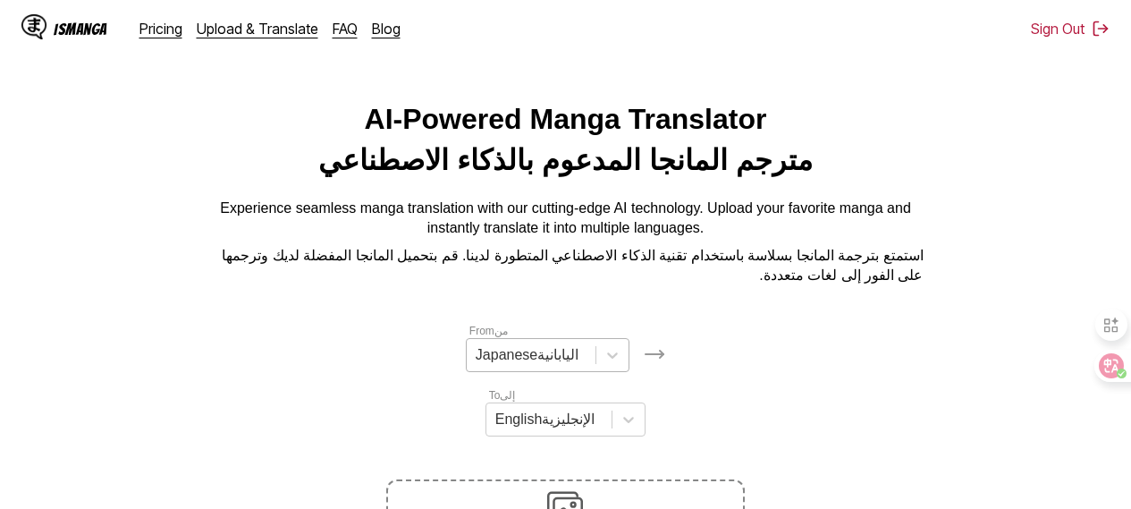
click at [592, 372] on div "Japanese اليابانية" at bounding box center [548, 355] width 164 height 34
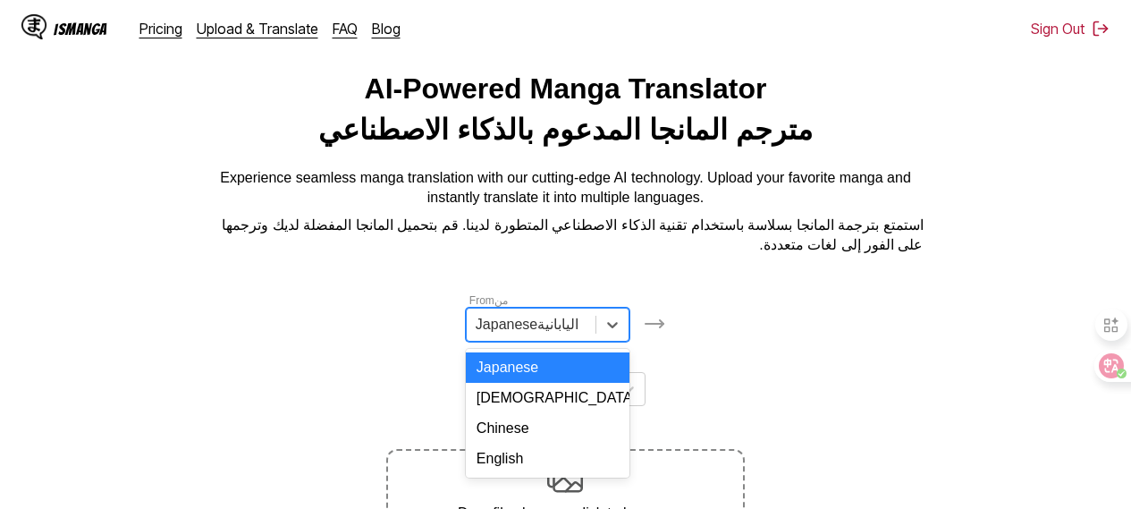
scroll to position [47, 0]
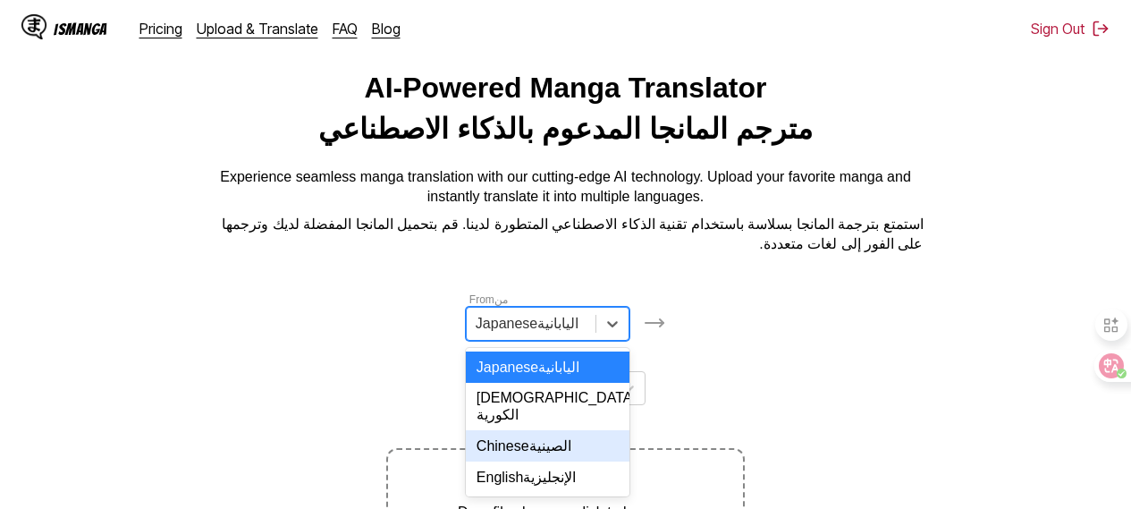
click at [576, 444] on font at bounding box center [575, 445] width 8 height 15
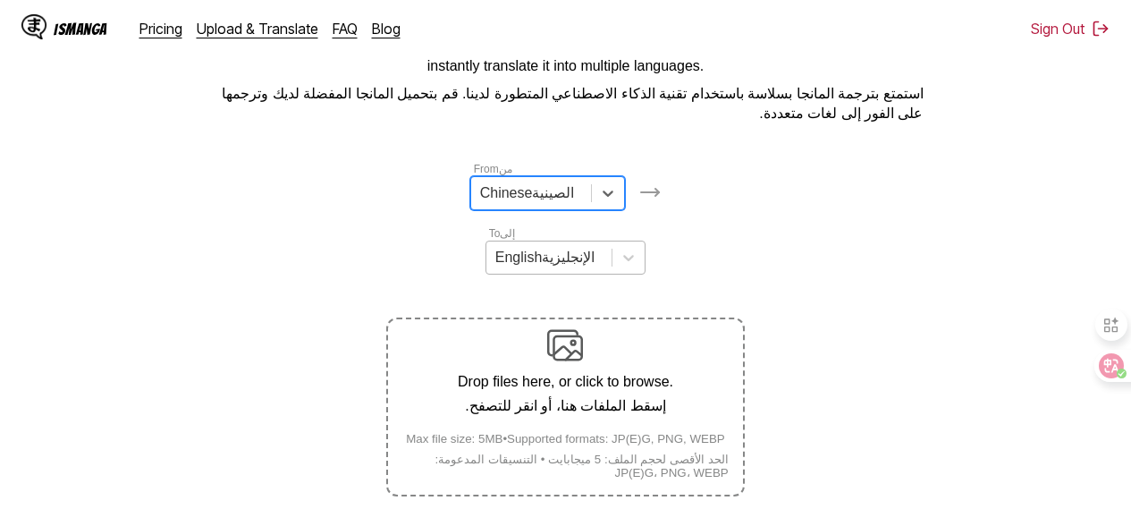
click at [578, 275] on div "English الإنجليزية" at bounding box center [566, 258] width 160 height 34
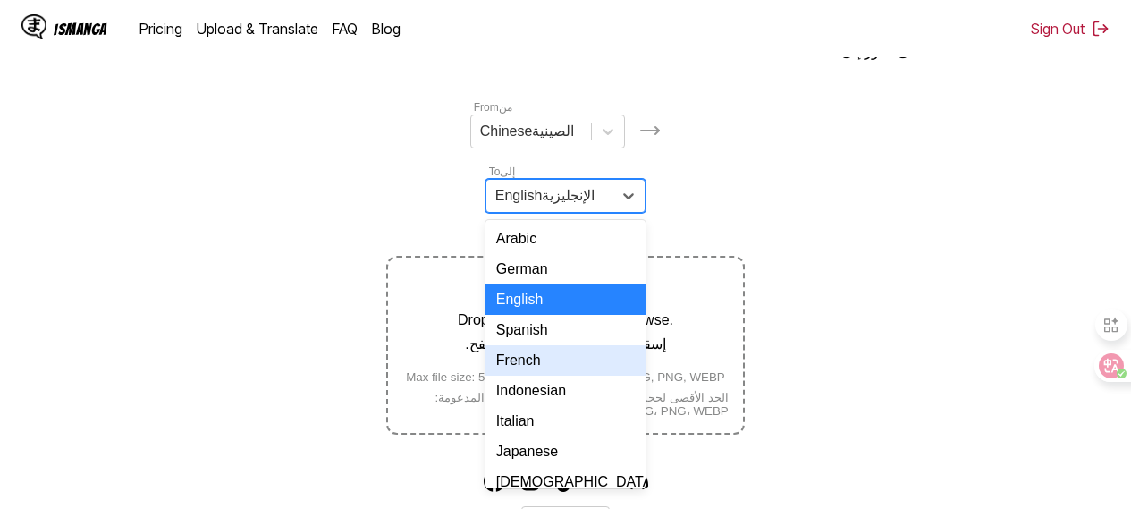
scroll to position [241, 0]
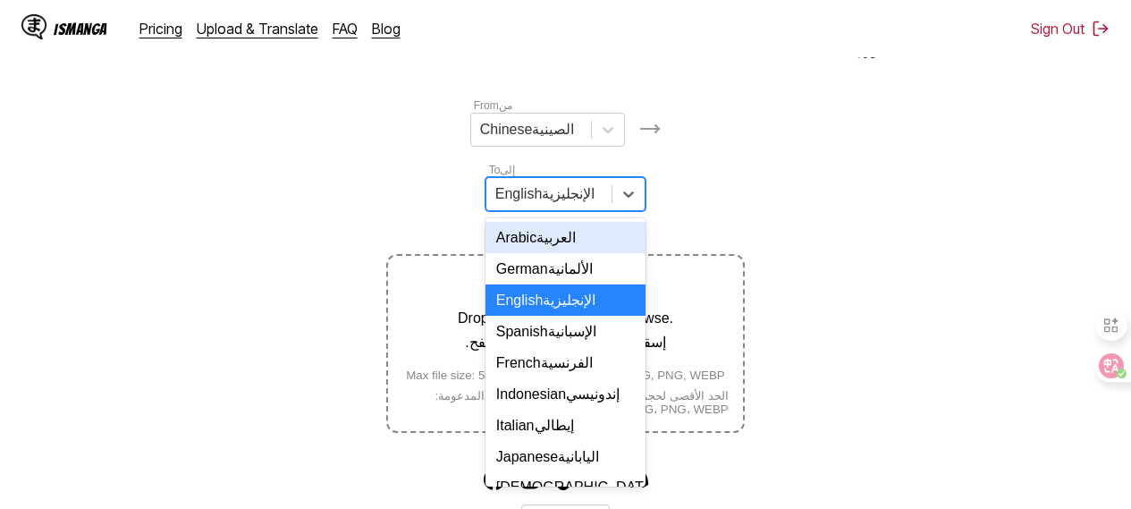
click at [572, 245] on font "العربية" at bounding box center [556, 237] width 39 height 15
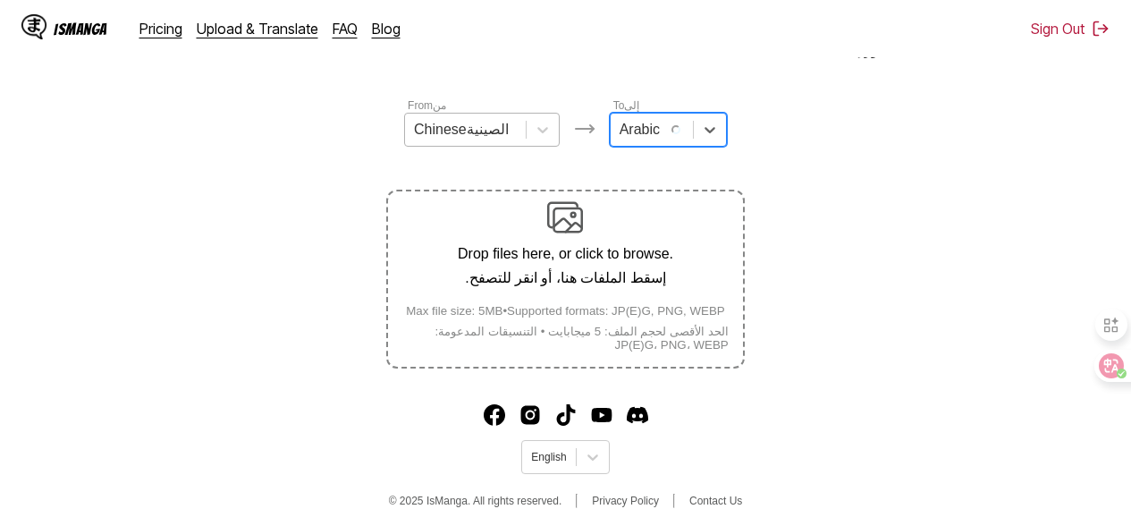
click at [499, 140] on div at bounding box center [465, 130] width 103 height 20
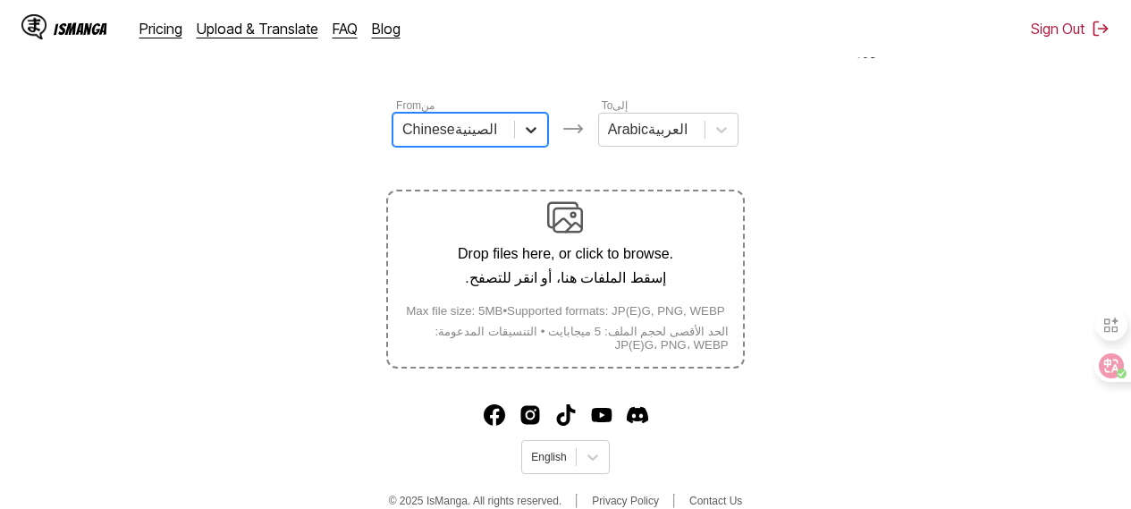
click at [525, 139] on icon at bounding box center [531, 130] width 18 height 18
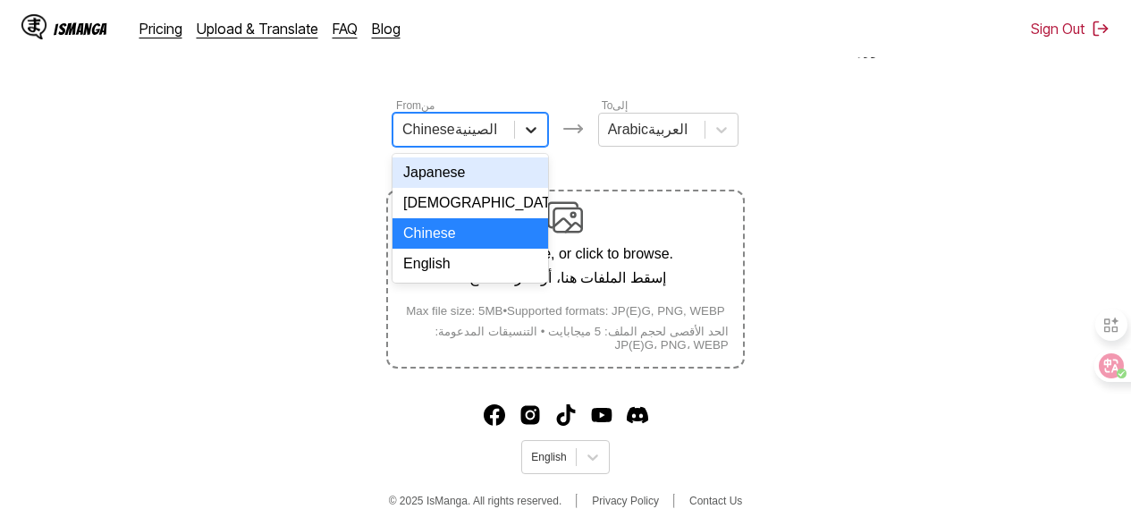
click at [525, 139] on icon at bounding box center [531, 130] width 18 height 18
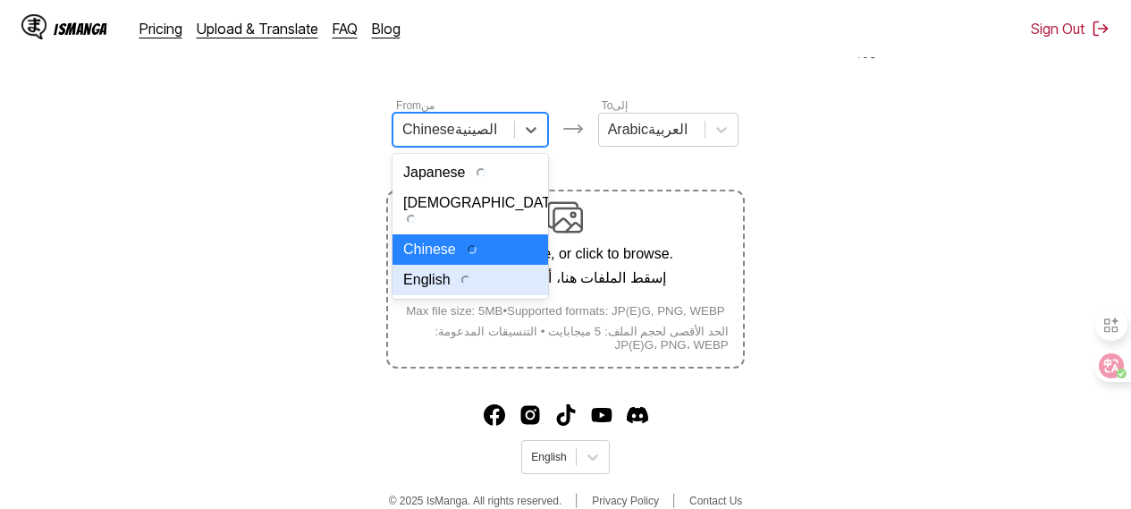
click at [506, 286] on div "English" at bounding box center [471, 280] width 156 height 30
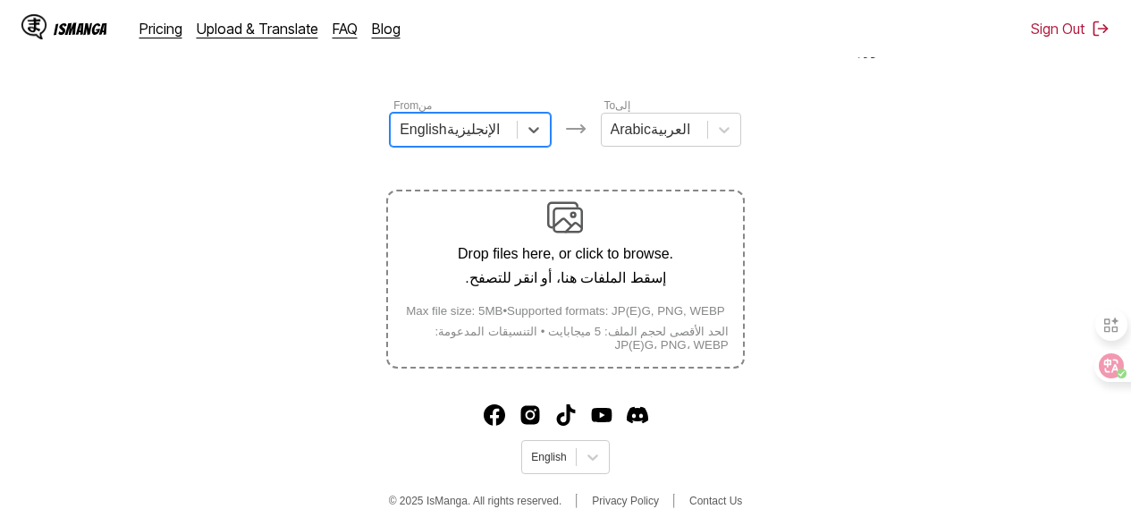
click at [575, 223] on img at bounding box center [565, 217] width 36 height 36
click at [0, 0] on input "Drop files here, or click to browse. إسقط الملفات هنا، أو انقر للتصفح. Max file…" at bounding box center [0, 0] width 0 height 0
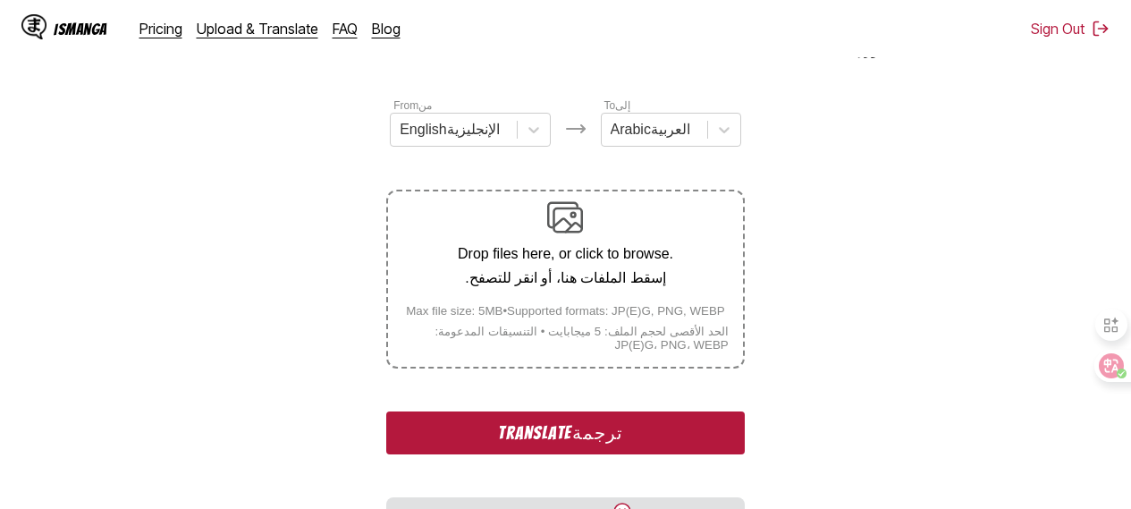
scroll to position [547, 0]
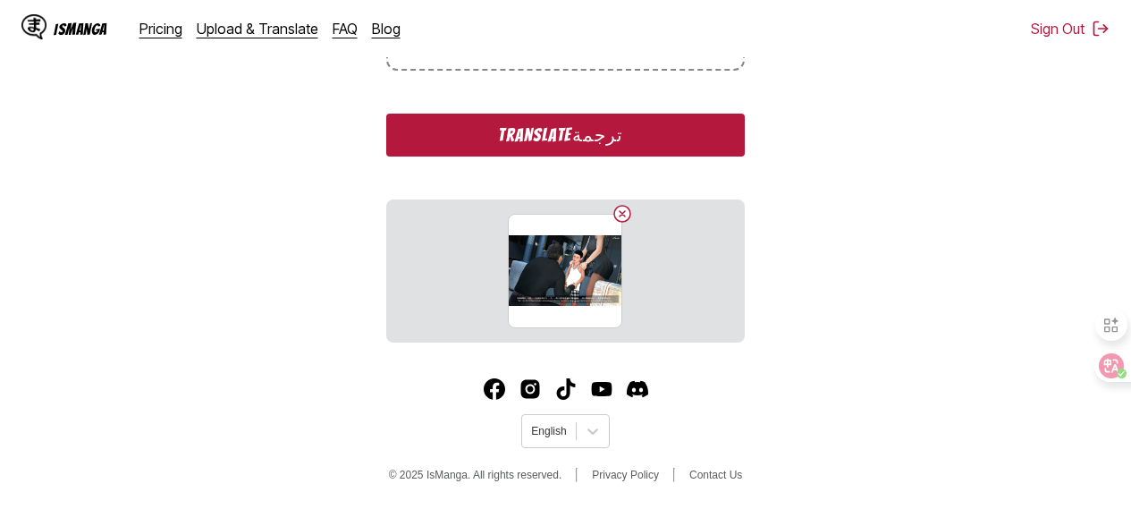
click at [584, 147] on button "Translate ترجمة" at bounding box center [565, 135] width 358 height 43
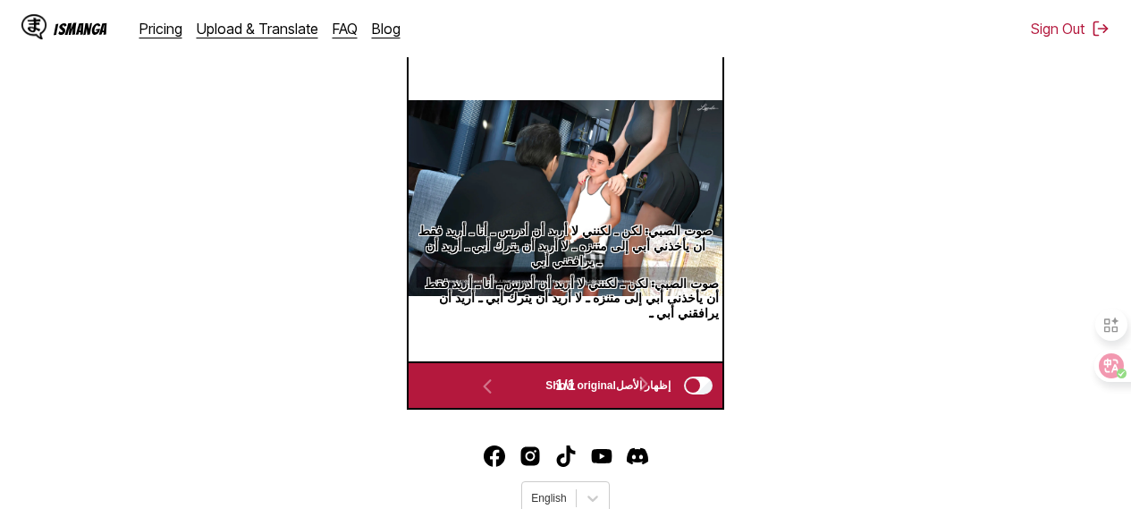
scroll to position [337, 0]
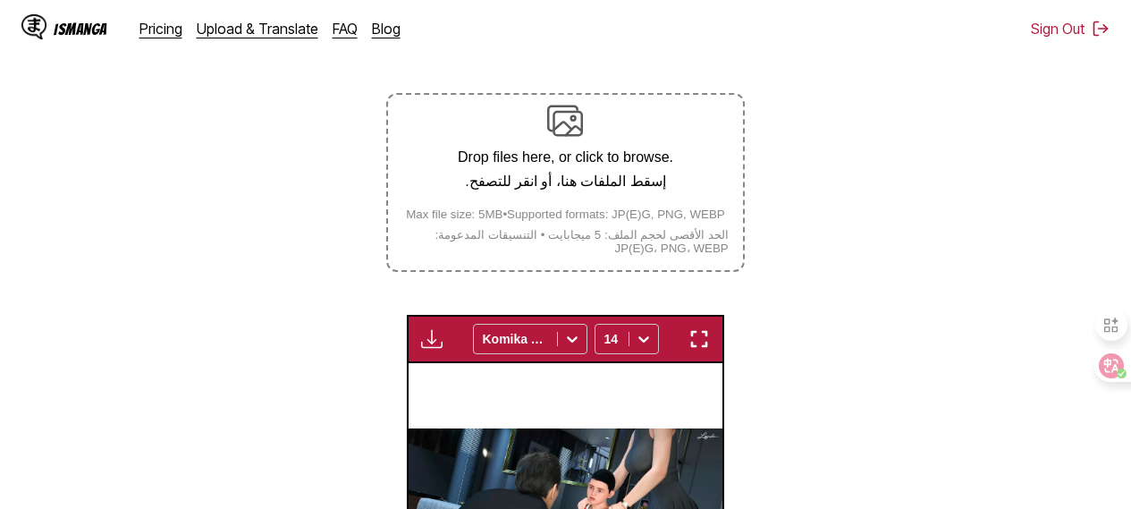
click at [708, 346] on img "button" at bounding box center [699, 338] width 21 height 21
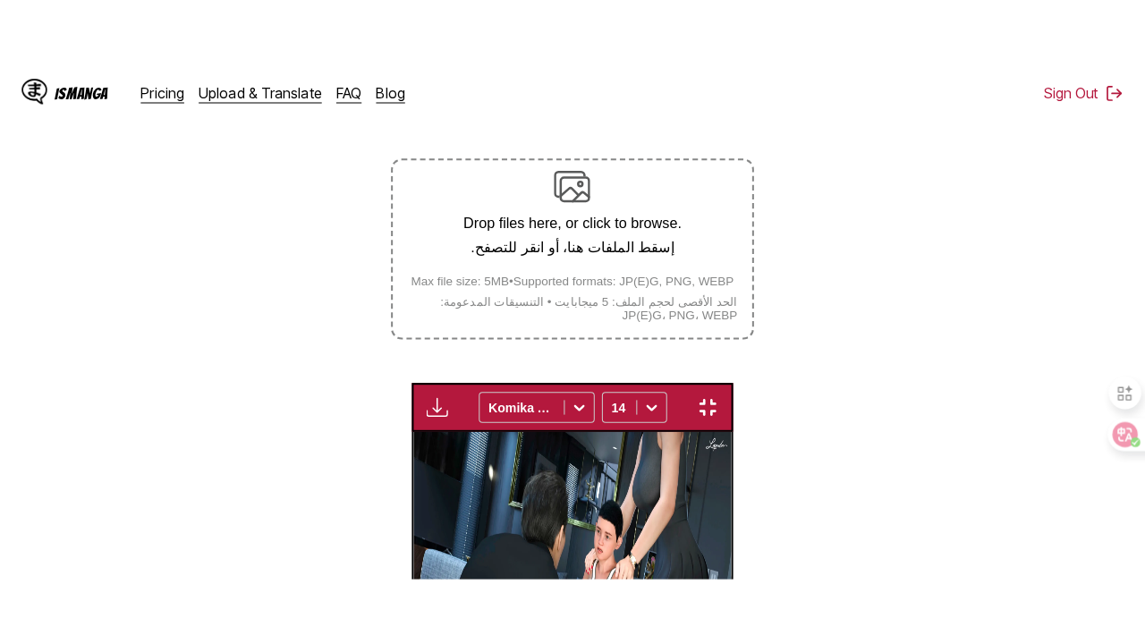
scroll to position [220, 0]
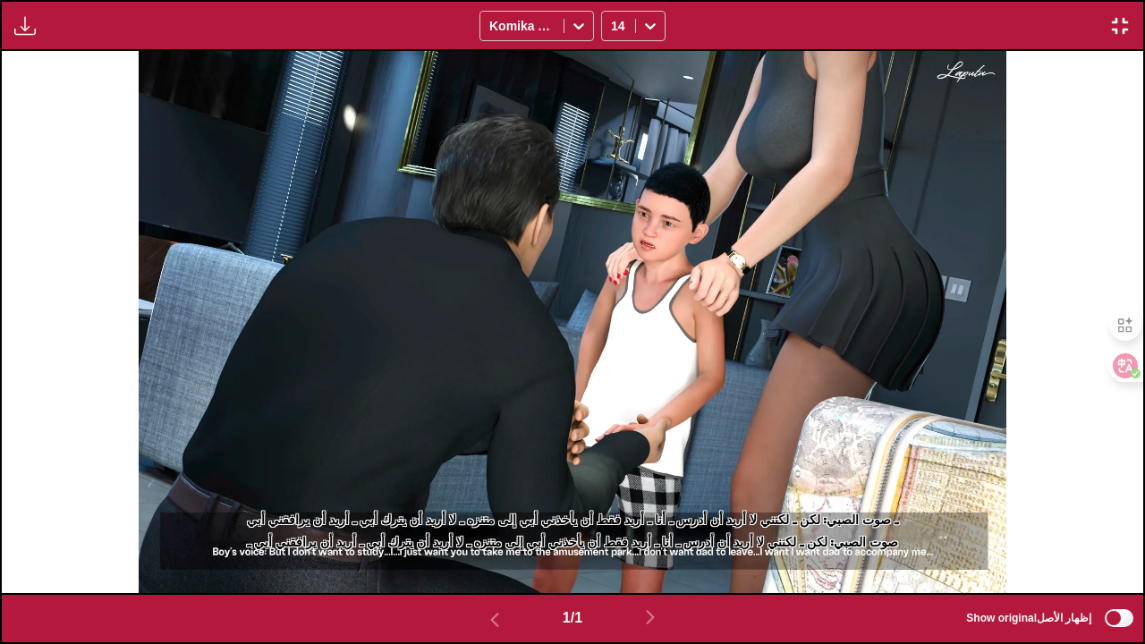
click at [1122, 30] on img "button" at bounding box center [1119, 25] width 21 height 21
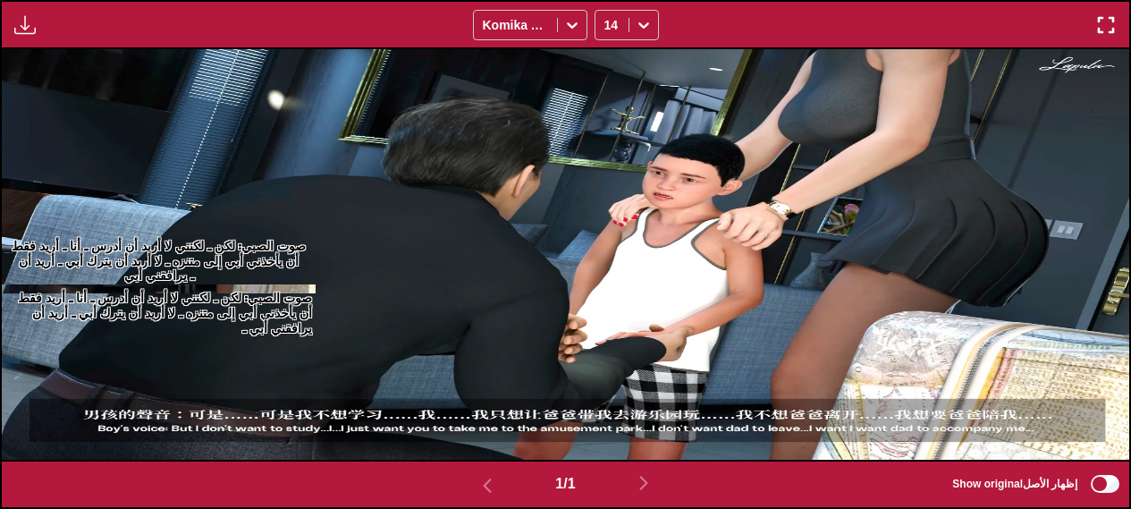
scroll to position [742, 0]
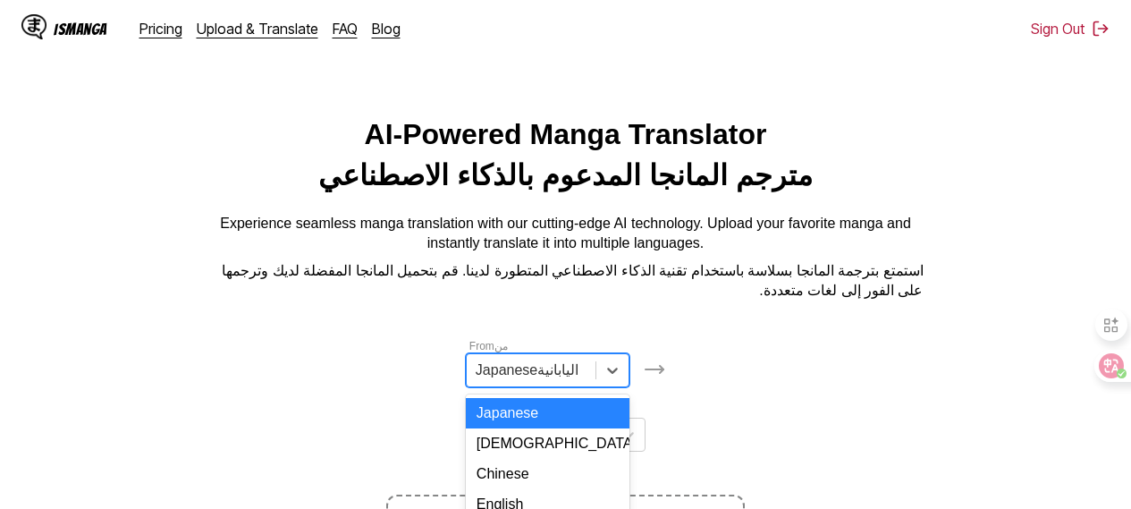
click at [587, 377] on div "From من 4 results available. Use Up and Down to choose options, press Enter to …" at bounding box center [565, 394] width 358 height 114
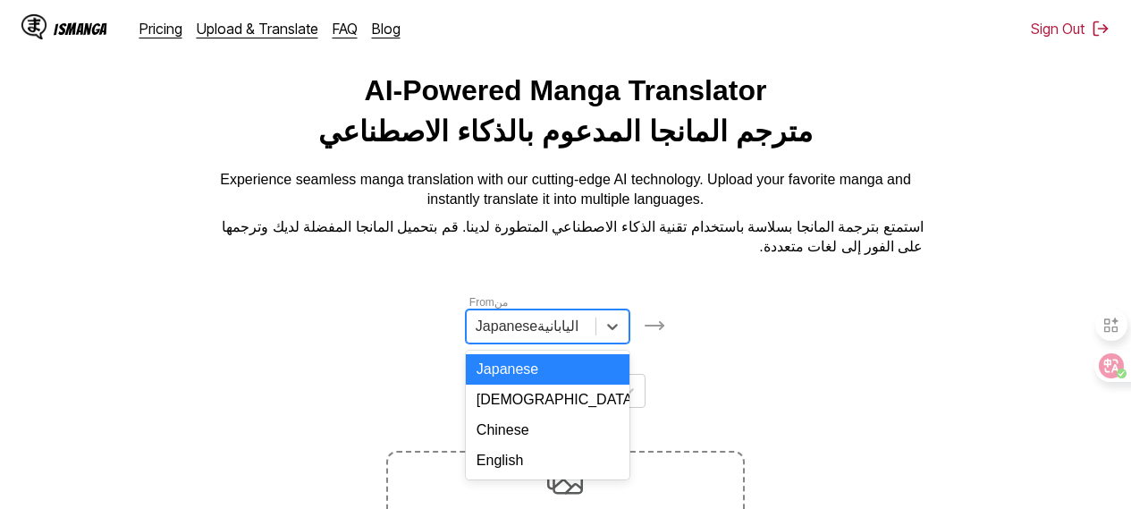
scroll to position [47, 0]
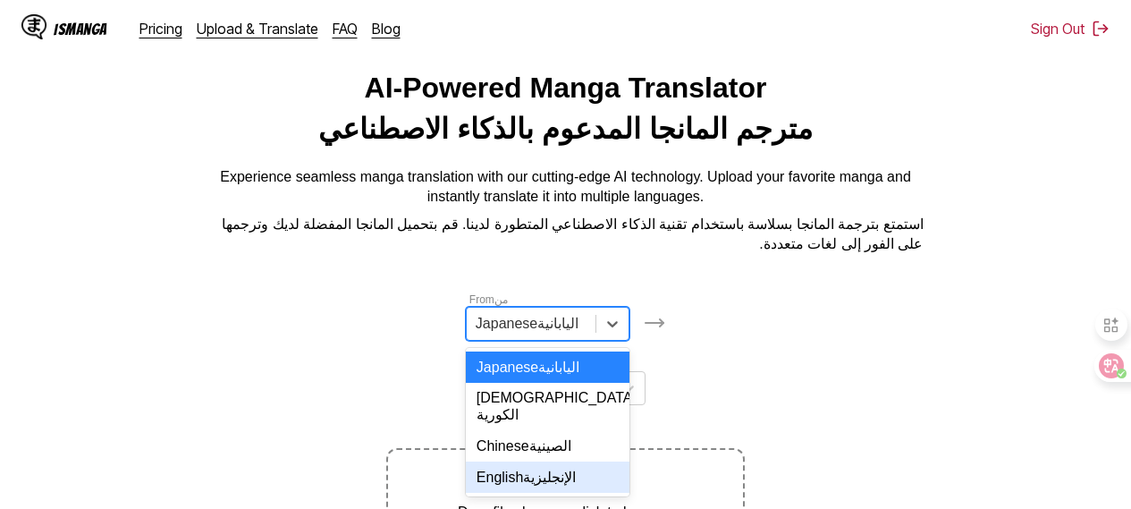
click at [558, 480] on font "الإنجليزية" at bounding box center [549, 476] width 53 height 15
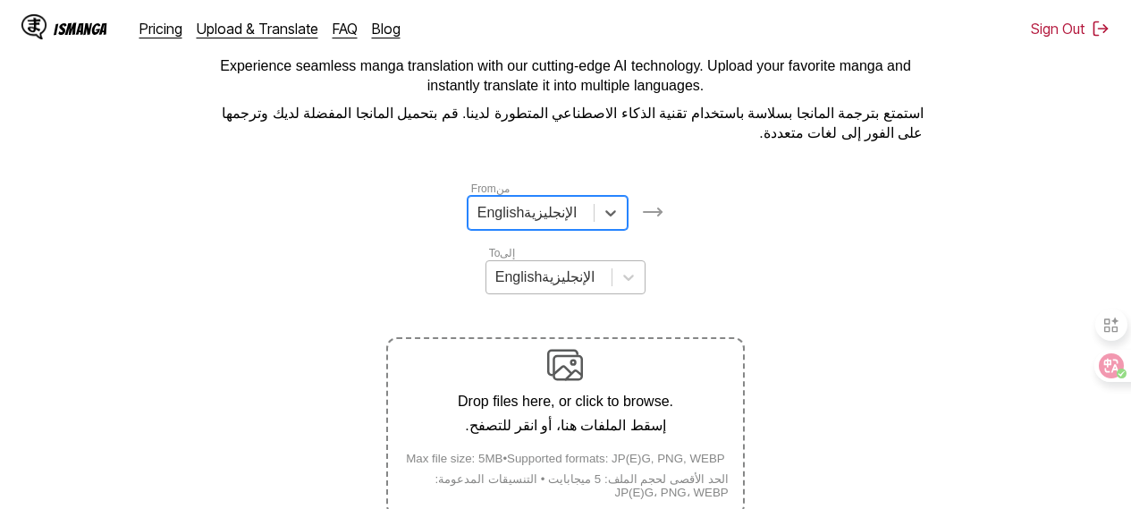
click at [570, 294] on div "English الإنجليزية" at bounding box center [566, 277] width 160 height 34
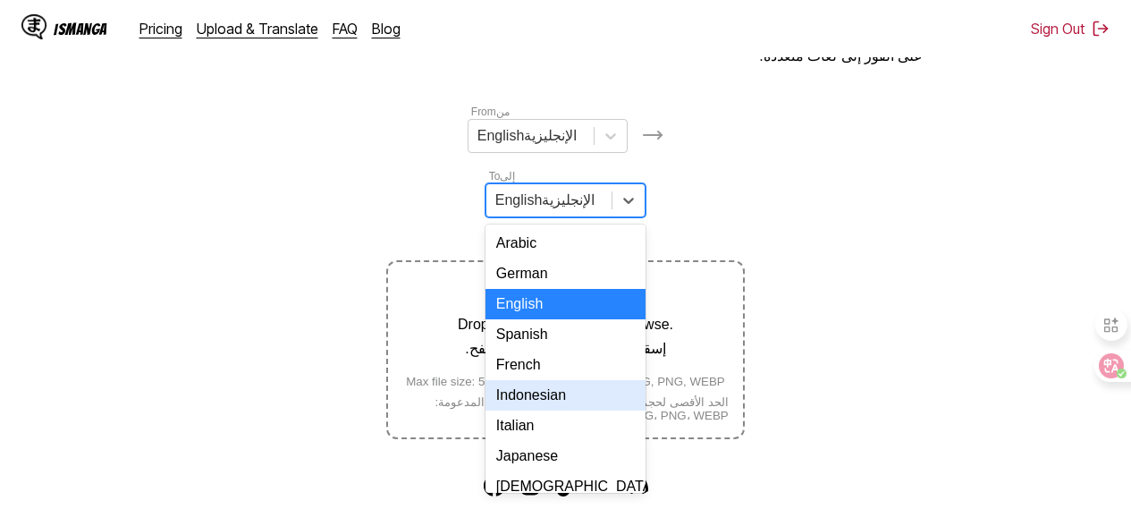
scroll to position [241, 0]
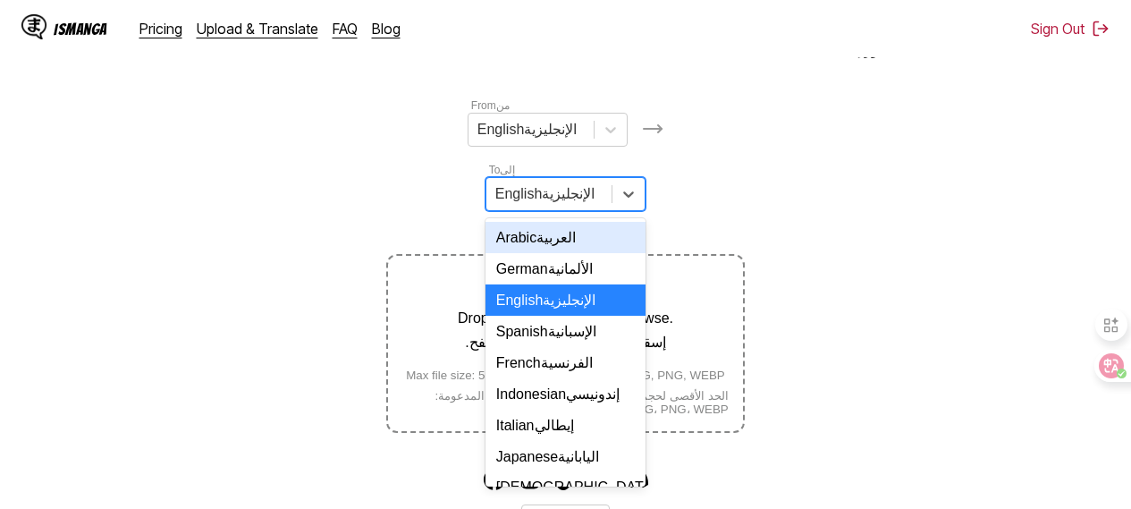
click at [542, 245] on font "العربية" at bounding box center [556, 237] width 39 height 15
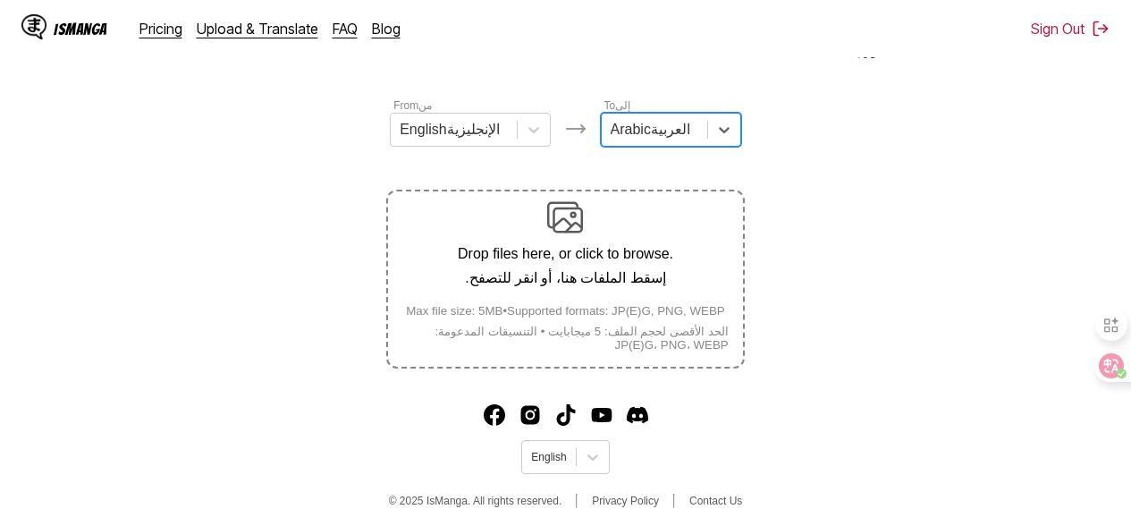
click at [565, 240] on div "Drop files here, or click to browse. إسقط الملفات هنا، أو انقر للتصفح. Max file…" at bounding box center [565, 278] width 354 height 159
click at [0, 0] on input "Drop files here, or click to browse. إسقط الملفات هنا، أو انقر للتصفح. Max file…" at bounding box center [0, 0] width 0 height 0
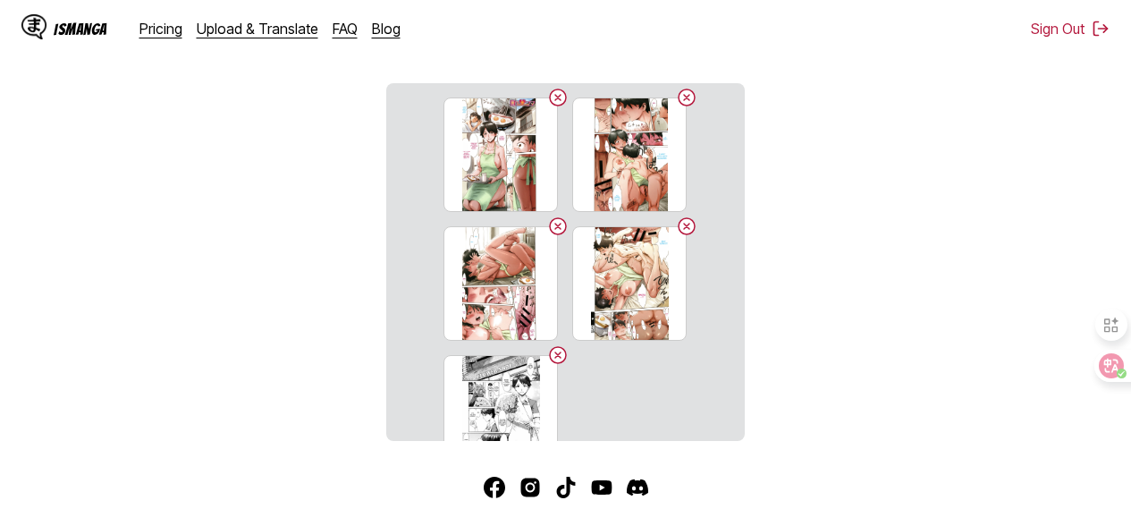
scroll to position [434, 0]
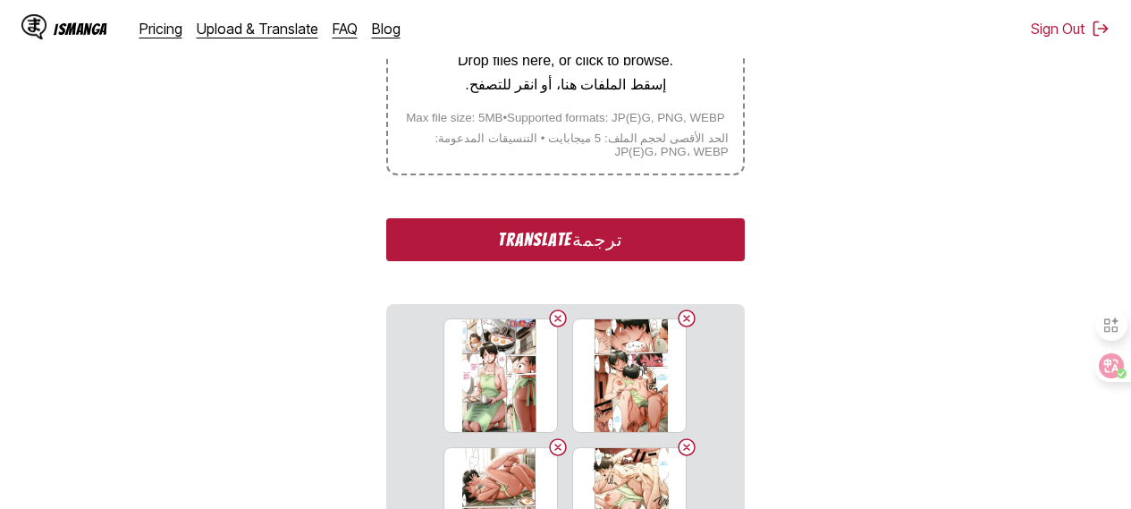
click at [550, 258] on button "Translate ترجمة" at bounding box center [565, 239] width 358 height 43
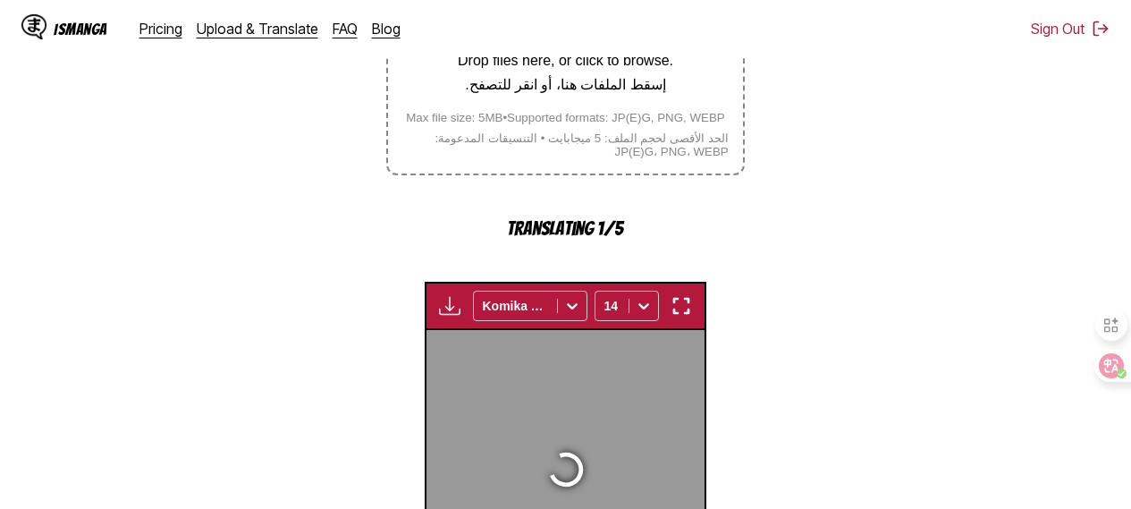
scroll to position [665, 0]
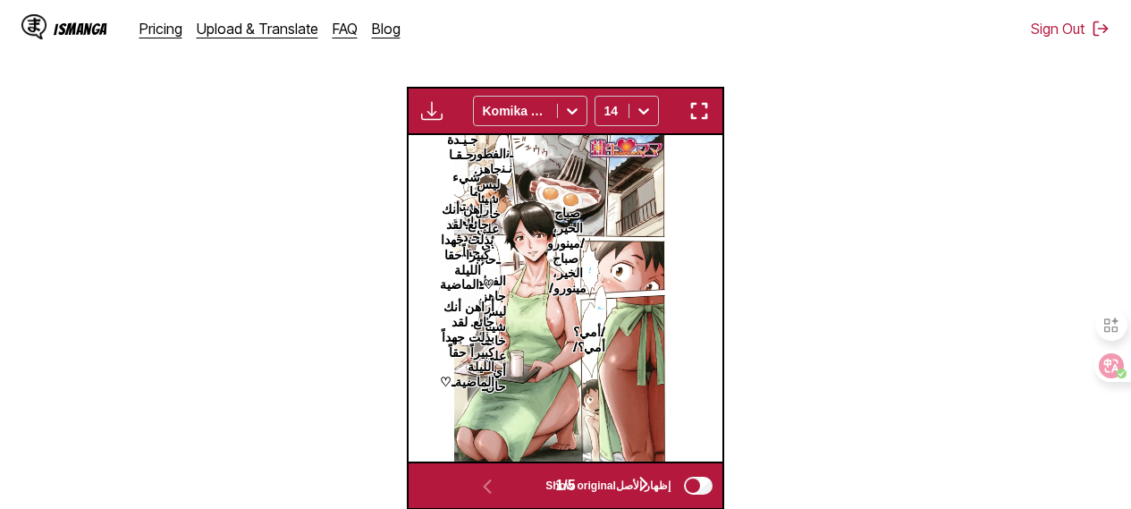
click at [711, 123] on button "button" at bounding box center [699, 110] width 32 height 23
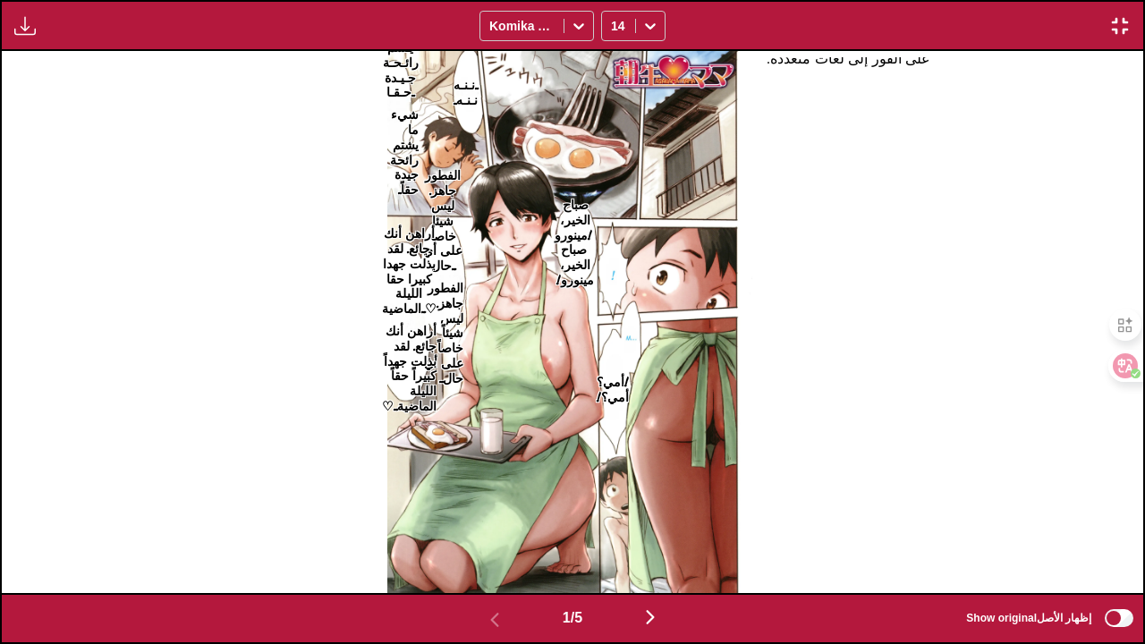
scroll to position [220, 0]
click at [661, 495] on img "button" at bounding box center [649, 616] width 21 height 21
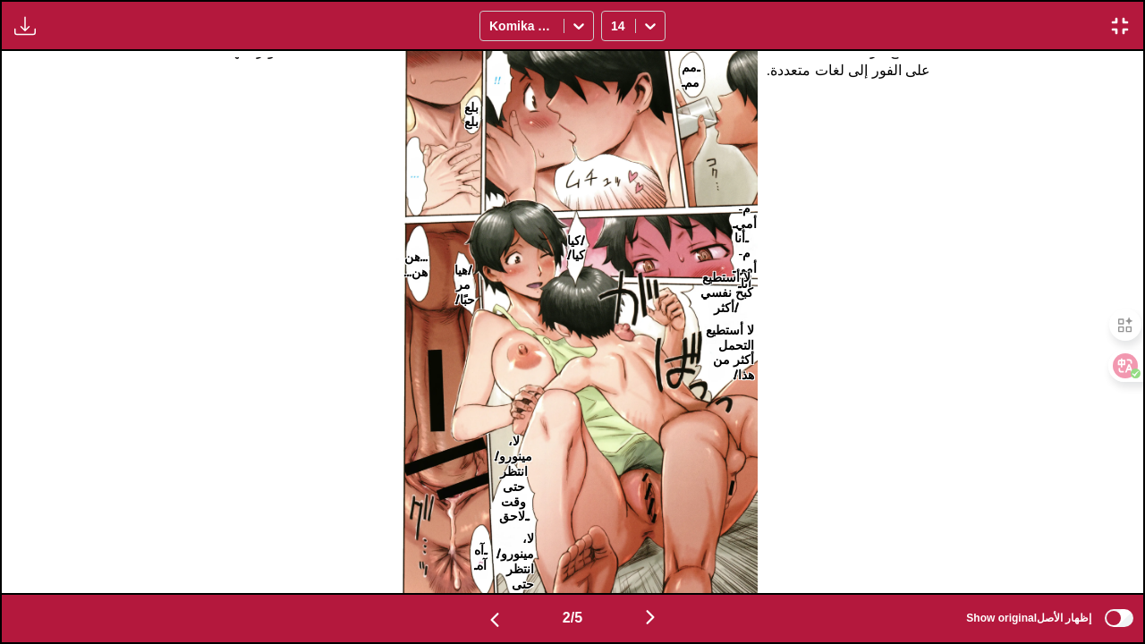
click at [660, 495] on img "button" at bounding box center [649, 616] width 21 height 21
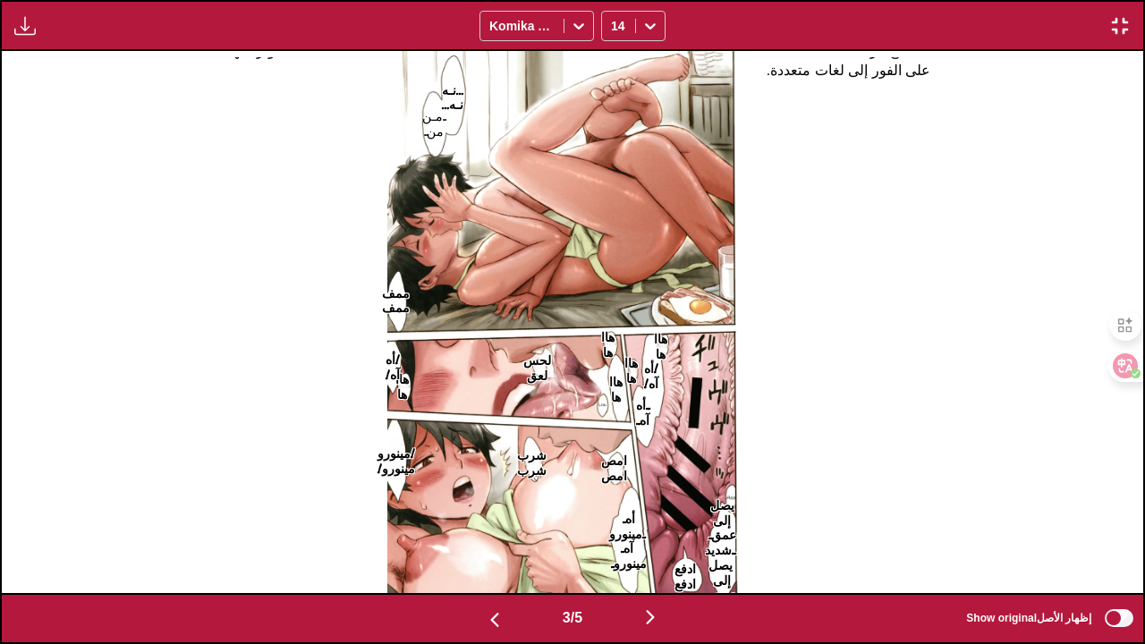
click at [655, 495] on img "button" at bounding box center [649, 616] width 21 height 21
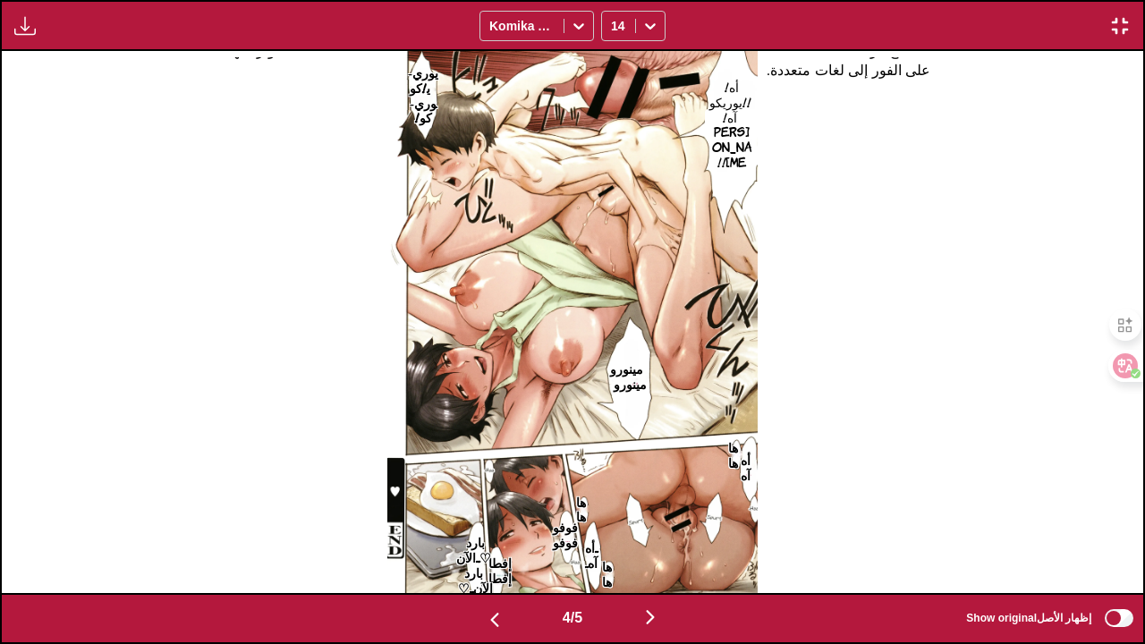
click at [653, 495] on img "button" at bounding box center [649, 616] width 21 height 21
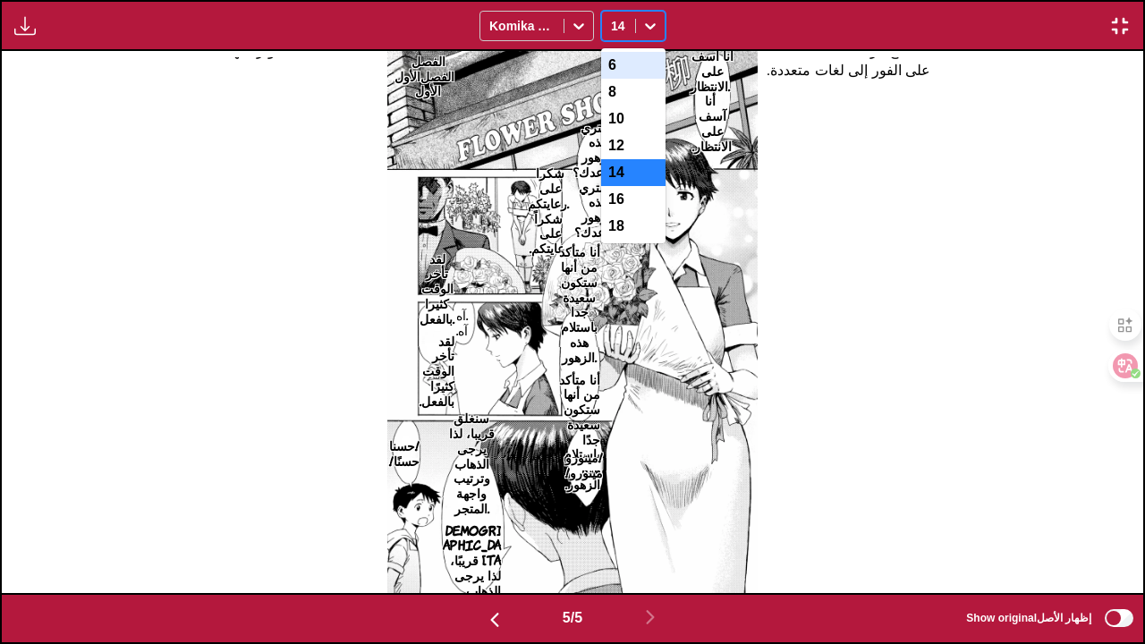
click at [653, 29] on icon at bounding box center [650, 26] width 18 height 18
click at [626, 157] on div "12" at bounding box center [633, 145] width 64 height 27
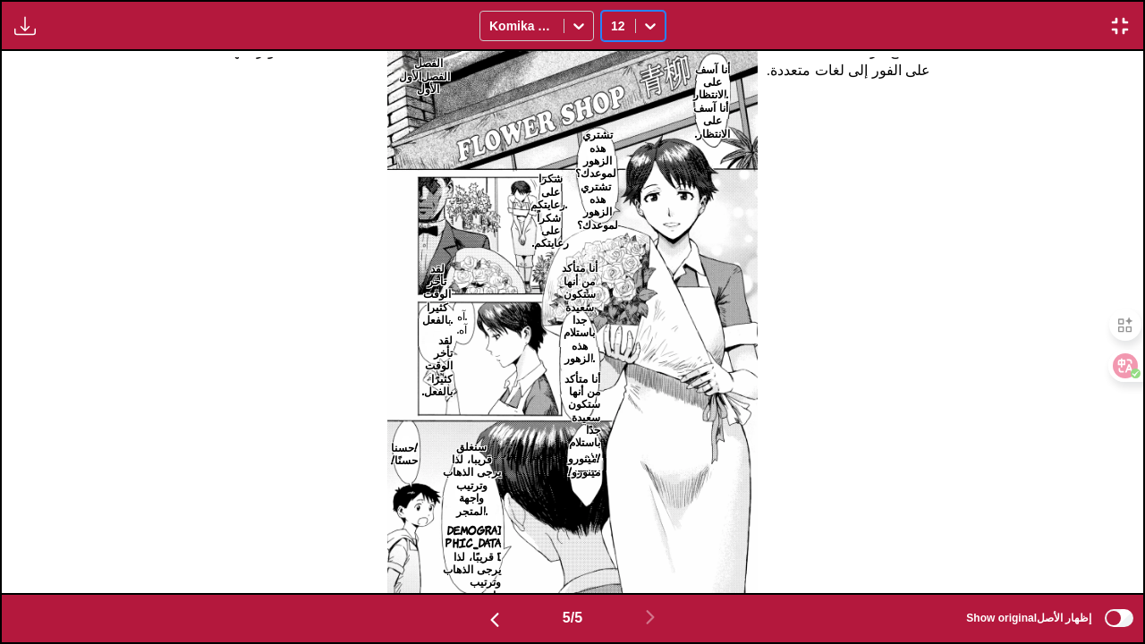
click at [1129, 24] on img "button" at bounding box center [1119, 25] width 21 height 21
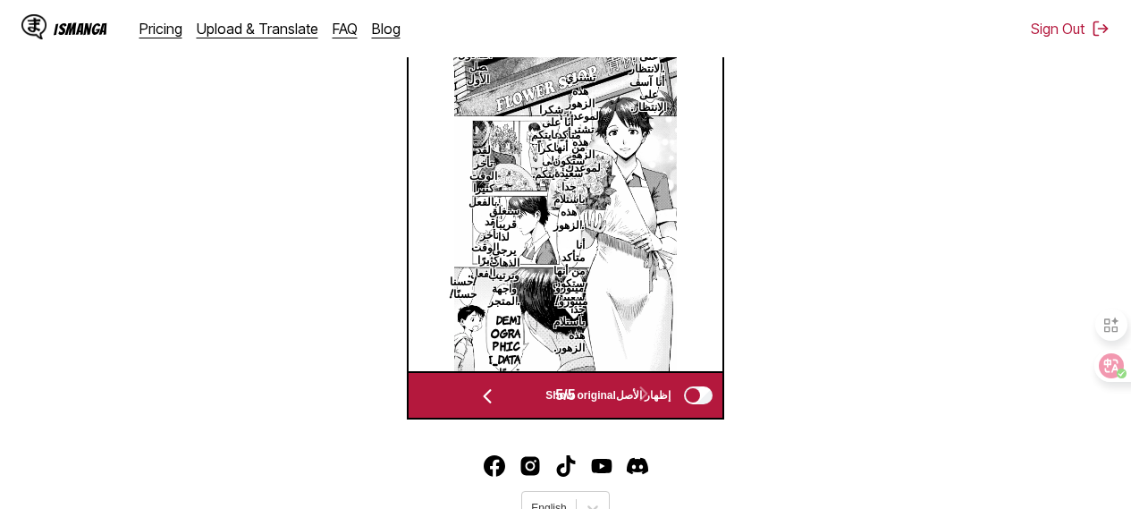
scroll to position [0, 0]
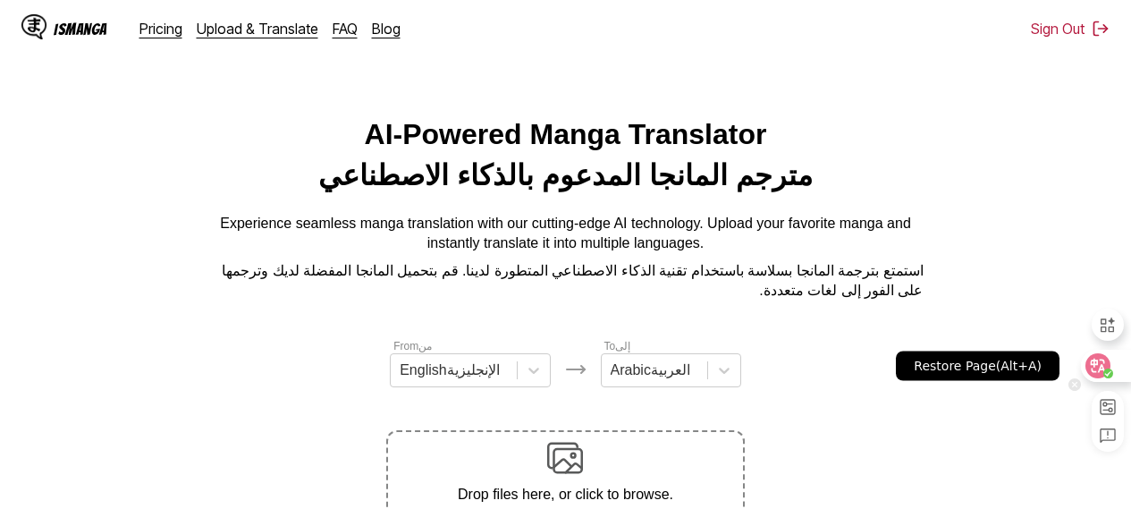
click at [1099, 366] on icon at bounding box center [1098, 366] width 18 height 18
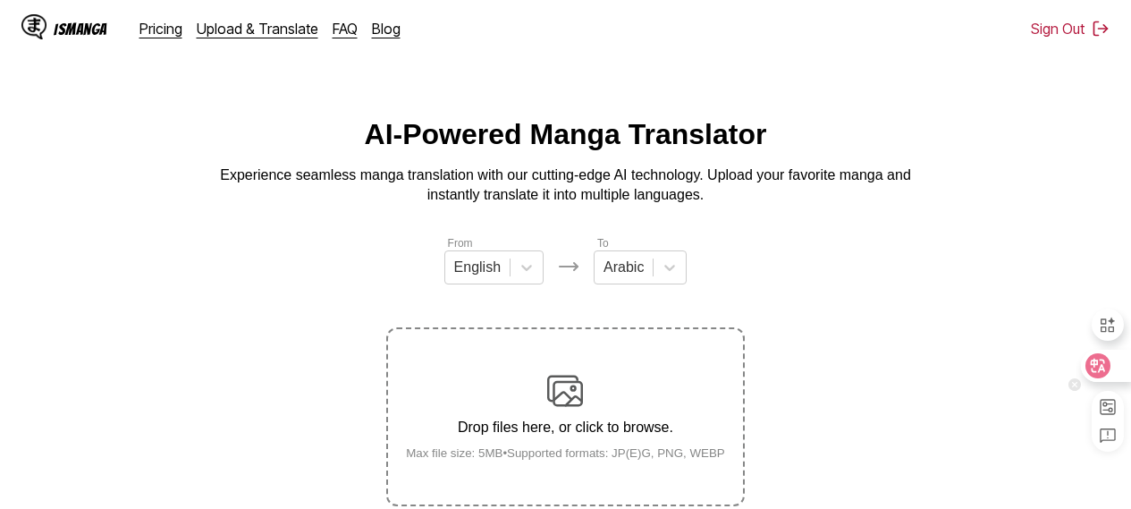
click at [1100, 374] on icon at bounding box center [1098, 366] width 18 height 18
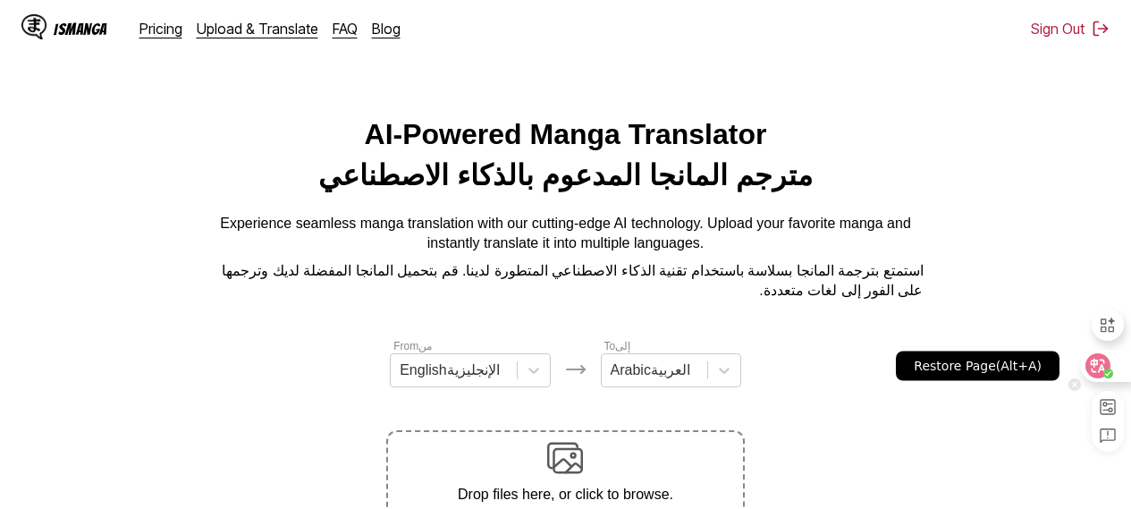
click at [1101, 369] on icon at bounding box center [1098, 366] width 15 height 14
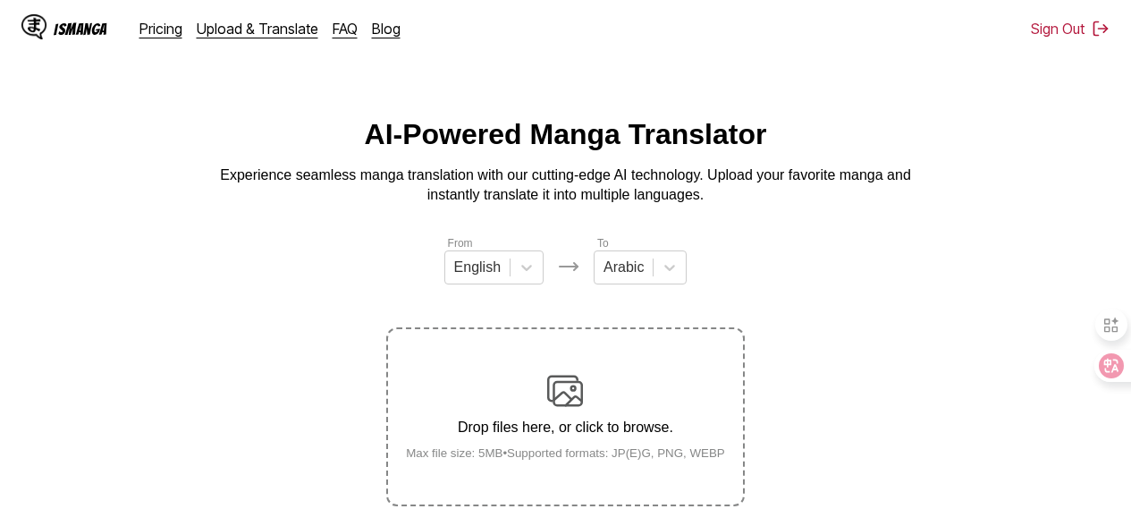
click at [561, 384] on img at bounding box center [565, 391] width 36 height 36
click at [0, 0] on input "Drop files here, or click to browse. Max file size: 5MB • Supported formats: JP…" at bounding box center [0, 0] width 0 height 0
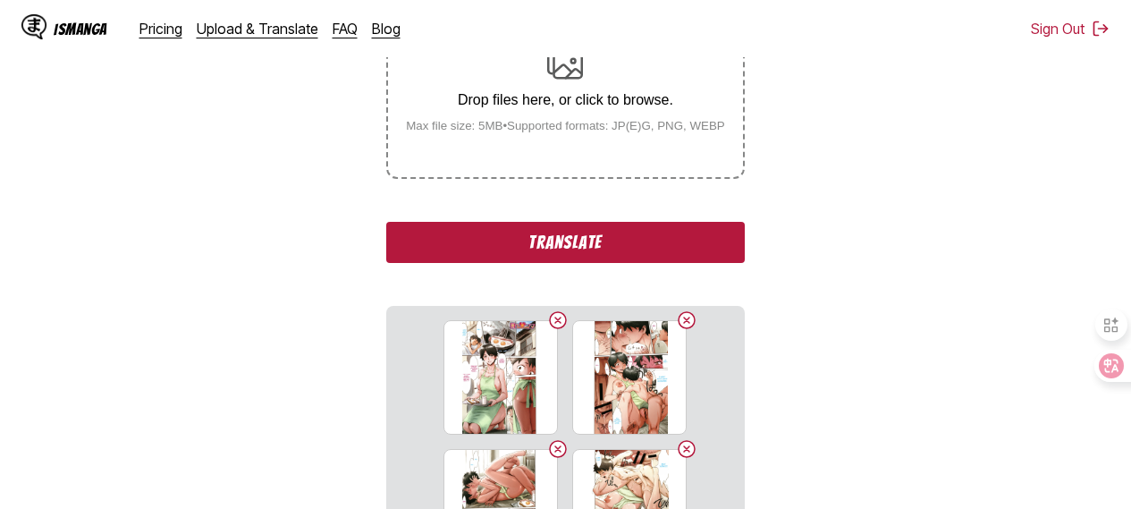
click at [586, 250] on button "Translate" at bounding box center [565, 242] width 358 height 41
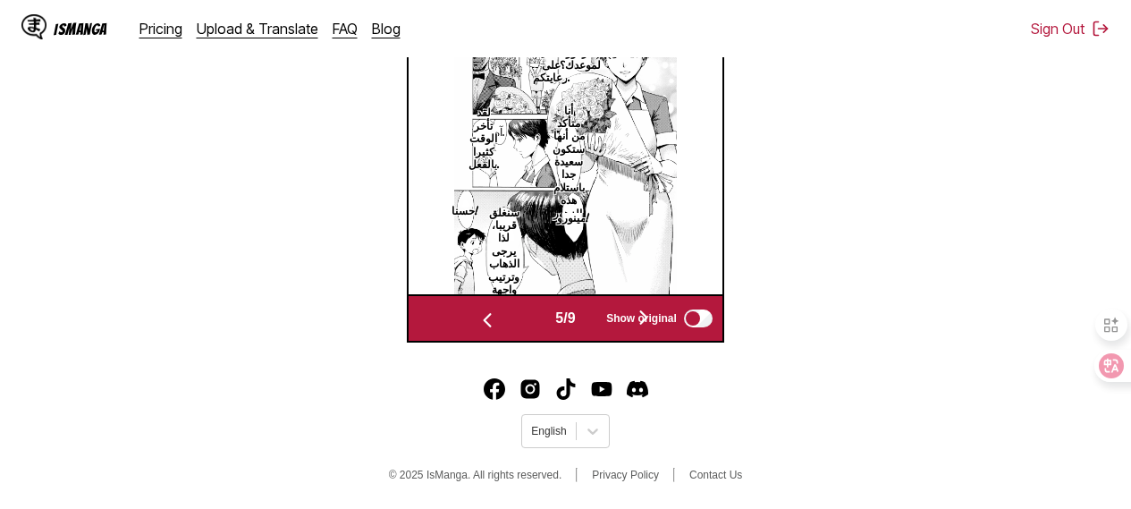
scroll to position [697, 0]
click at [481, 316] on img "button" at bounding box center [487, 319] width 21 height 21
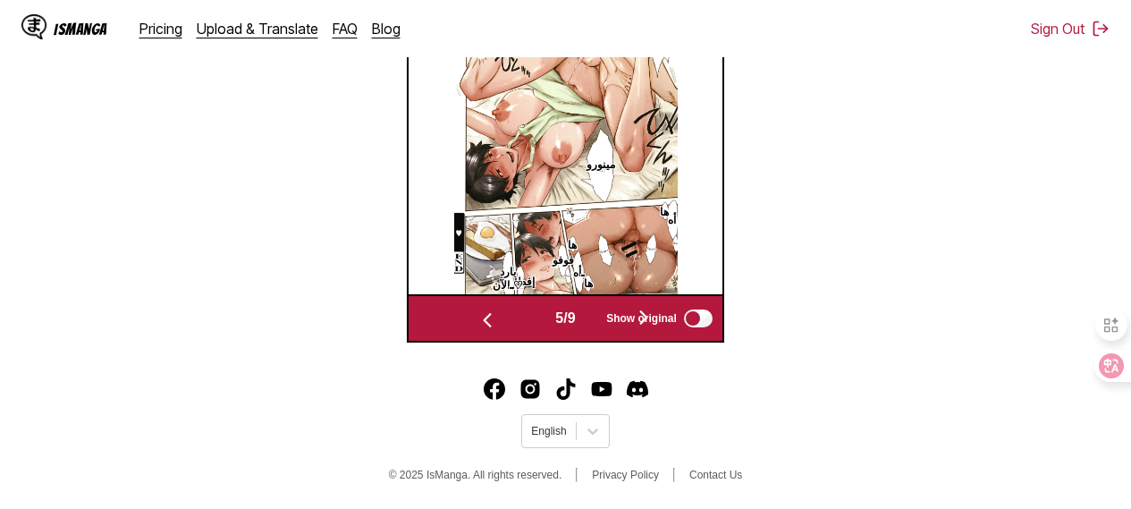
scroll to position [664, 0]
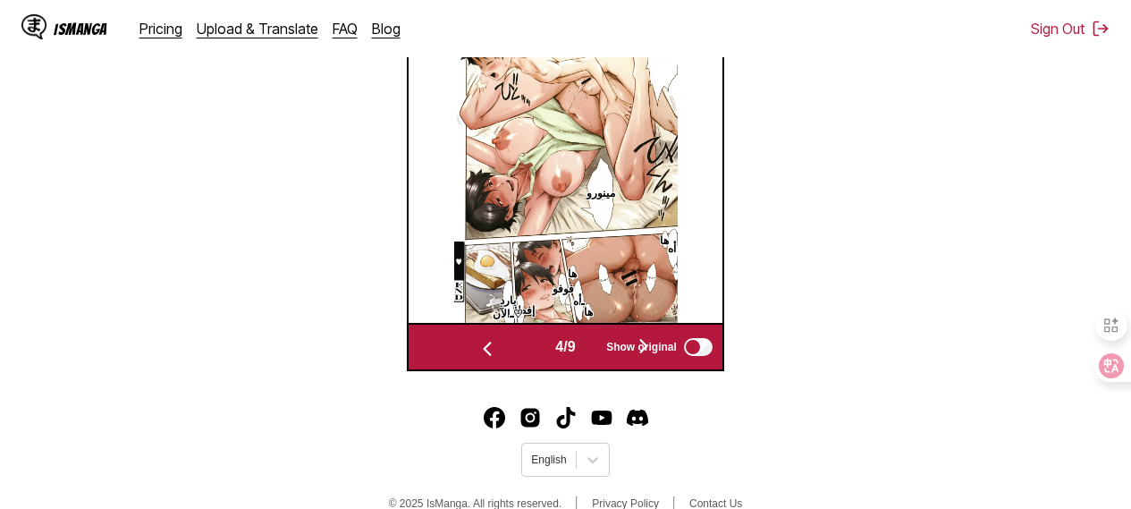
click at [484, 352] on img "button" at bounding box center [487, 348] width 21 height 21
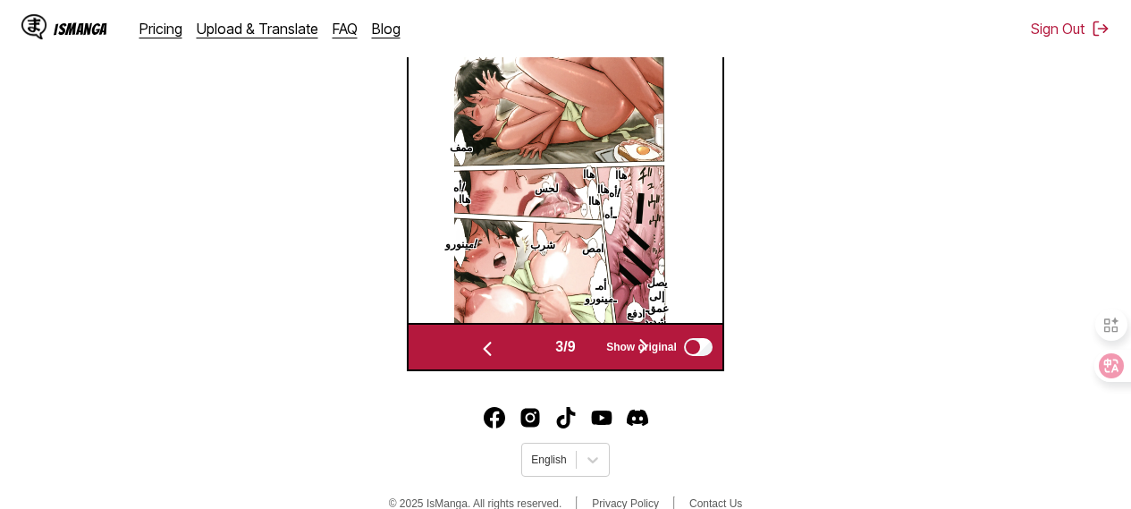
click at [484, 352] on img "button" at bounding box center [487, 348] width 21 height 21
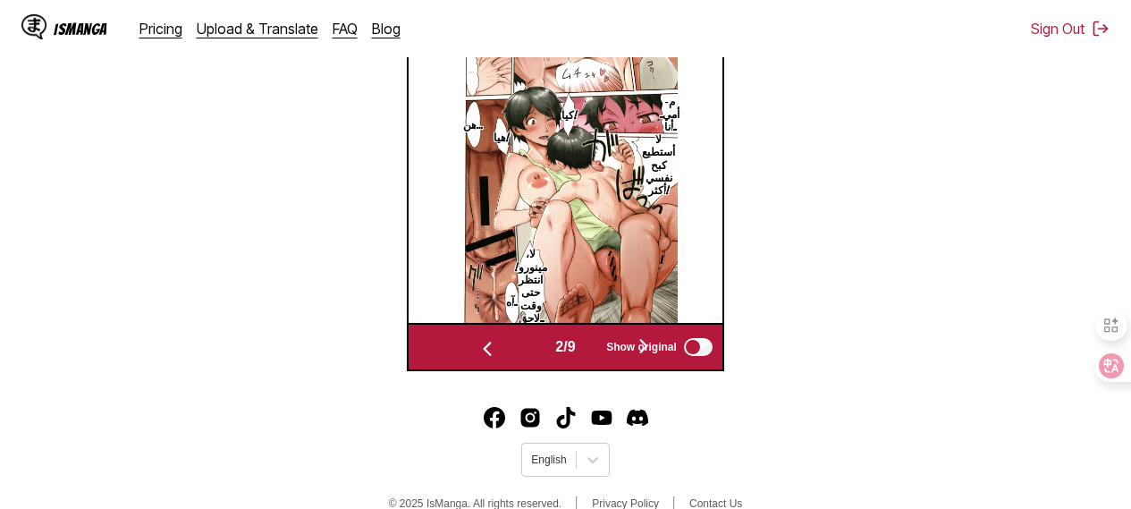
click at [484, 352] on img "button" at bounding box center [487, 348] width 21 height 21
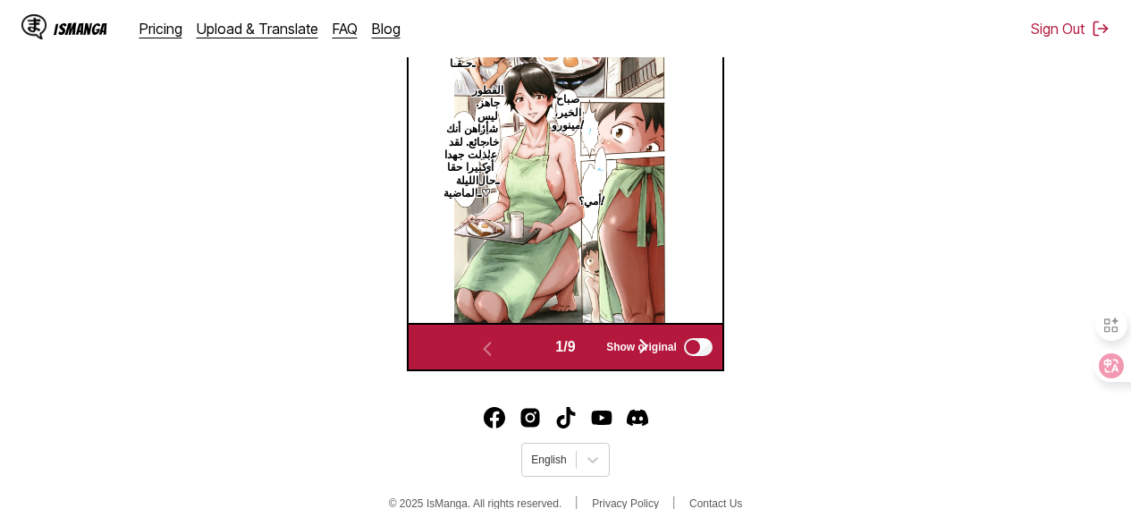
scroll to position [336, 0]
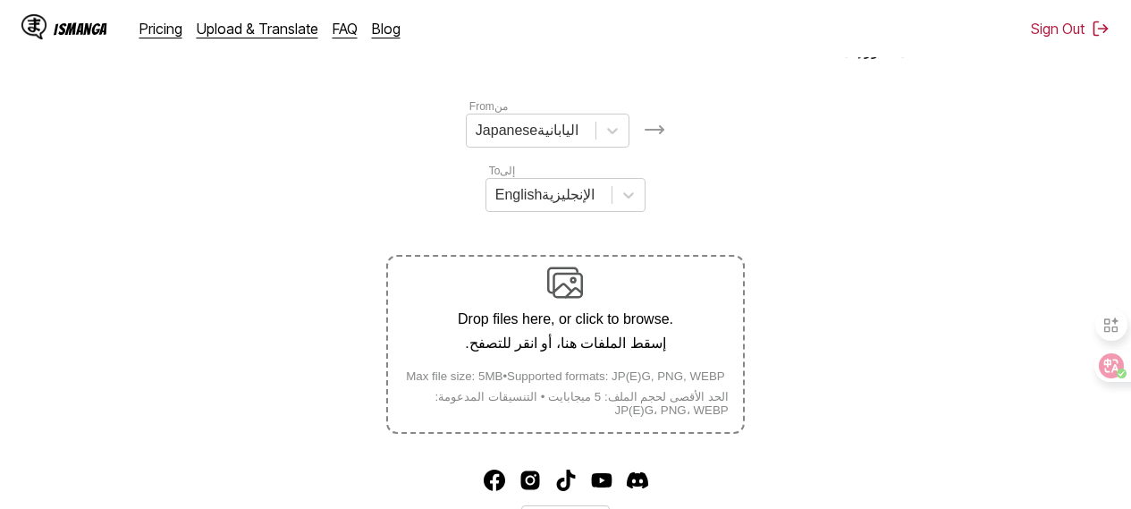
scroll to position [230, 0]
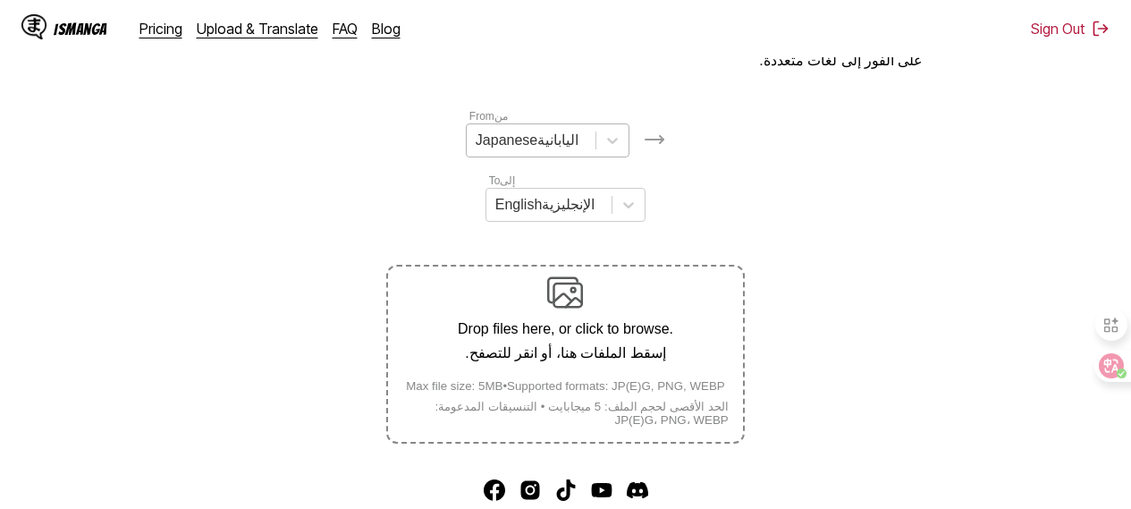
click at [544, 150] on div at bounding box center [531, 141] width 111 height 20
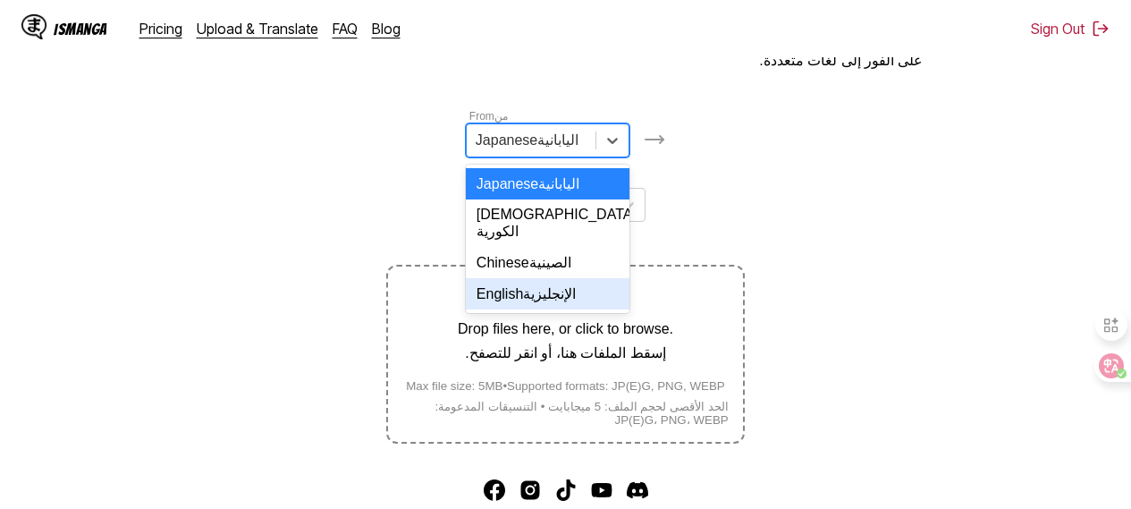
click at [564, 300] on font "الإنجليزية" at bounding box center [549, 293] width 53 height 15
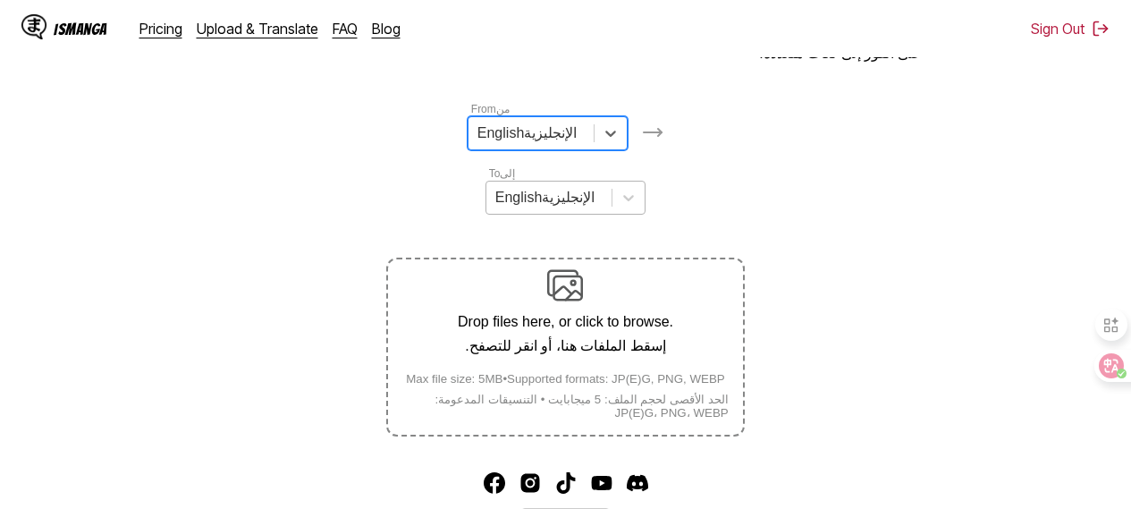
click at [565, 211] on div "English الإنجليزية" at bounding box center [548, 197] width 125 height 27
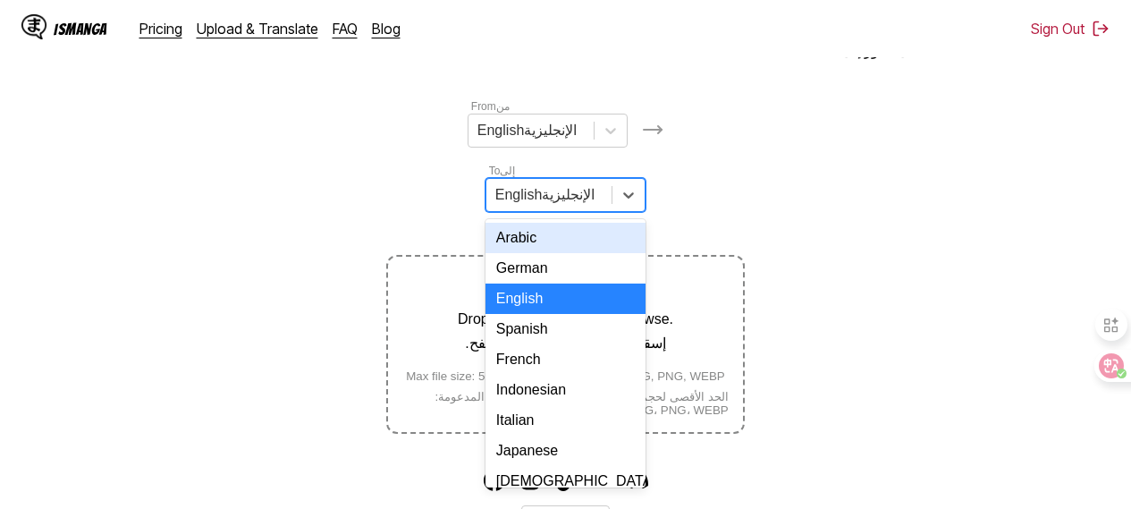
scroll to position [241, 0]
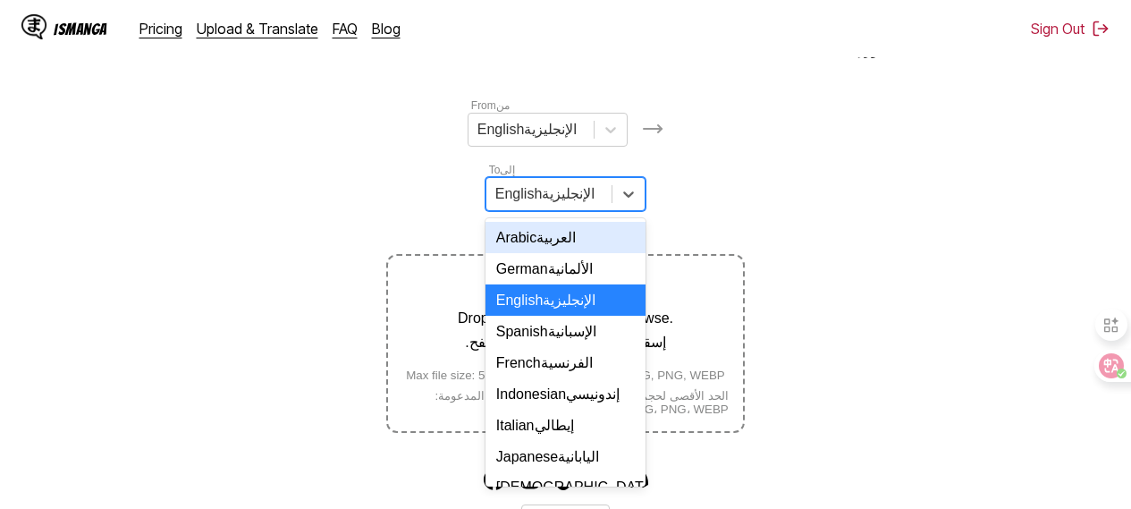
click at [566, 253] on div "Arabic العربية" at bounding box center [566, 237] width 160 height 31
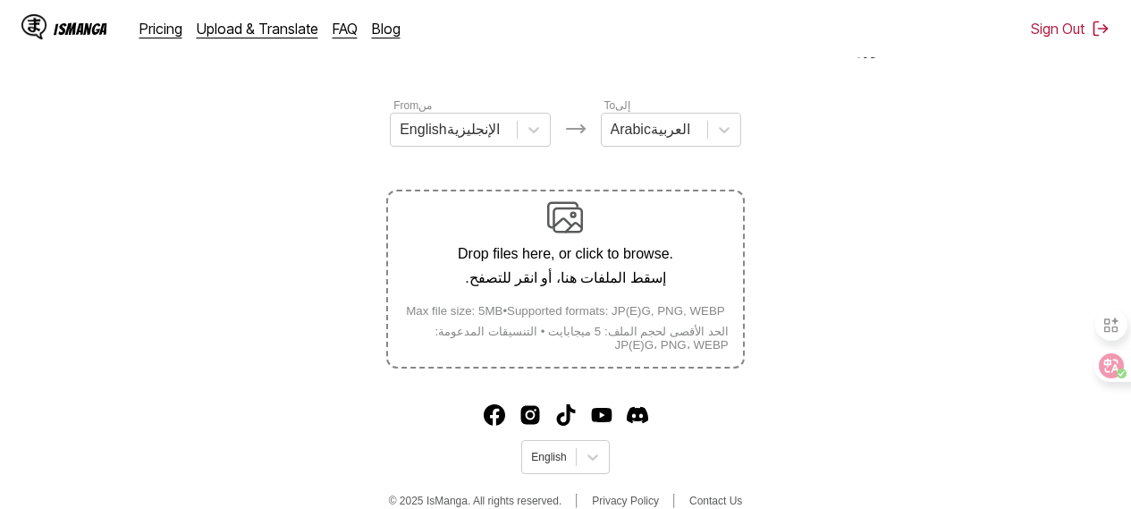
click at [567, 230] on img at bounding box center [565, 217] width 36 height 36
click at [0, 0] on input "Drop files here, or click to browse. إسقط الملفات هنا، أو انقر للتصفح. Max file…" at bounding box center [0, 0] width 0 height 0
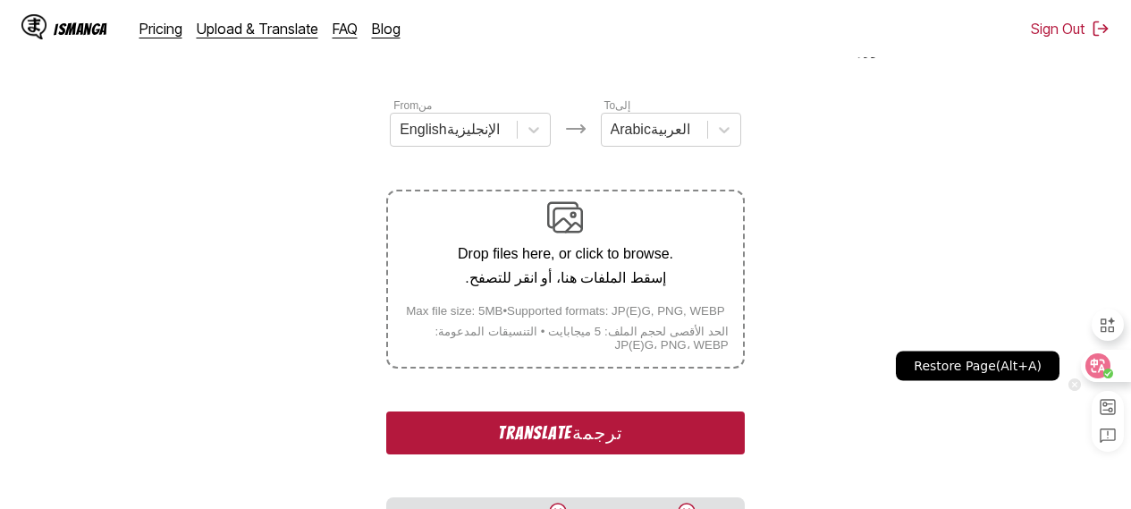
click at [1120, 362] on div at bounding box center [1105, 366] width 48 height 32
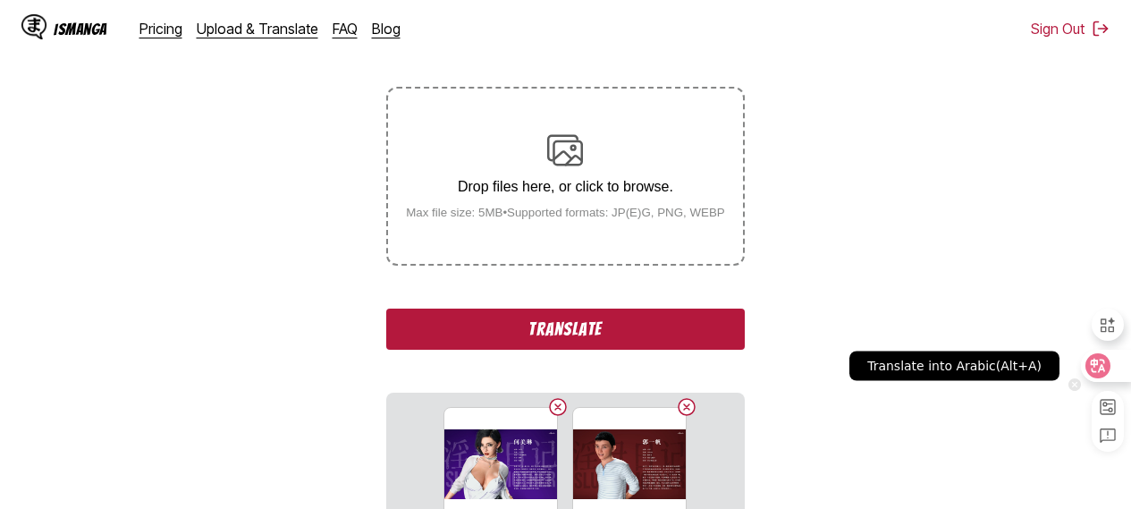
scroll to position [188, 0]
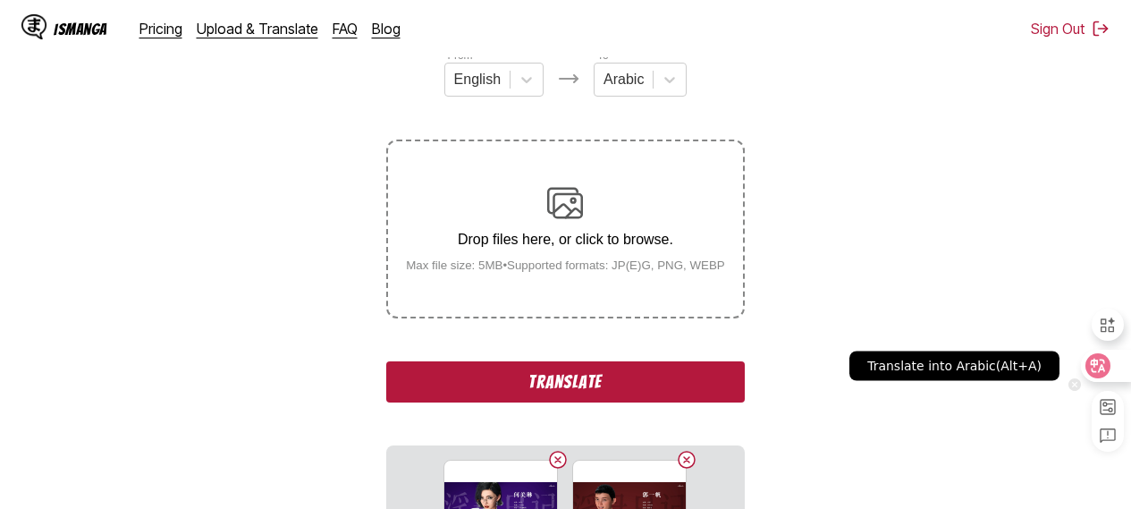
click at [1121, 359] on div at bounding box center [1105, 366] width 48 height 32
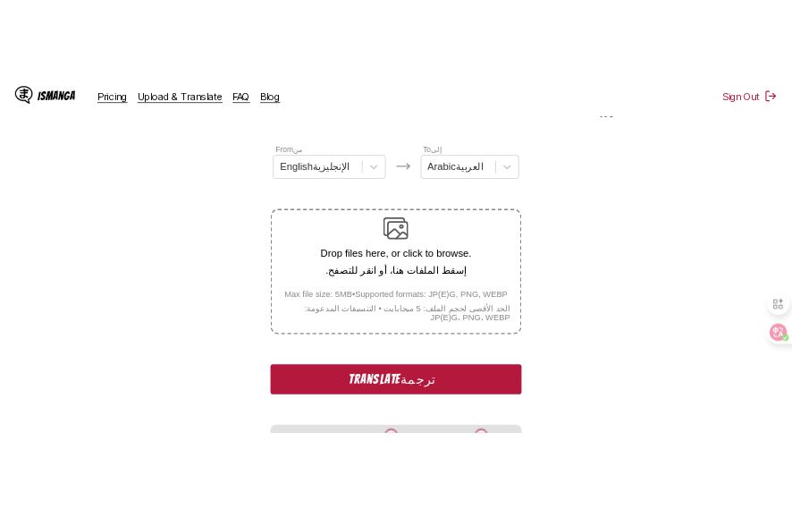
scroll to position [569, 0]
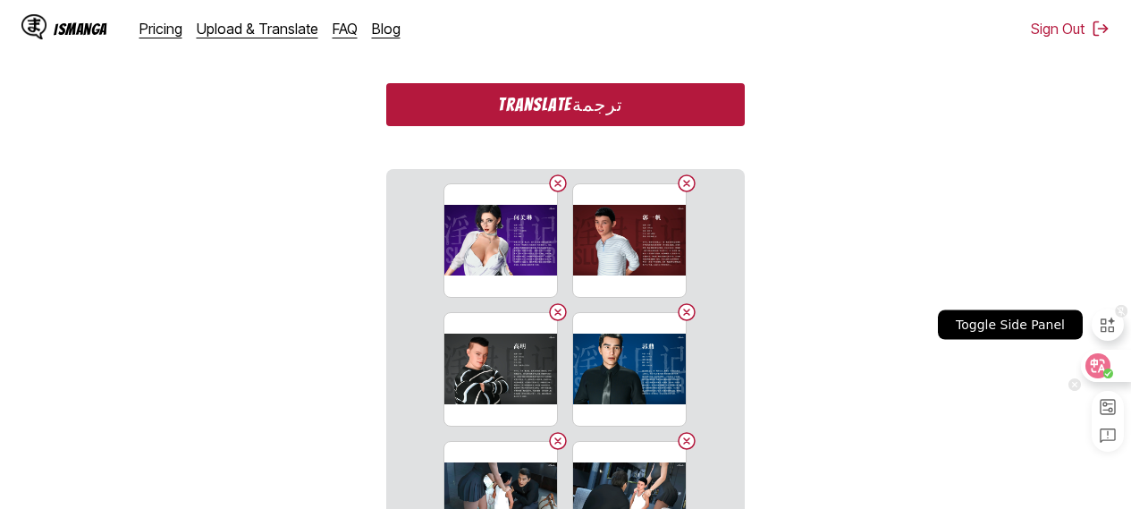
click at [1116, 316] on icon at bounding box center [1121, 311] width 13 height 13
click at [1108, 335] on div at bounding box center [1108, 325] width 32 height 32
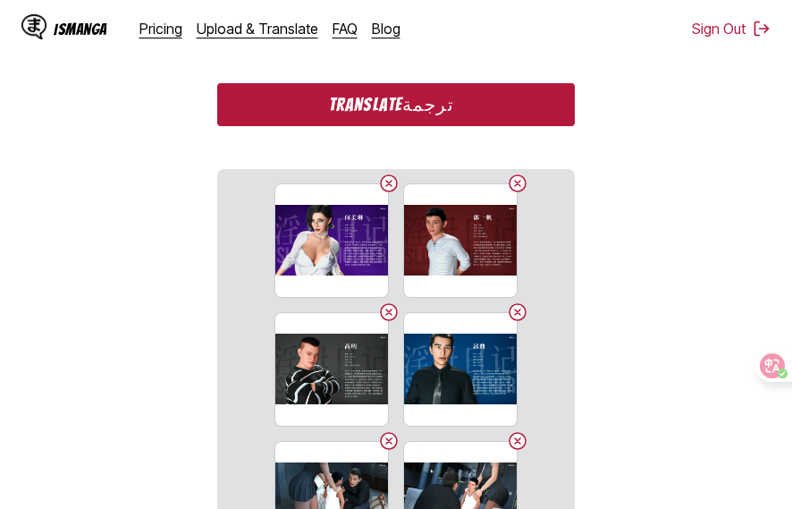
click at [397, 114] on button "Translate ترجمة" at bounding box center [396, 104] width 358 height 43
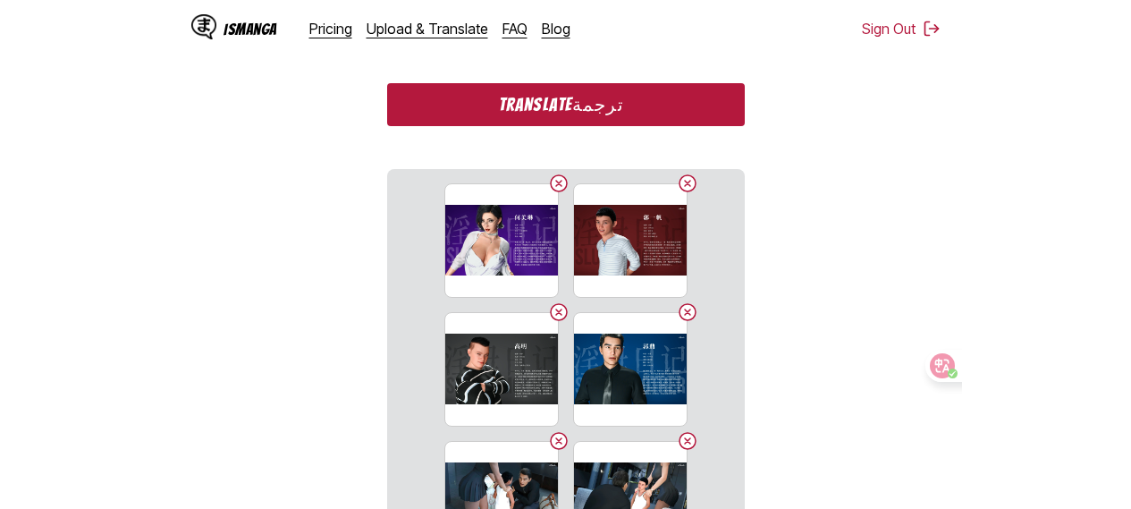
scroll to position [665, 0]
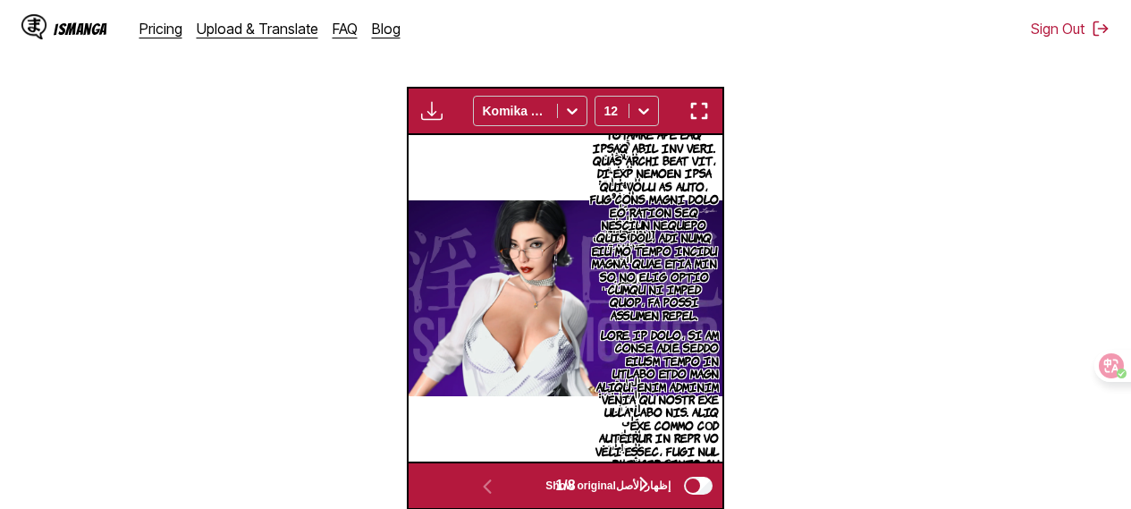
click at [700, 122] on img "button" at bounding box center [699, 110] width 21 height 21
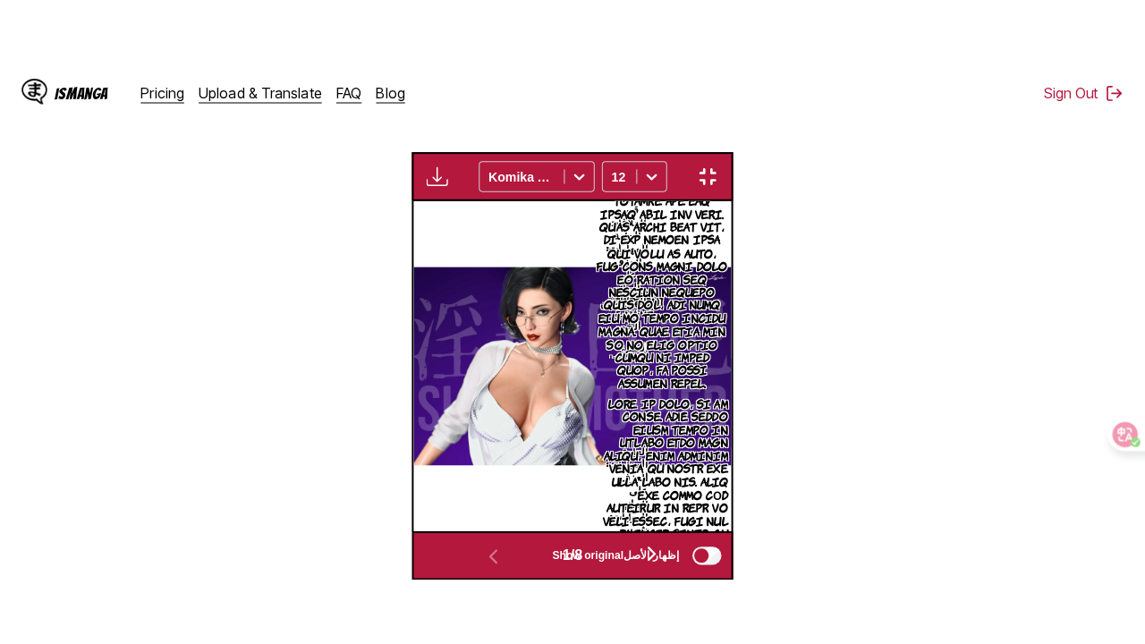
scroll to position [241, 0]
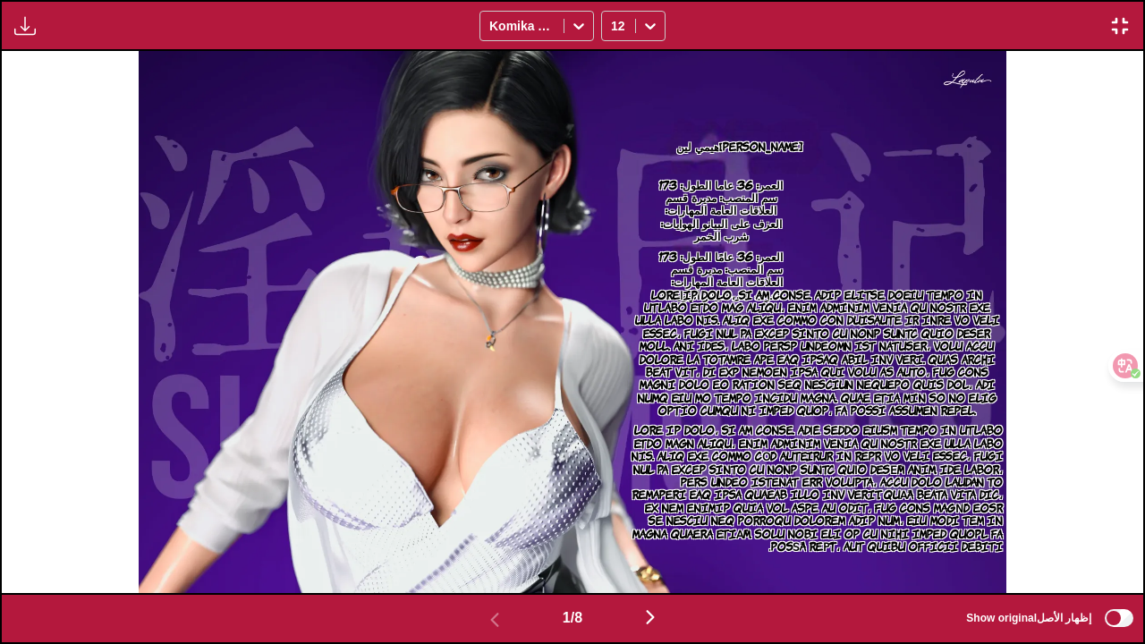
click at [643, 495] on button "button" at bounding box center [649, 618] width 107 height 26
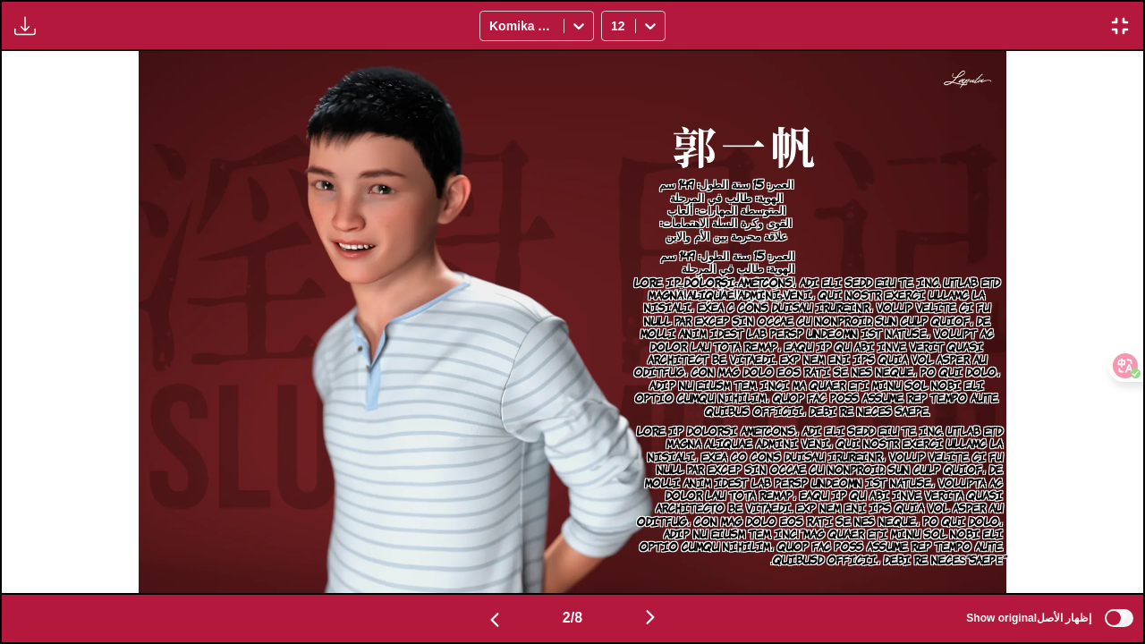
drag, startPoint x: 646, startPoint y: 442, endPoint x: 759, endPoint y: 309, distance: 174.4
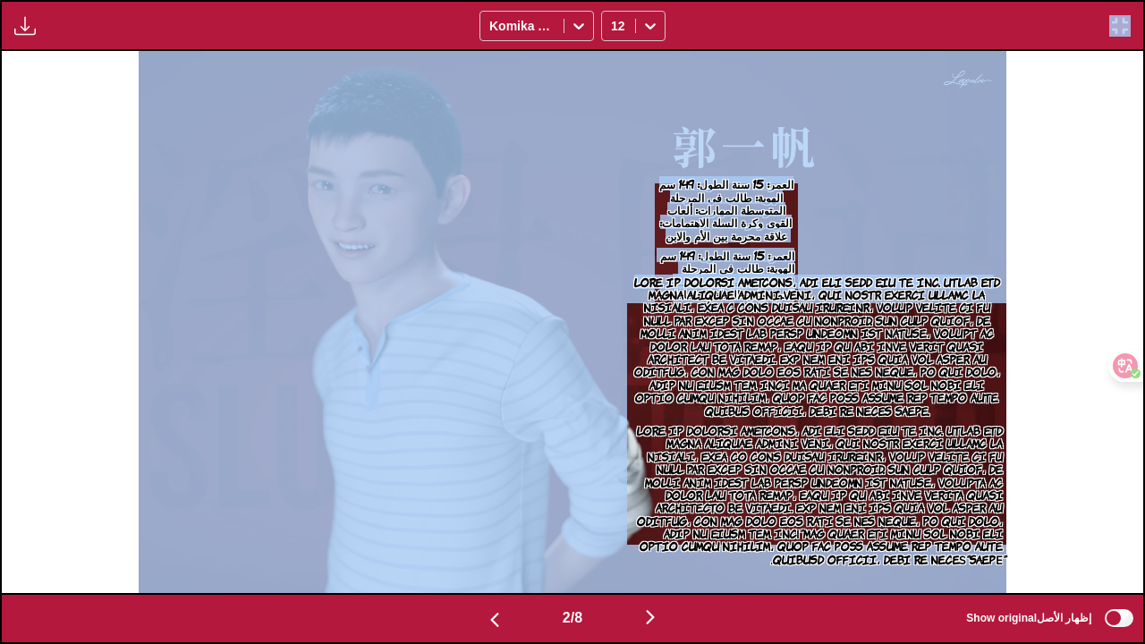
drag, startPoint x: 759, startPoint y: 309, endPoint x: 857, endPoint y: 0, distance: 324.4
click at [857, 0] on div "Waiting for translations to be done... Komika Axis كوميكا أكسيس 12" at bounding box center [572, 25] width 1145 height 51
click at [69, 207] on div "ﺍﻟﻌﻤﺮ: 15 ﺳﻨﺔ ﺍﻟﻄﻮﻝ: 149 ﺳﻢ ﺍﻟﻬﻮﻳﺔ: ﻃﺎﻟﺐ ﻓﻲ ﺍﻟﻤﺮﺣﻠﺔ ﺍﻟﻤﺘﻮﺳﻄﺔ ﺍﻟﻤﻬﺎﺭﺍﺕ: ﺃﻟﻌﺎﺏ ﺍﻟ…" at bounding box center [572, 322] width 1141 height 542
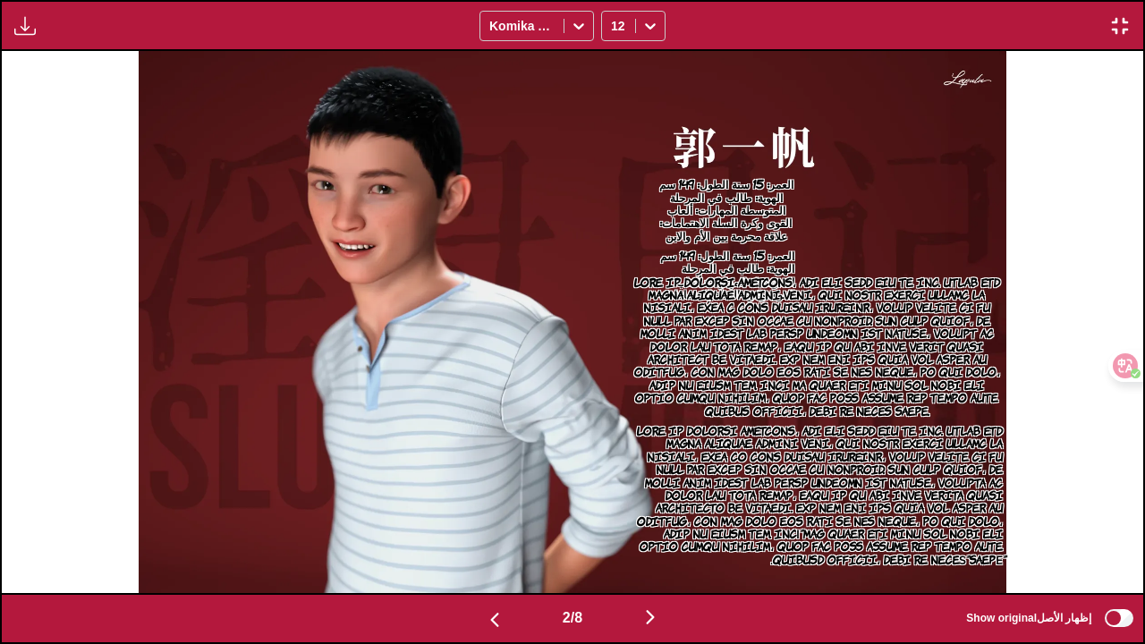
click at [652, 495] on img "button" at bounding box center [649, 616] width 21 height 21
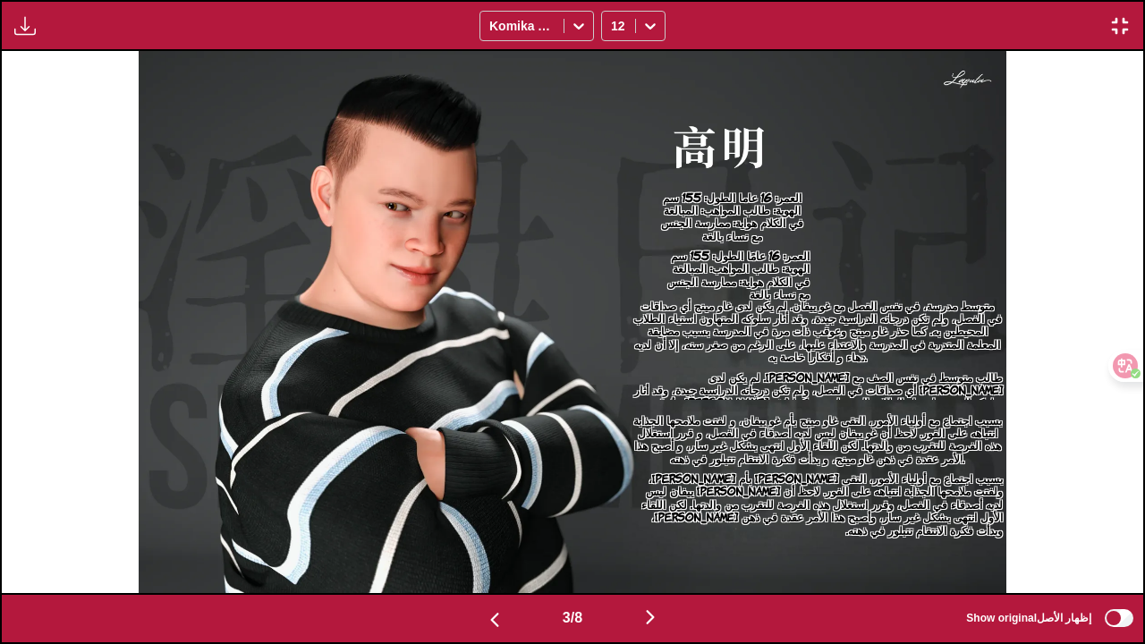
scroll to position [220, 0]
click at [1116, 24] on img "button" at bounding box center [1119, 25] width 21 height 21
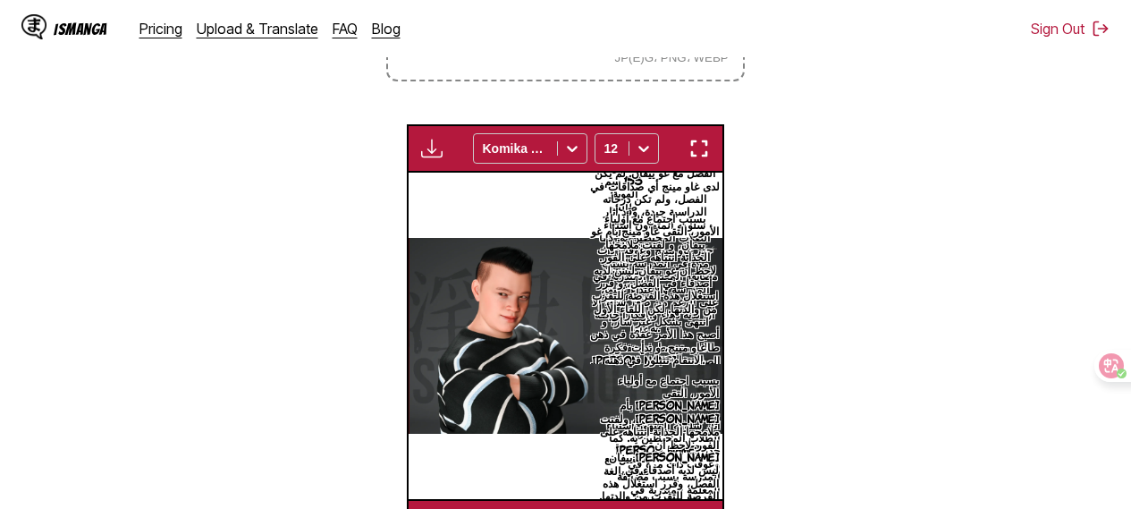
scroll to position [742, 0]
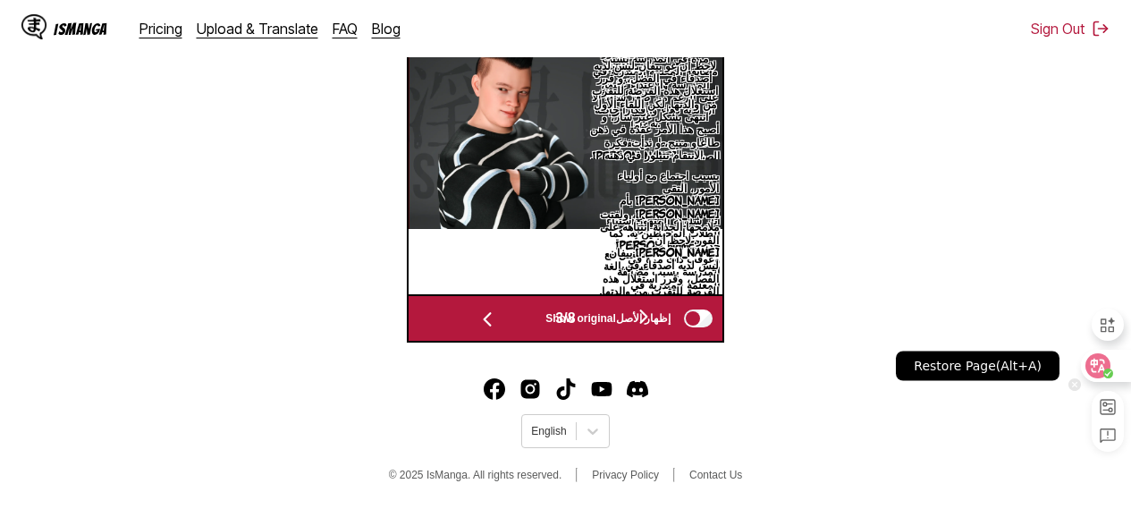
click at [1107, 368] on circle at bounding box center [1109, 373] width 10 height 10
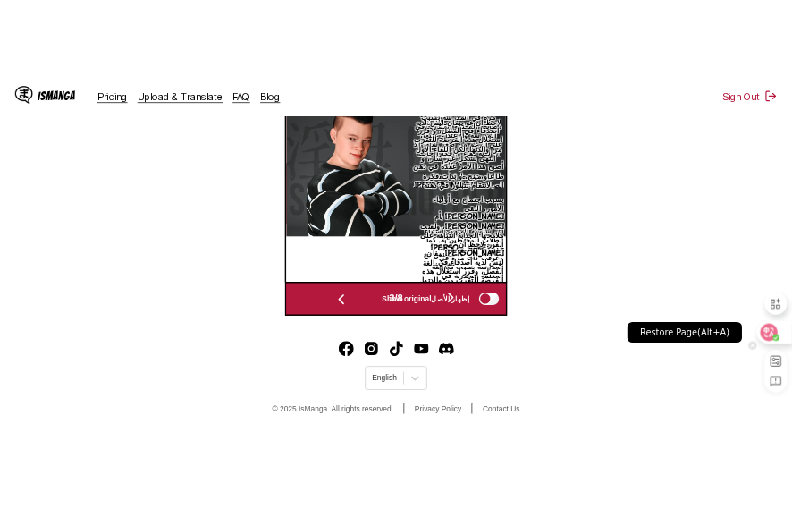
scroll to position [633, 0]
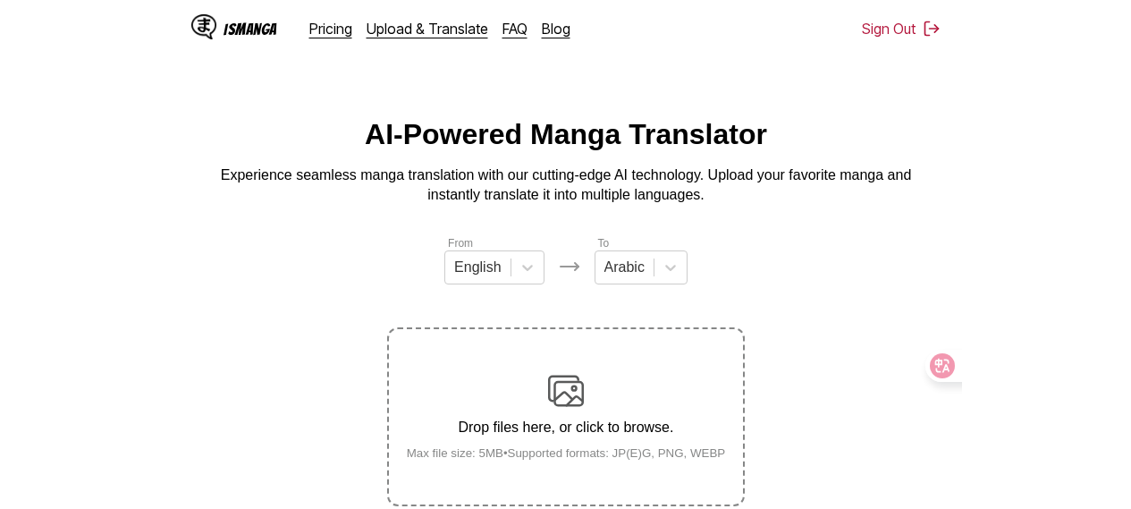
scroll to position [327, 0]
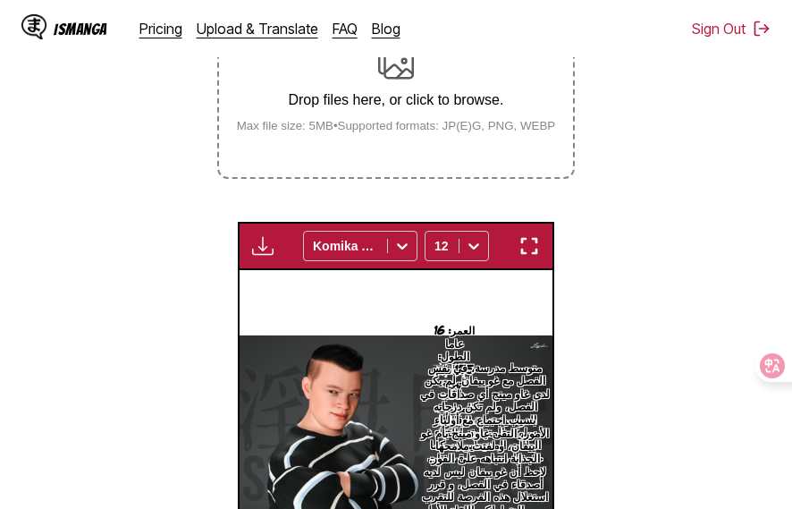
click at [48, 118] on section "From English To Arabic Drop files here, or click to browse. Max file size: 5MB …" at bounding box center [396, 276] width 764 height 738
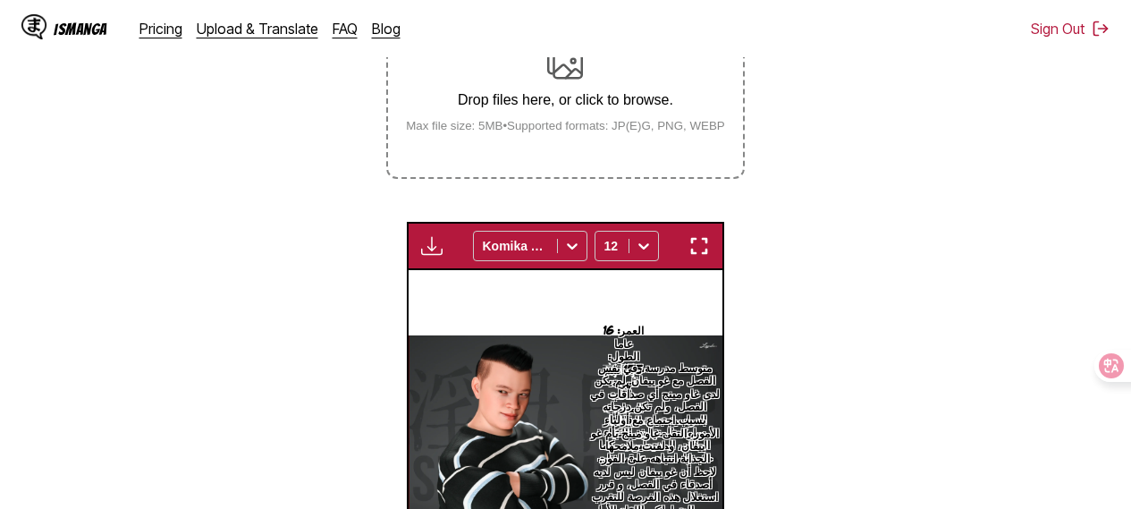
click at [880, 224] on section "From English To Arabic Drop files here, or click to browse. Max file size: 5MB …" at bounding box center [565, 276] width 1103 height 738
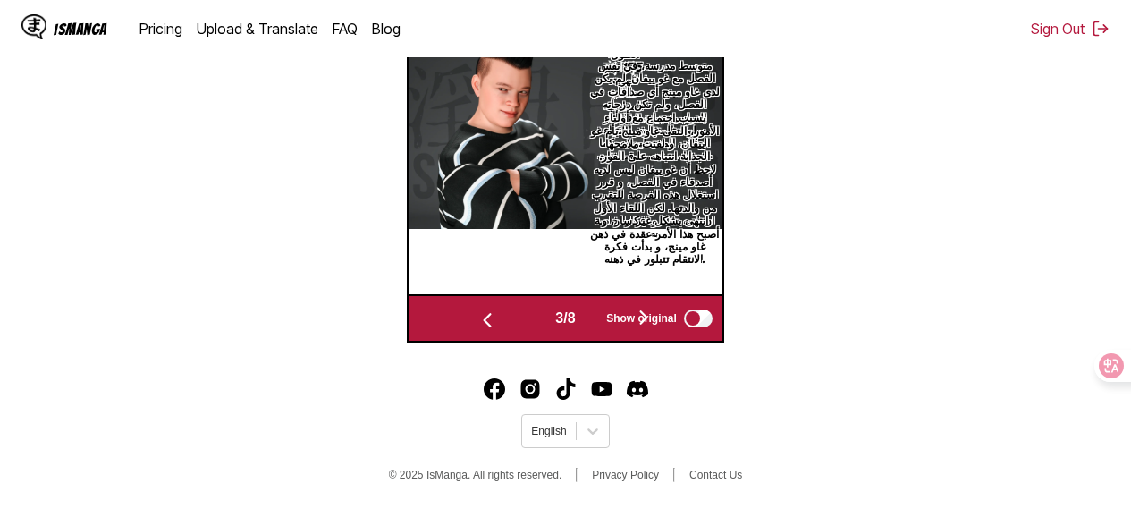
scroll to position [305, 0]
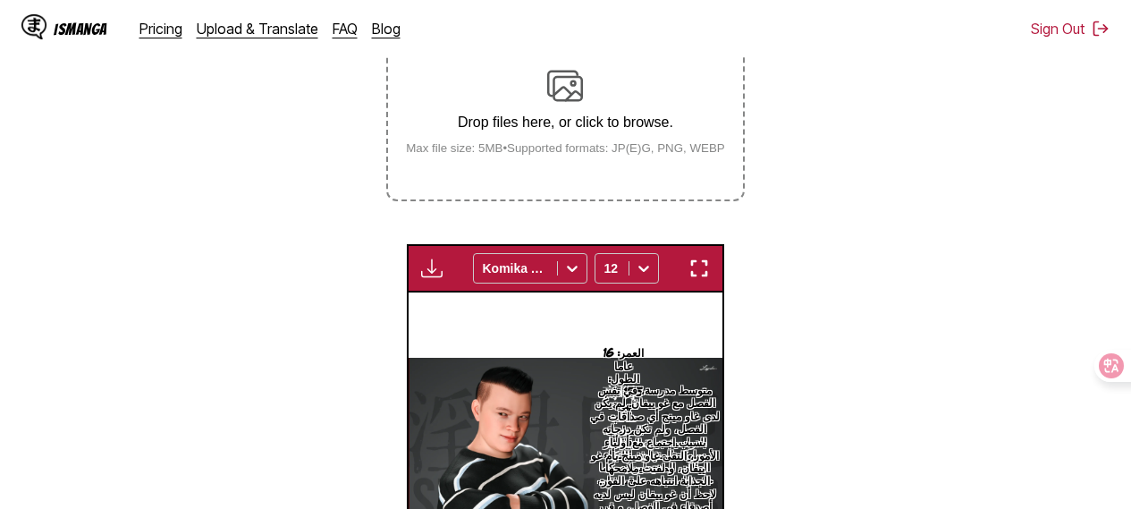
click at [705, 274] on img "button" at bounding box center [699, 268] width 21 height 21
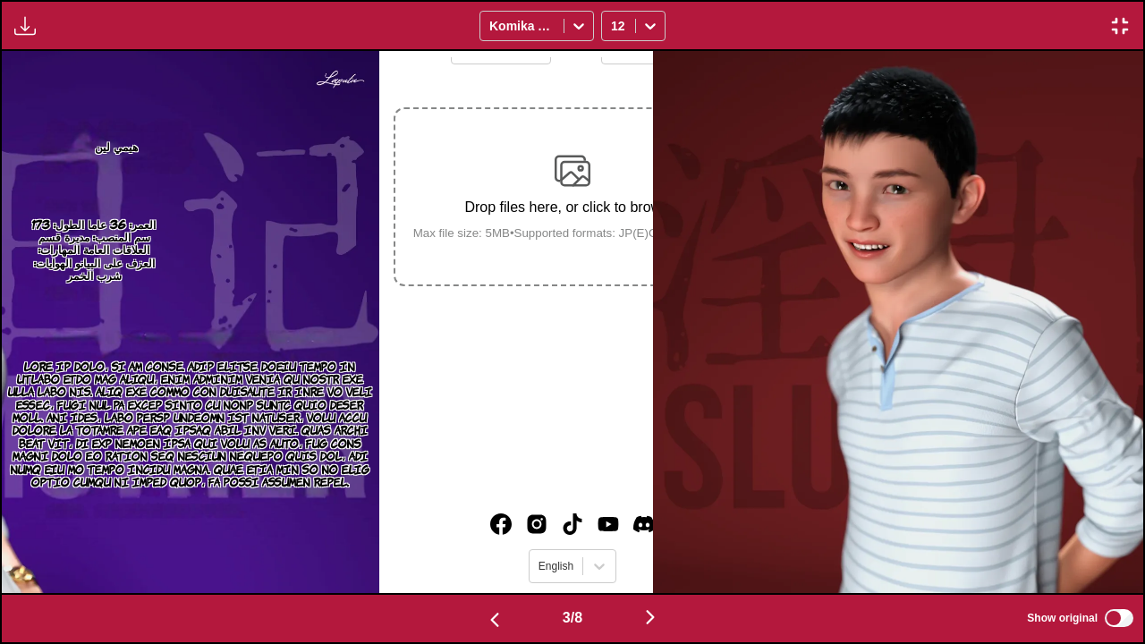
scroll to position [0, 2282]
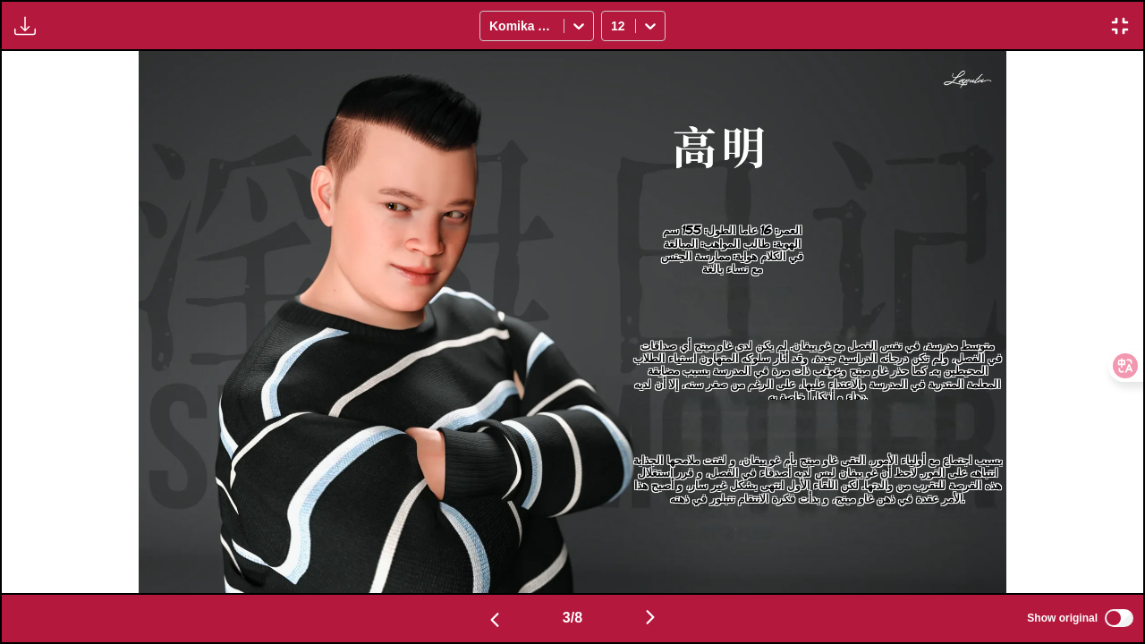
click at [652, 495] on img "button" at bounding box center [649, 616] width 21 height 21
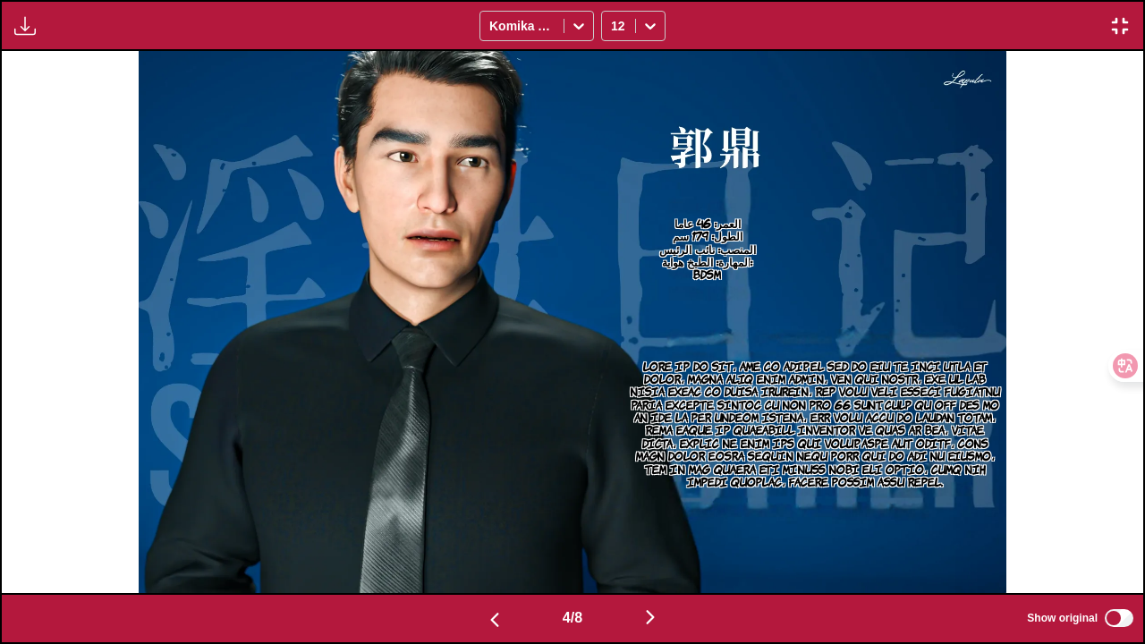
click at [652, 495] on img "button" at bounding box center [649, 616] width 21 height 21
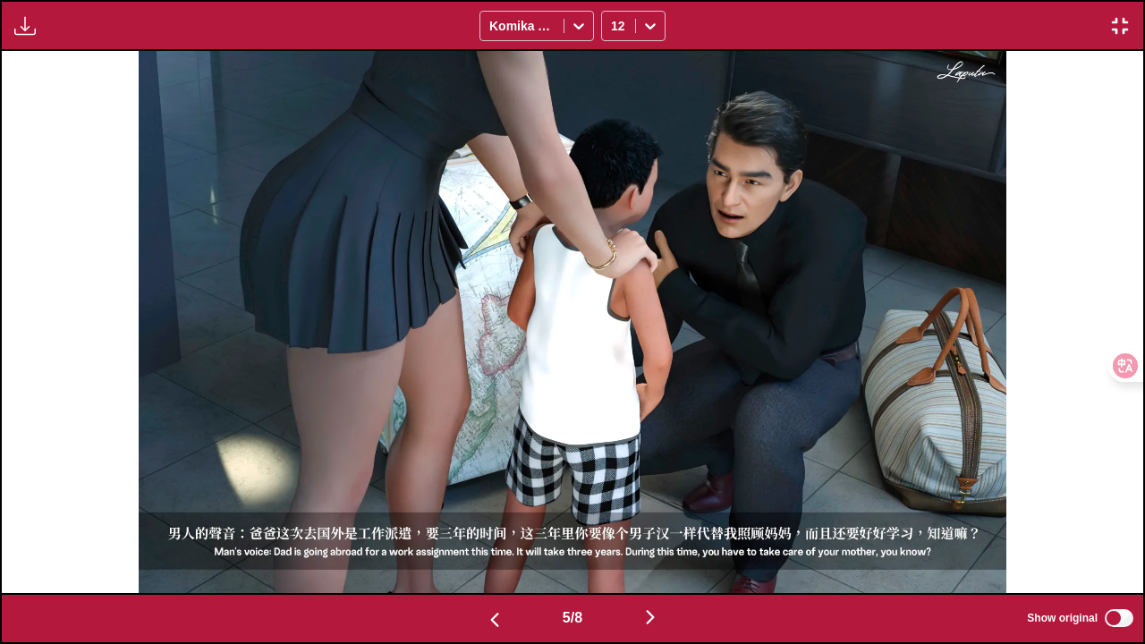
click at [652, 495] on img "button" at bounding box center [649, 616] width 21 height 21
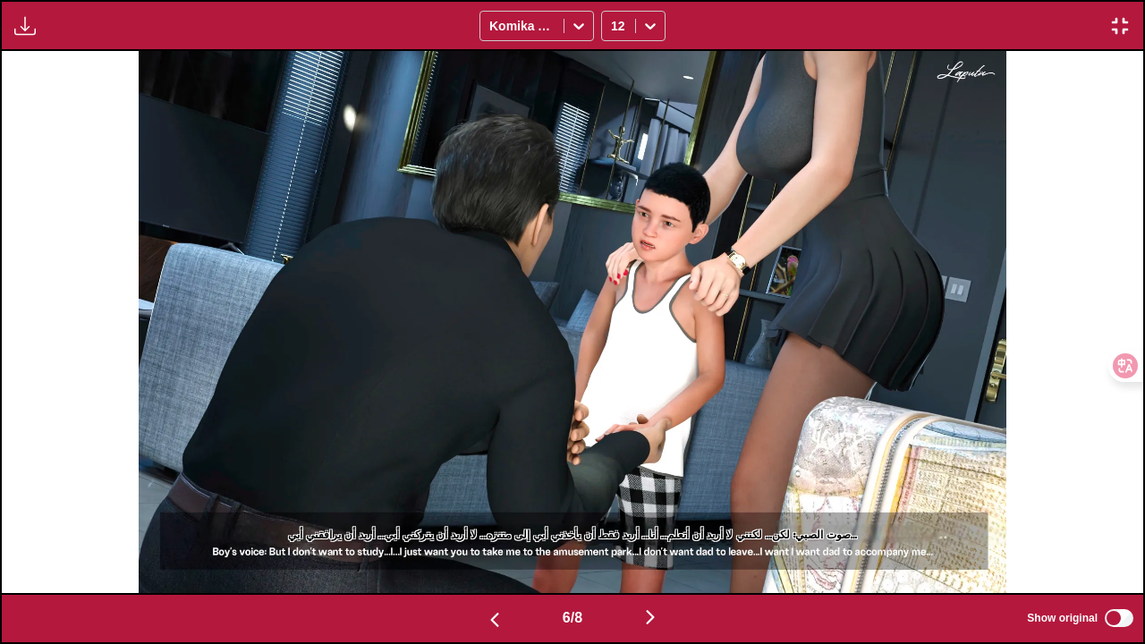
click at [652, 495] on img "button" at bounding box center [649, 616] width 21 height 21
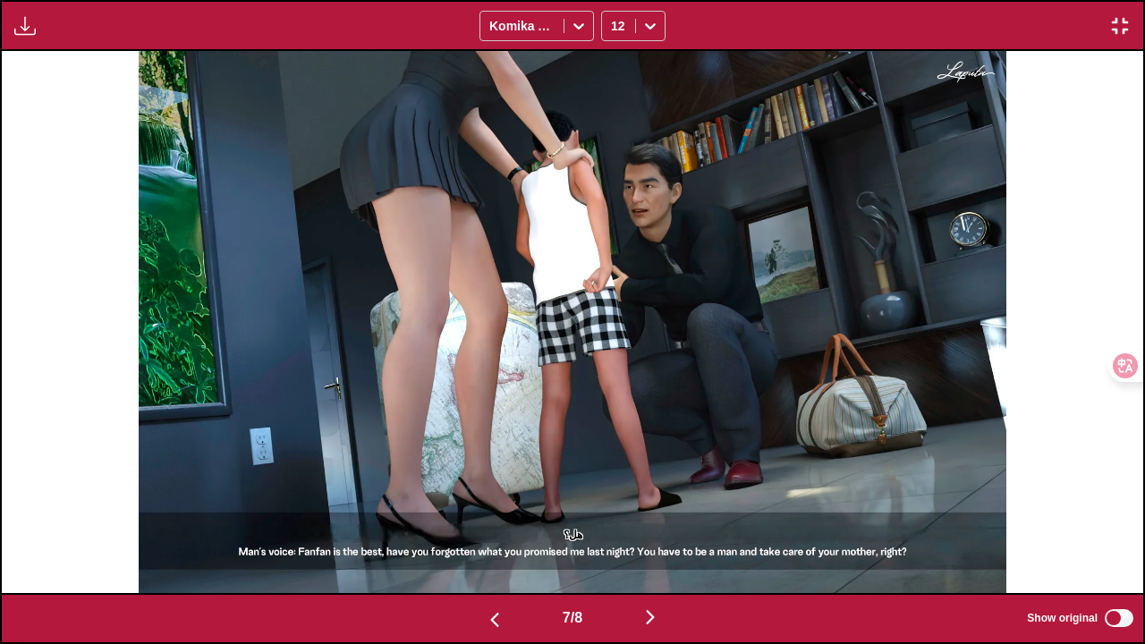
click at [652, 495] on img "button" at bounding box center [649, 616] width 21 height 21
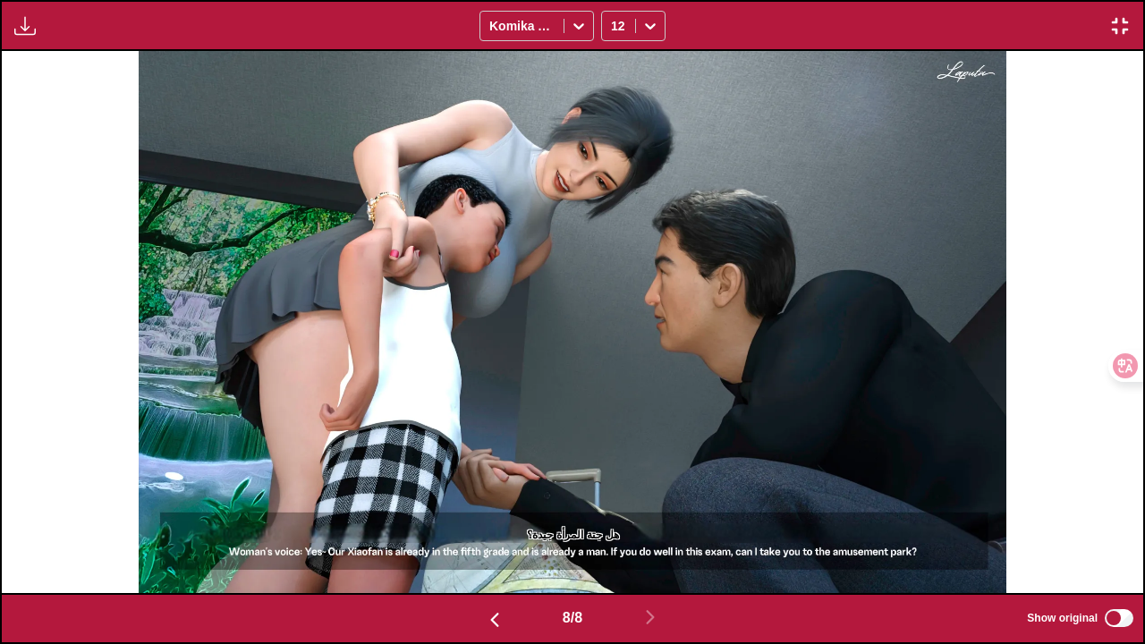
click at [1130, 22] on button "button" at bounding box center [1120, 25] width 32 height 23
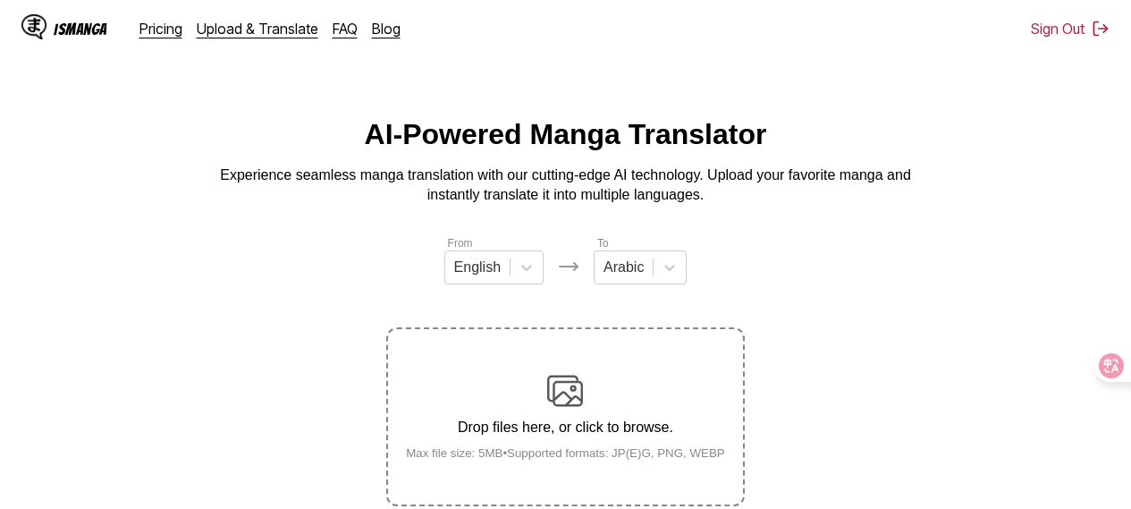
scroll to position [327, 0]
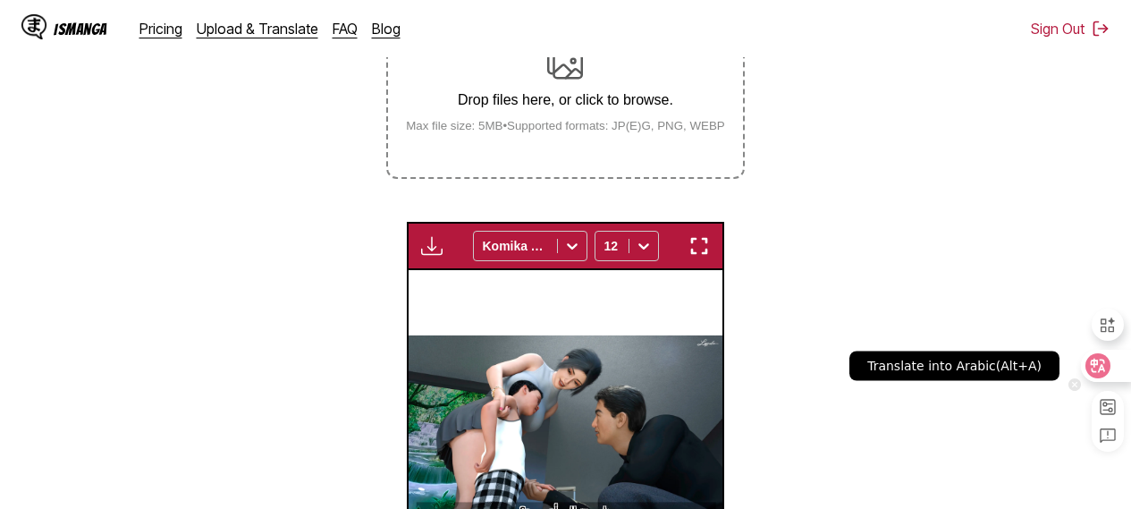
click at [1106, 368] on icon at bounding box center [1098, 366] width 18 height 18
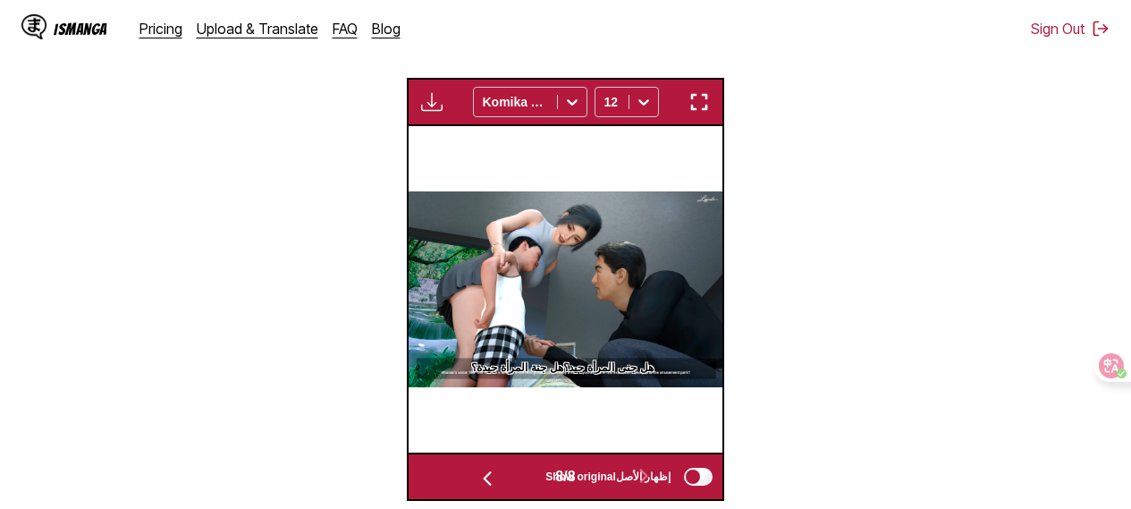
scroll to position [540, 0]
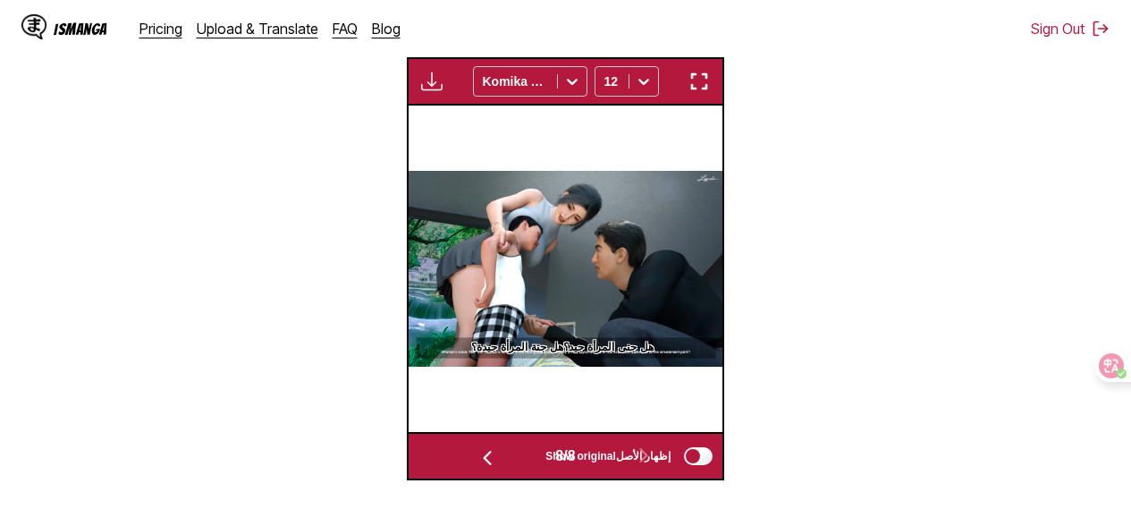
click at [709, 89] on img "button" at bounding box center [699, 81] width 21 height 21
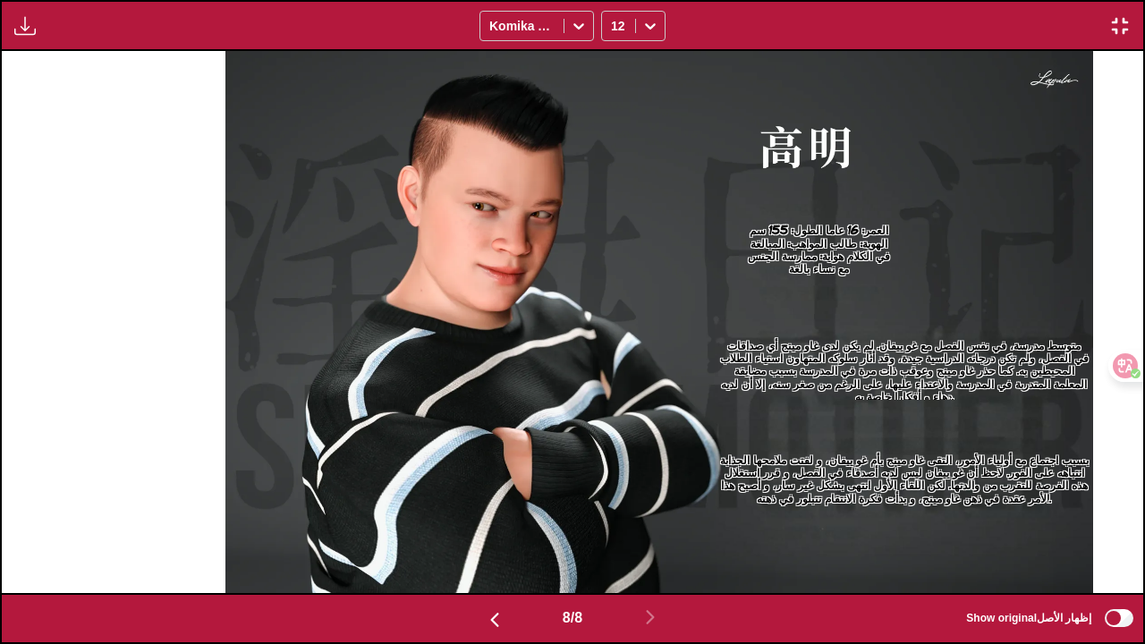
scroll to position [0, 7988]
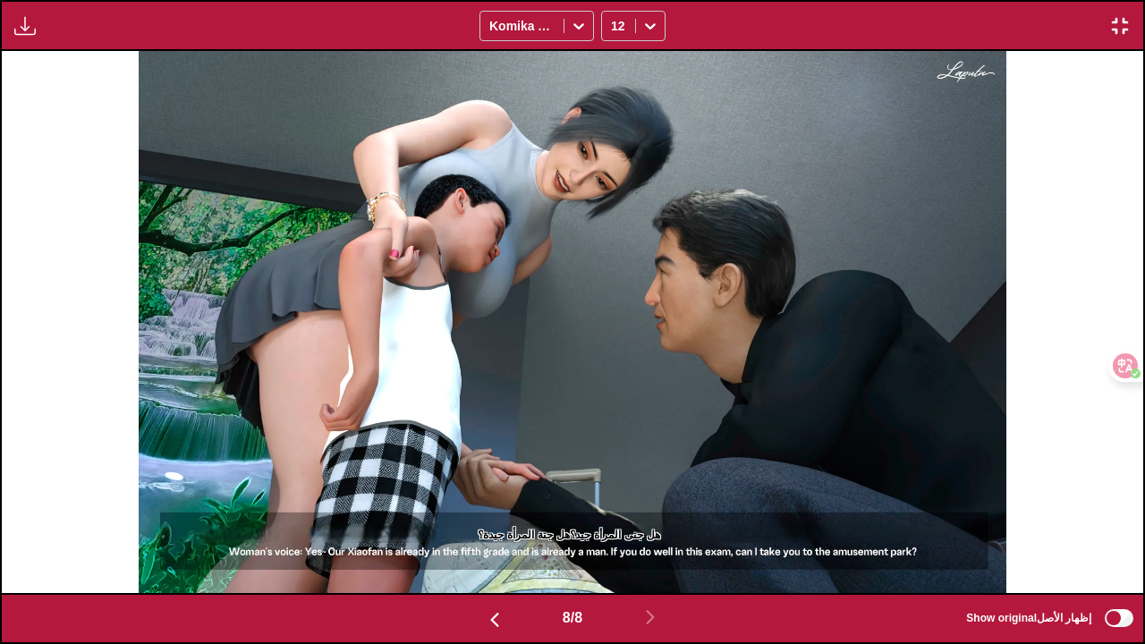
click at [492, 495] on img "button" at bounding box center [494, 619] width 21 height 21
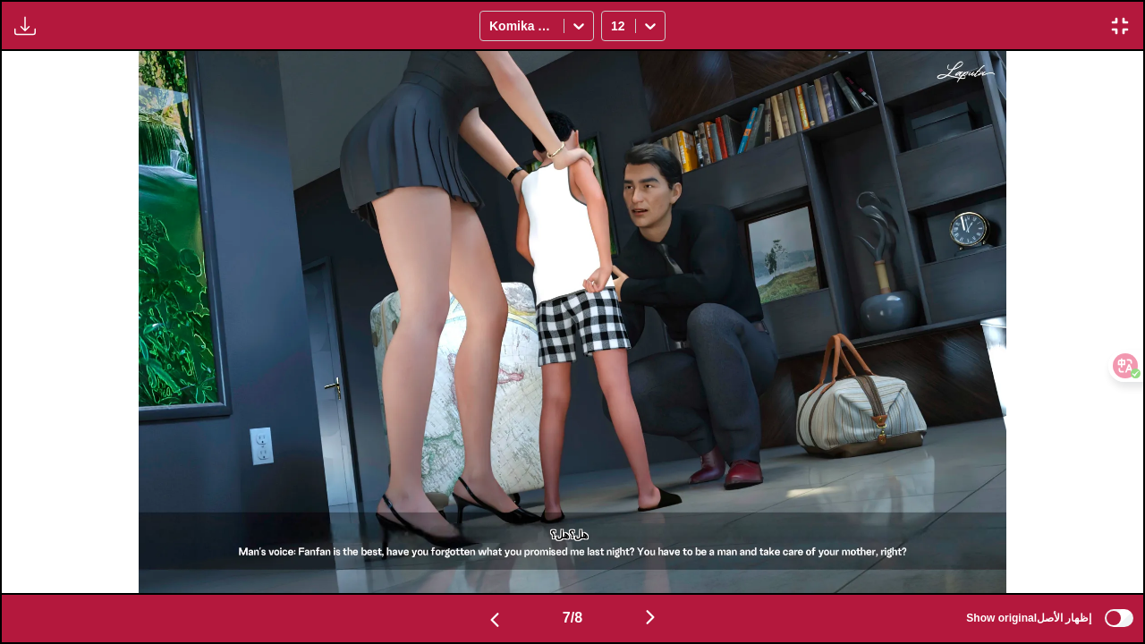
click at [1111, 34] on img "button" at bounding box center [1119, 25] width 21 height 21
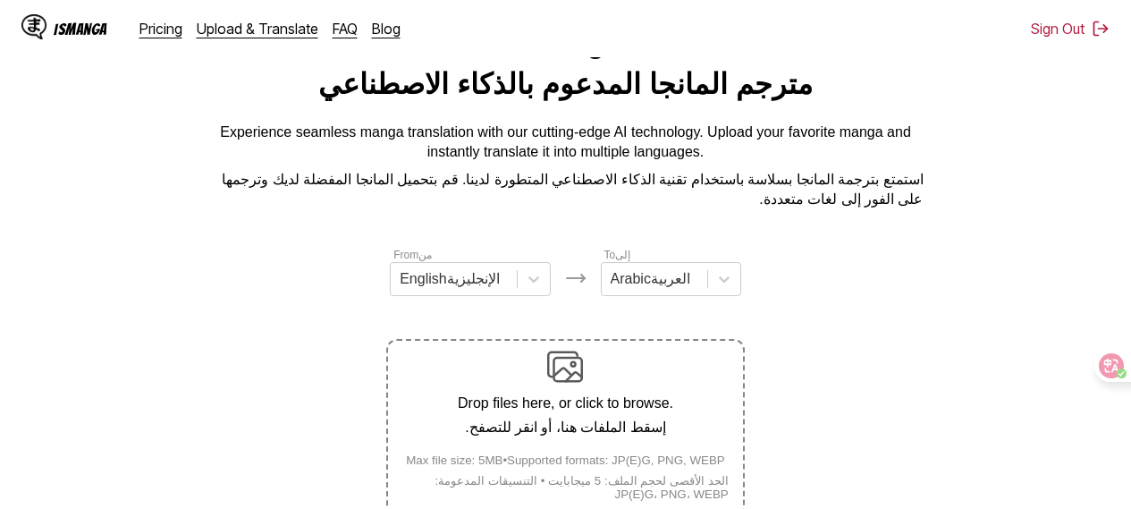
scroll to position [327, 0]
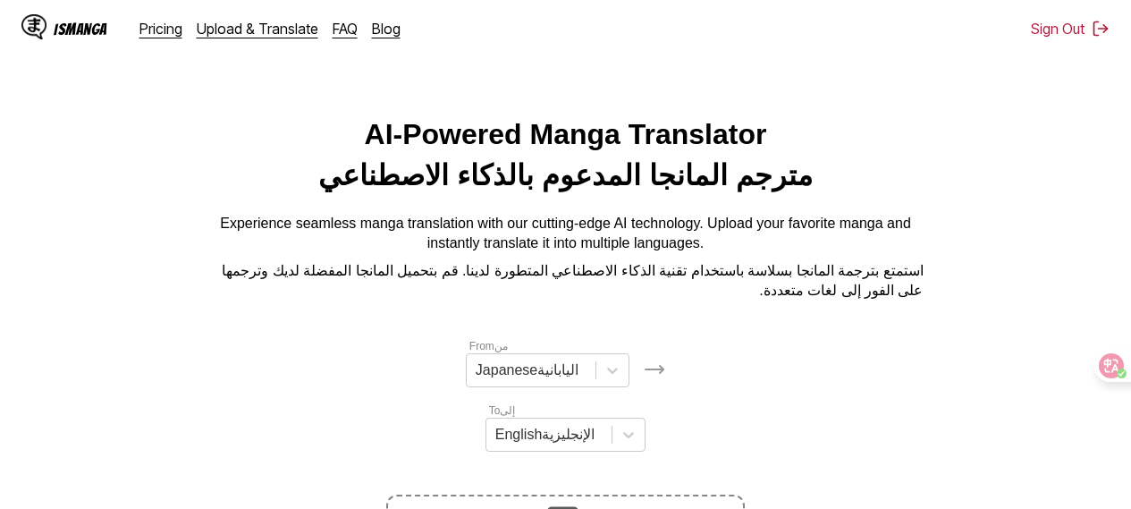
scroll to position [327, 0]
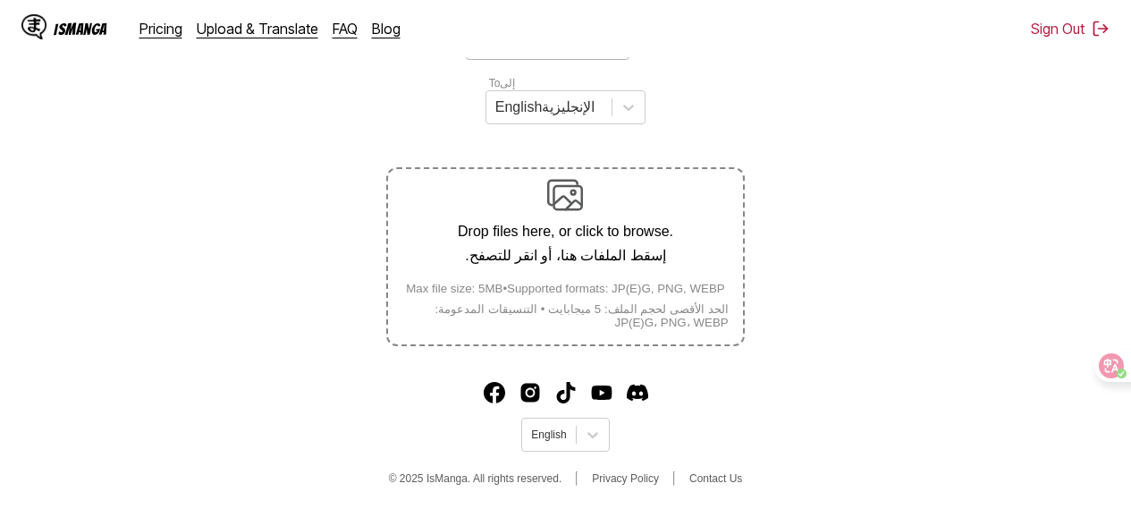
click at [596, 59] on div at bounding box center [612, 43] width 32 height 32
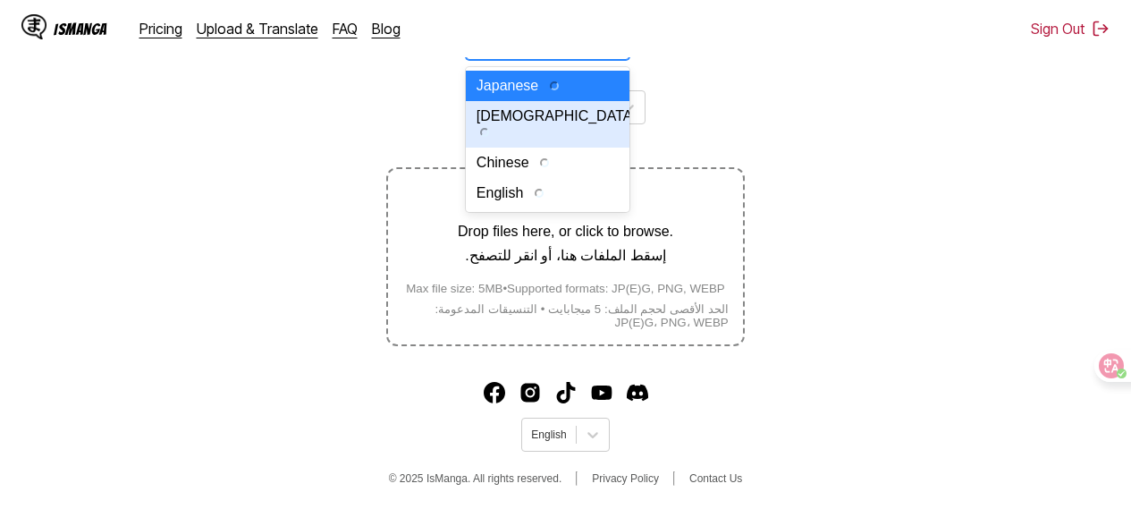
click at [704, 118] on div "From من 4 results available. Use Up and Down to choose options, press Enter to …" at bounding box center [565, 67] width 358 height 114
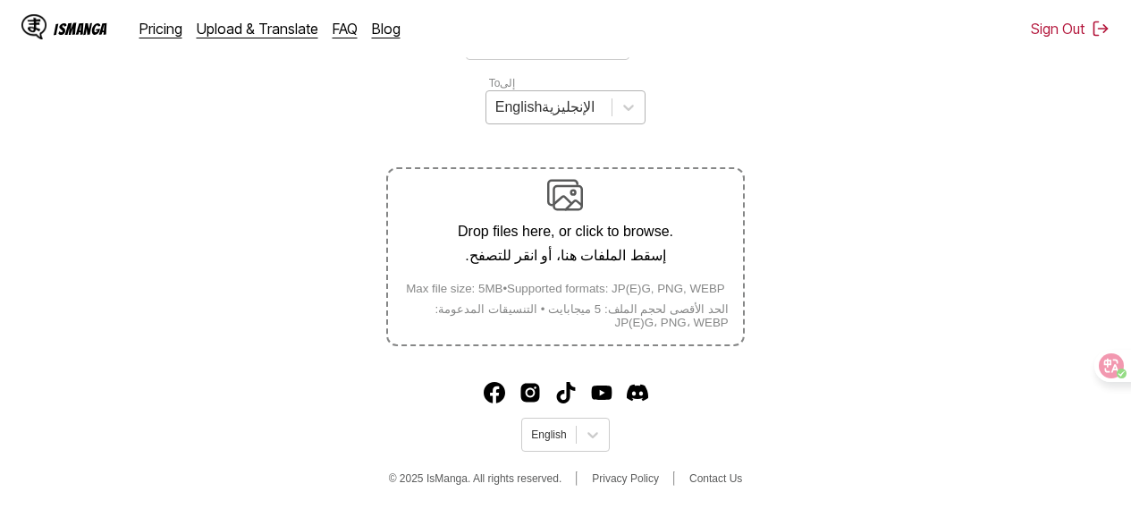
click at [570, 121] on div "English الإنجليزية" at bounding box center [548, 107] width 125 height 27
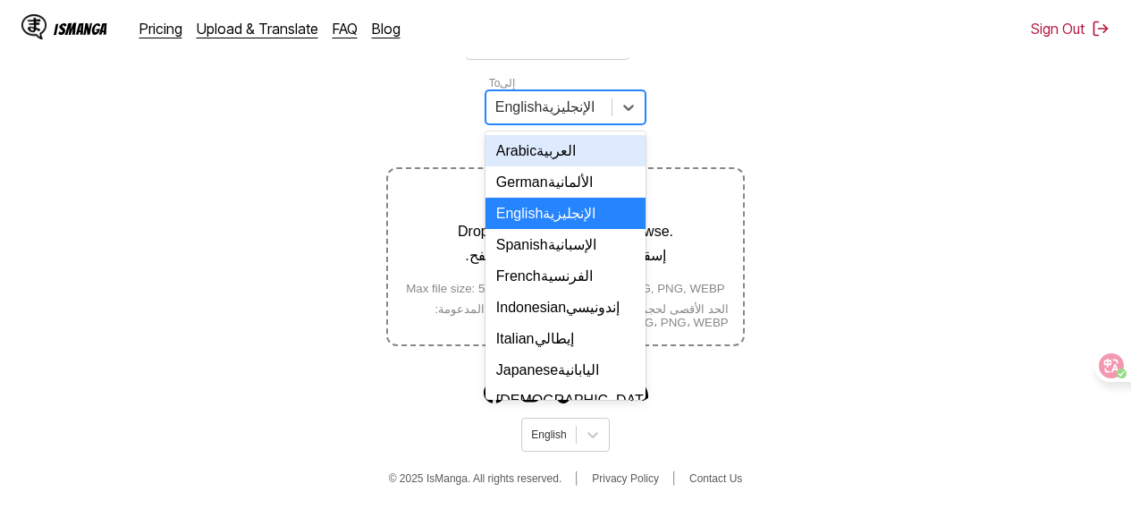
click at [808, 204] on section "From من Japanese اليابانية To إلى 17 results available. Use Up and Down to choo…" at bounding box center [565, 178] width 1103 height 336
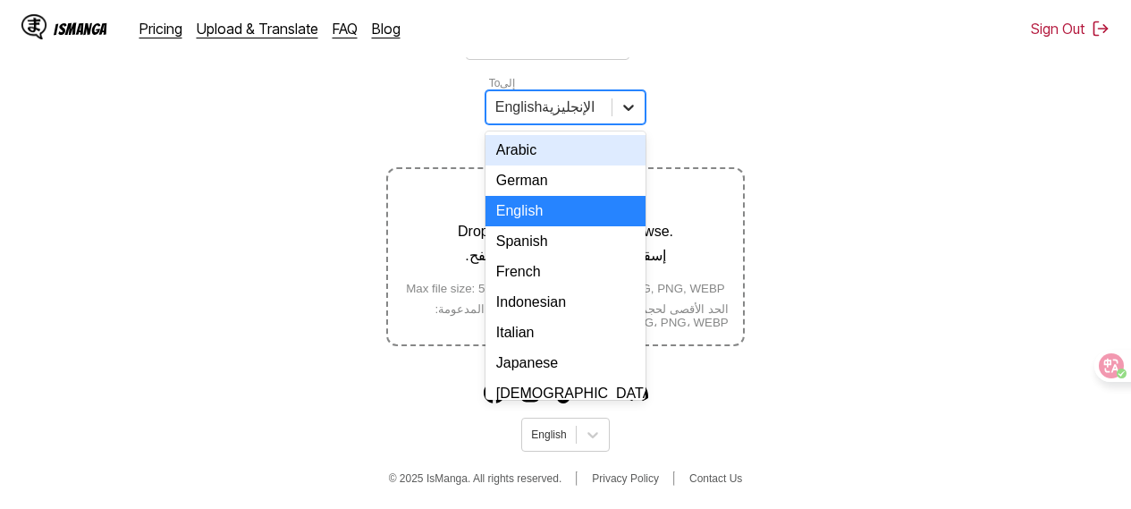
click at [626, 116] on icon at bounding box center [629, 107] width 18 height 18
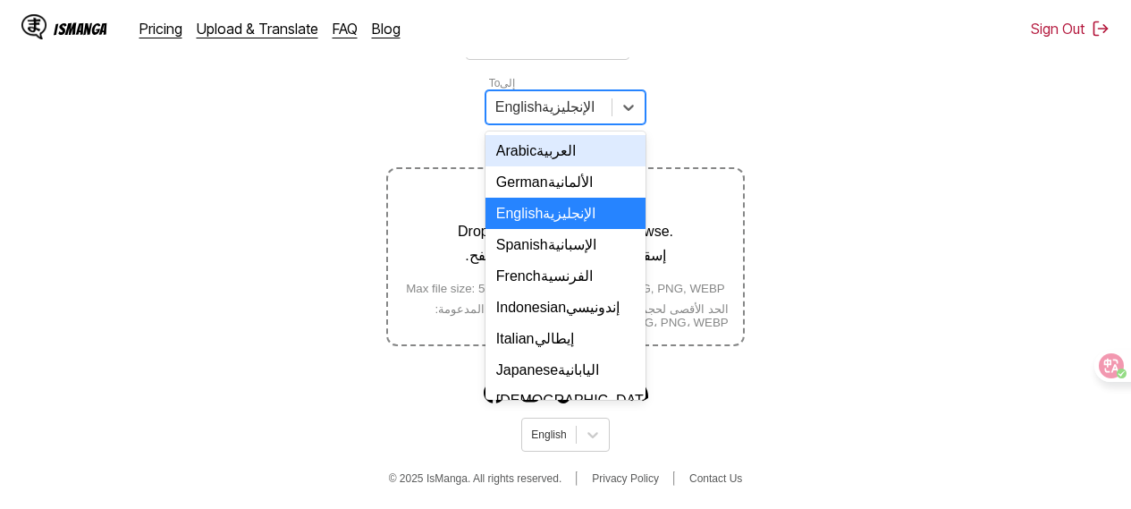
click at [585, 162] on div "Arabic العربية" at bounding box center [566, 150] width 160 height 31
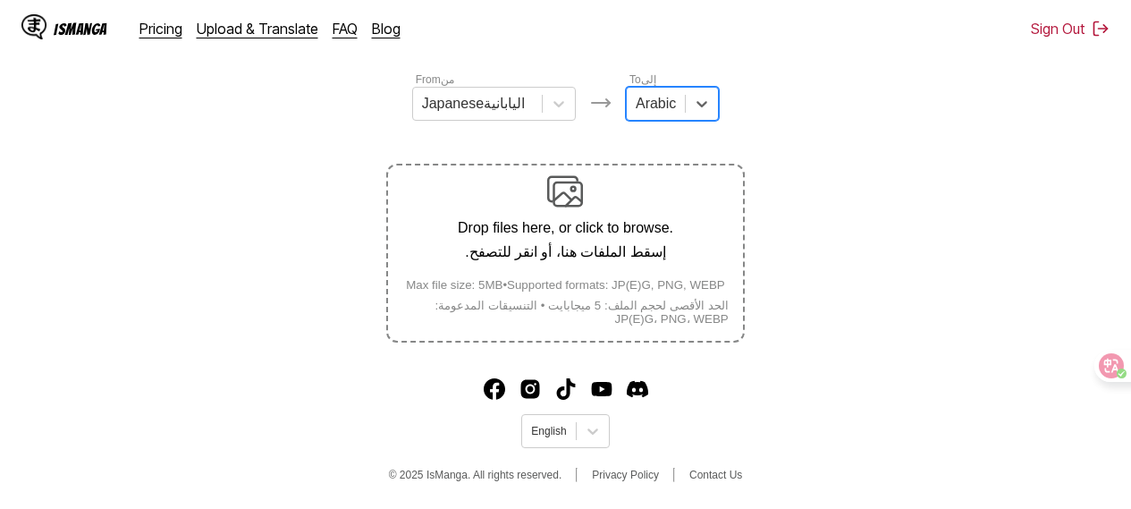
scroll to position [276, 0]
click at [575, 179] on img at bounding box center [565, 191] width 36 height 36
click at [0, 0] on input "Drop files here, or click to browse. إسقط الملفات هنا، أو انقر للتصفح. Max file…" at bounding box center [0, 0] width 0 height 0
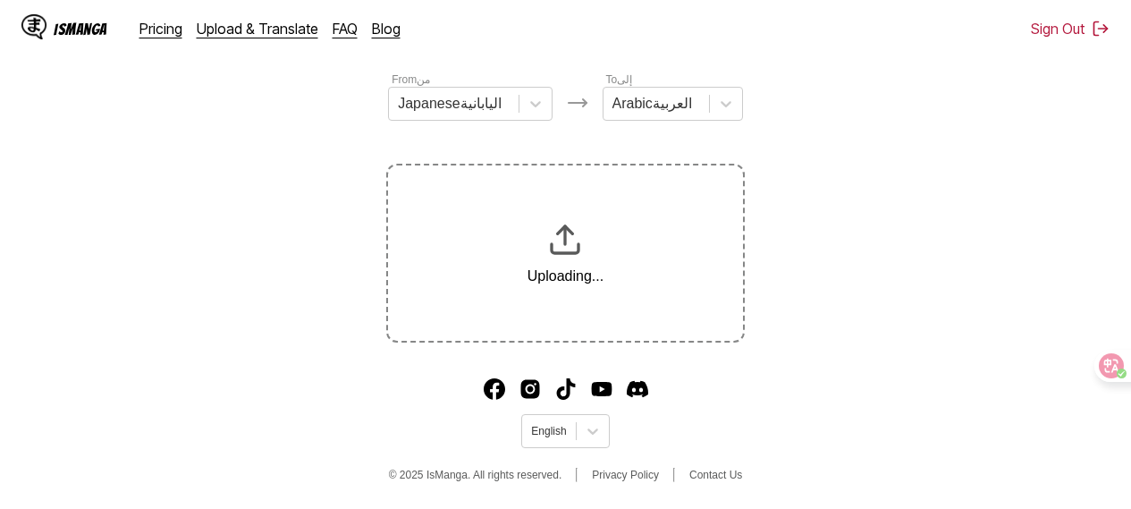
scroll to position [274, 0]
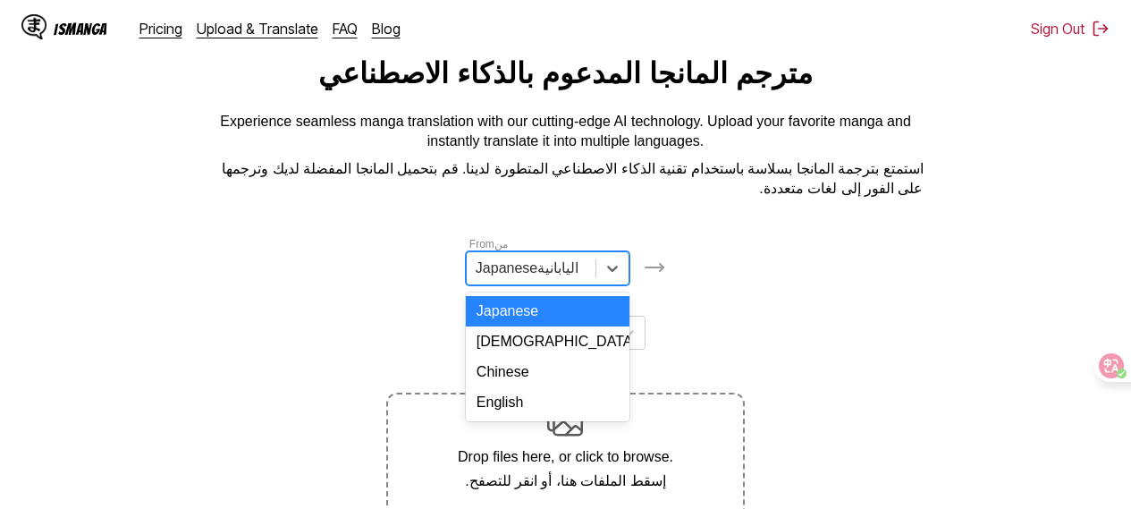
click at [580, 278] on div at bounding box center [531, 268] width 111 height 20
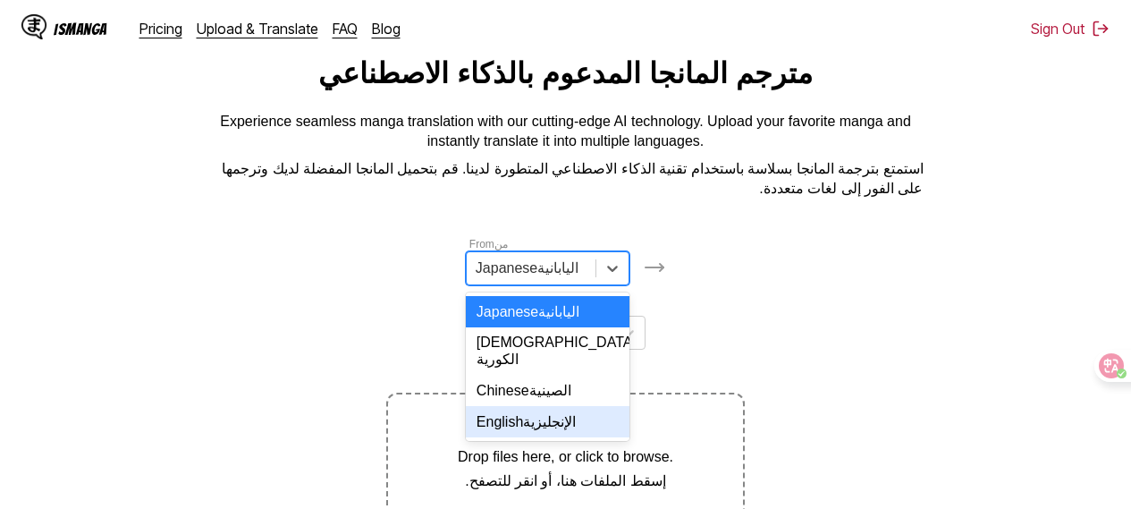
click at [579, 422] on font at bounding box center [580, 421] width 8 height 15
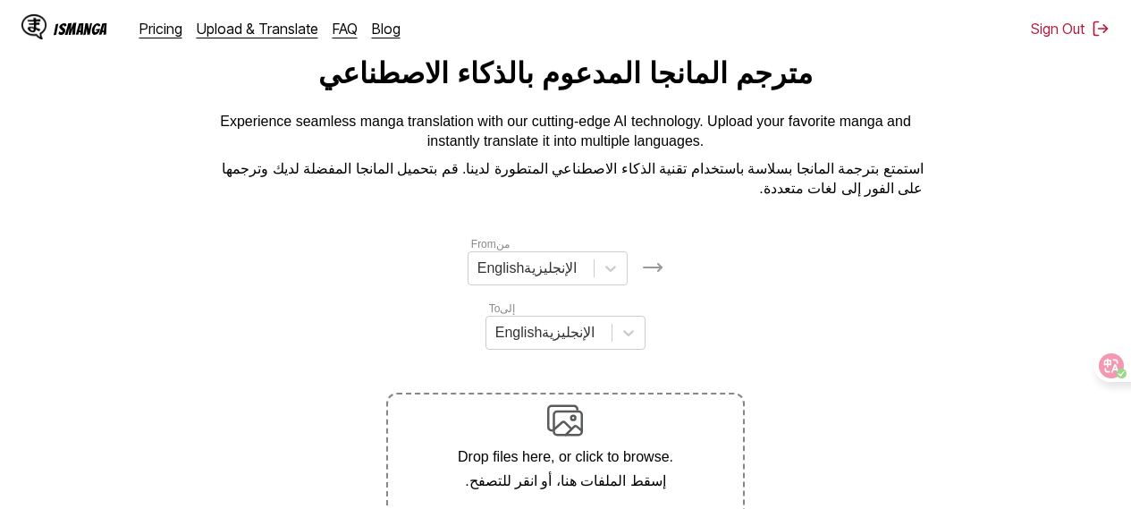
click at [581, 422] on img at bounding box center [565, 420] width 36 height 36
click at [0, 0] on input "Drop files here, or click to browse. إسقط الملفات هنا، أو انقر للتصفح. Max file…" at bounding box center [0, 0] width 0 height 0
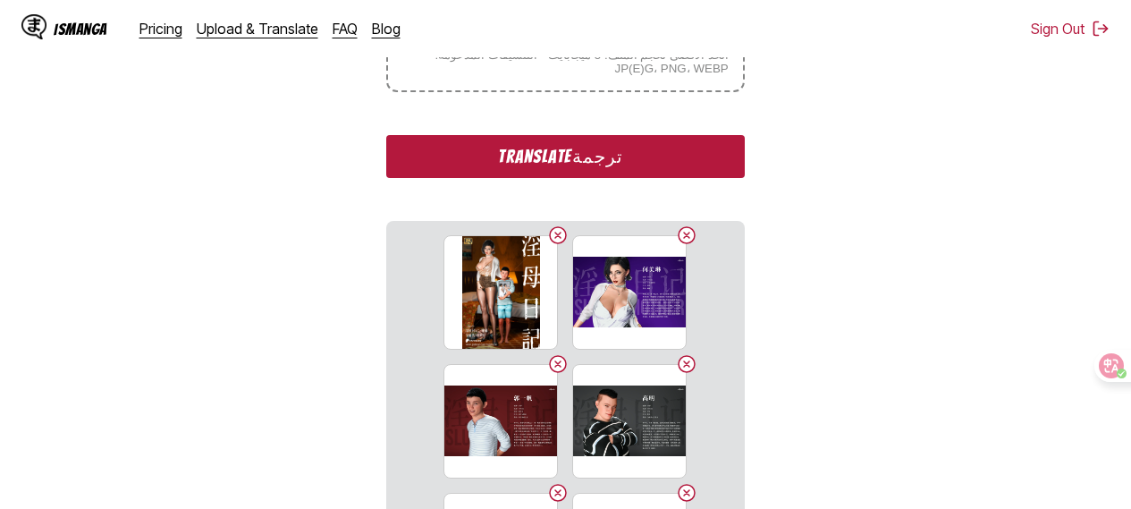
scroll to position [628, 0]
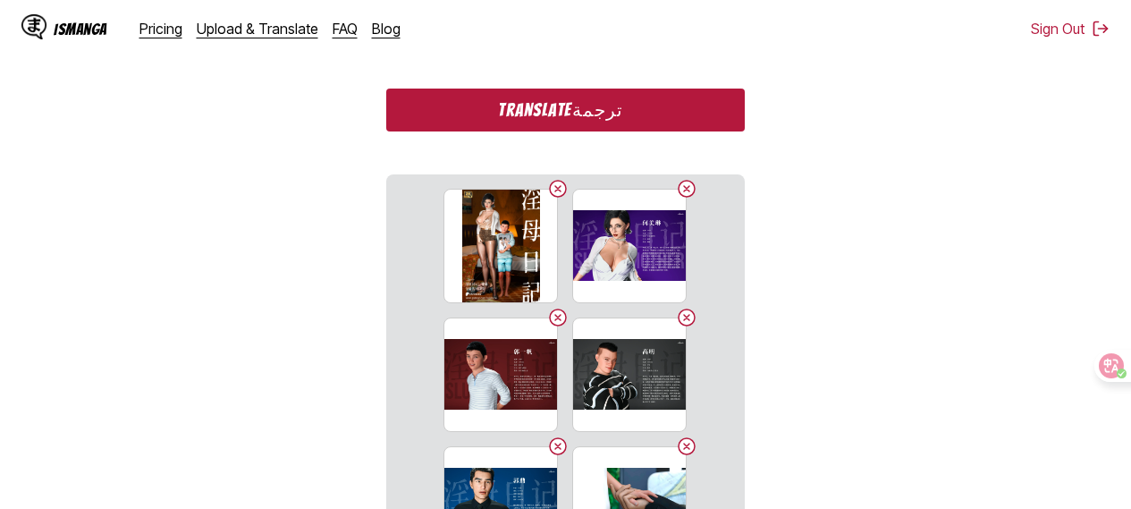
click at [604, 120] on font "ترجمة" at bounding box center [598, 110] width 52 height 20
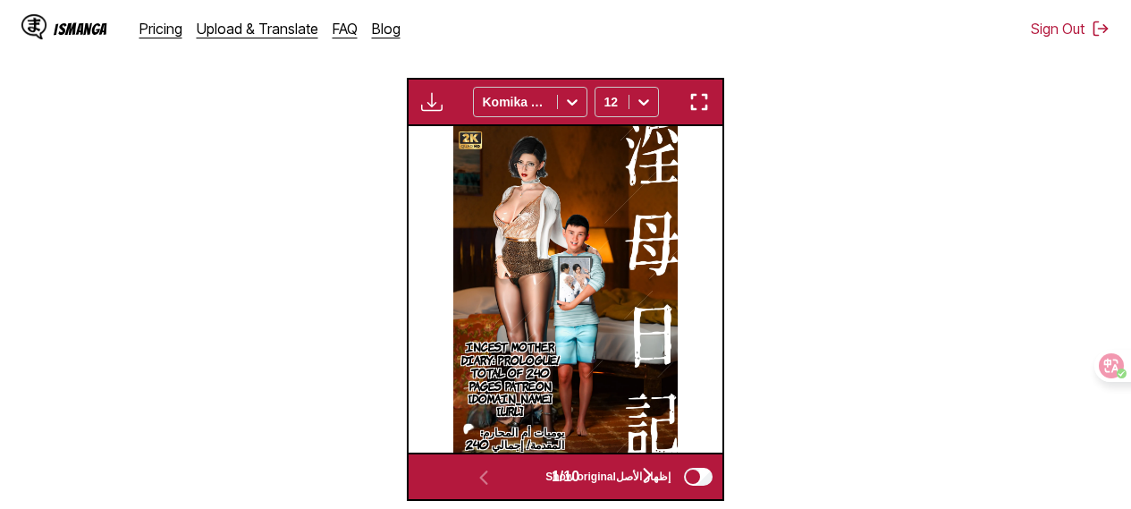
click at [694, 113] on img "button" at bounding box center [699, 101] width 21 height 21
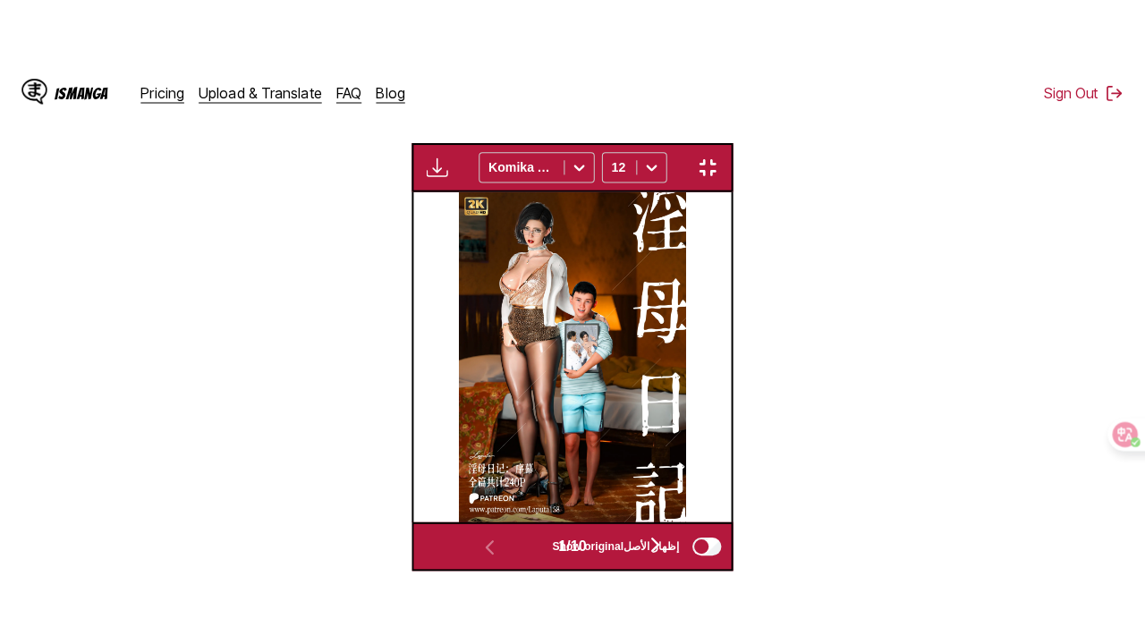
scroll to position [309, 0]
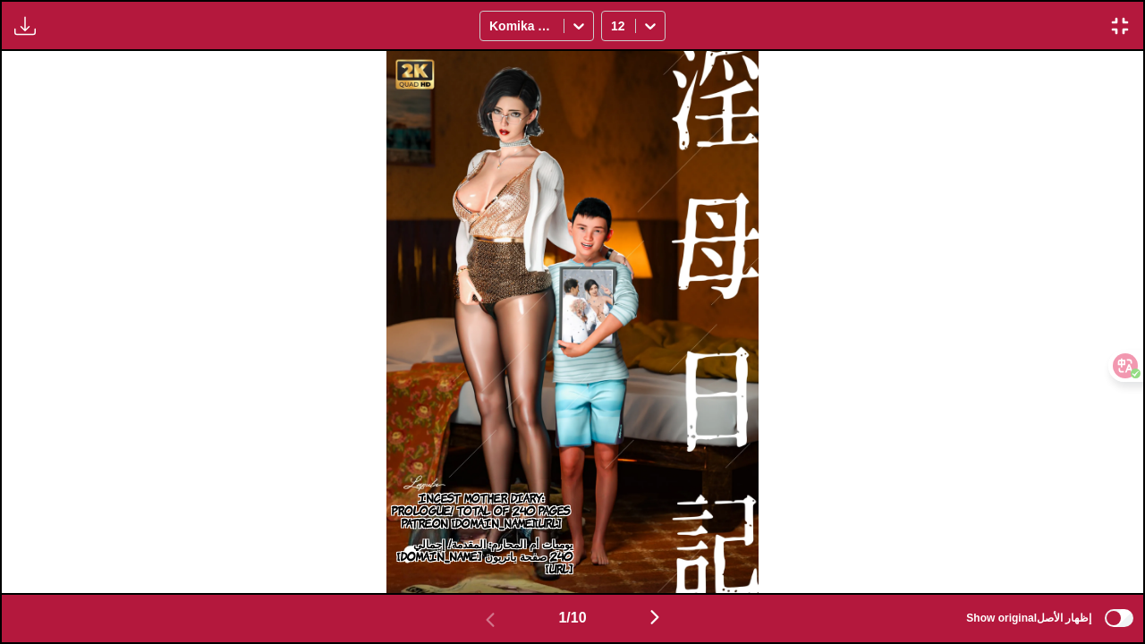
click at [656, 495] on img "button" at bounding box center [654, 616] width 21 height 21
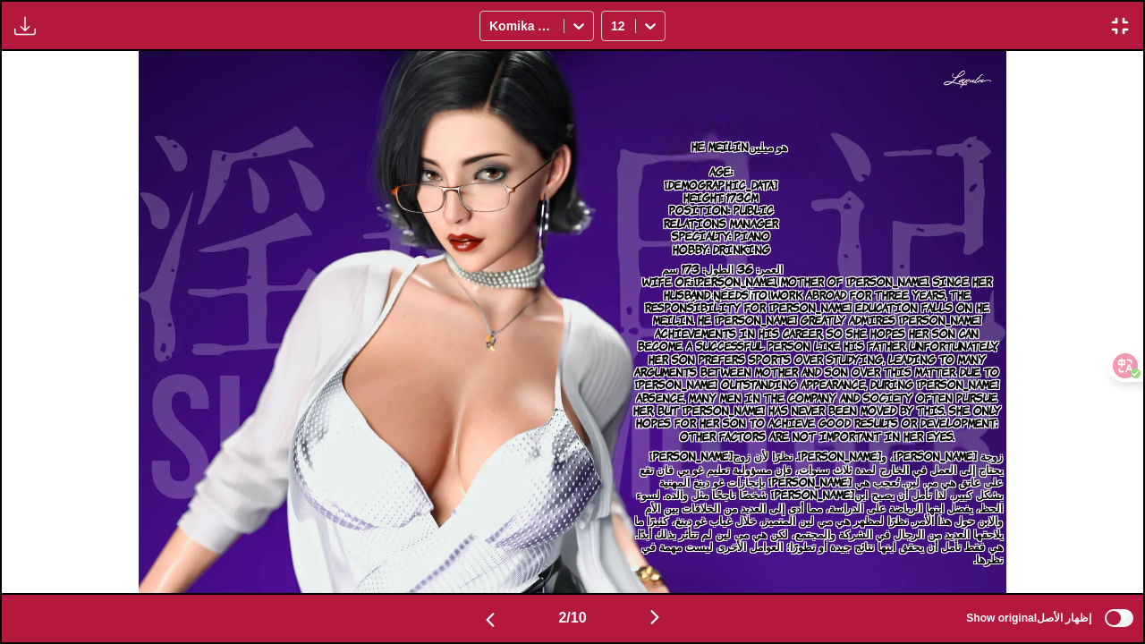
click at [659, 495] on img "button" at bounding box center [654, 616] width 21 height 21
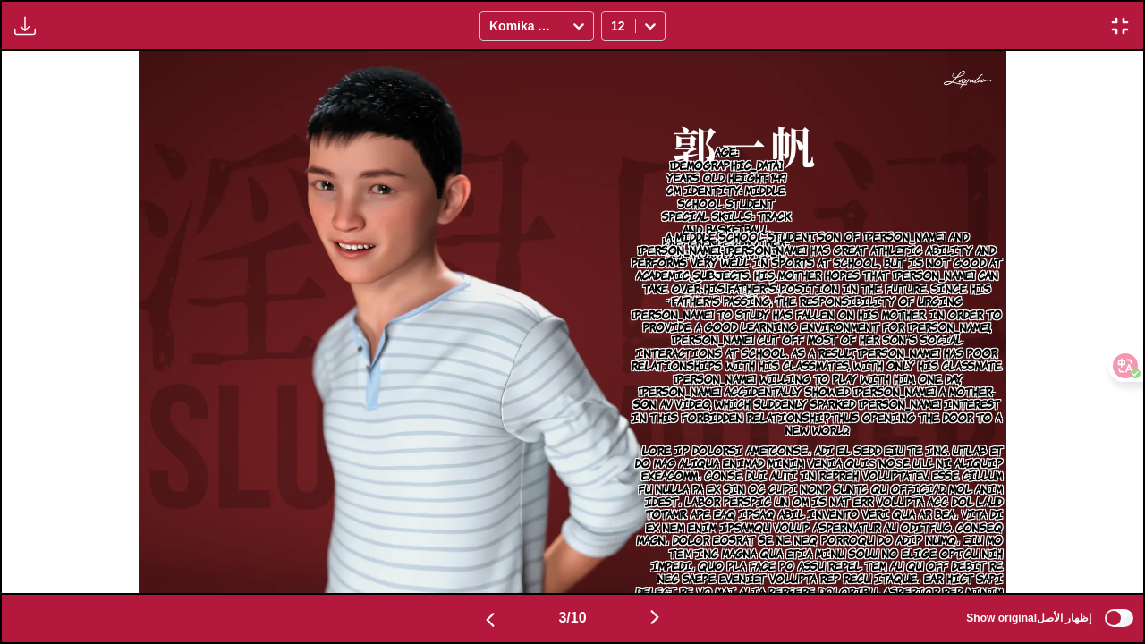
click at [657, 495] on img "button" at bounding box center [654, 616] width 21 height 21
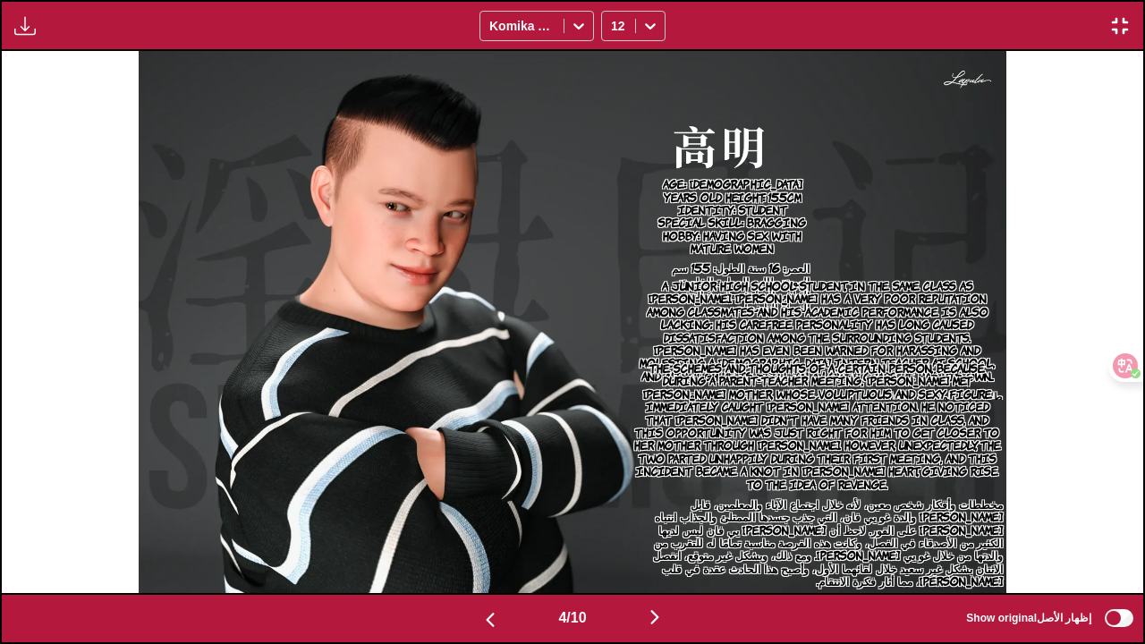
click at [657, 495] on img "button" at bounding box center [654, 616] width 21 height 21
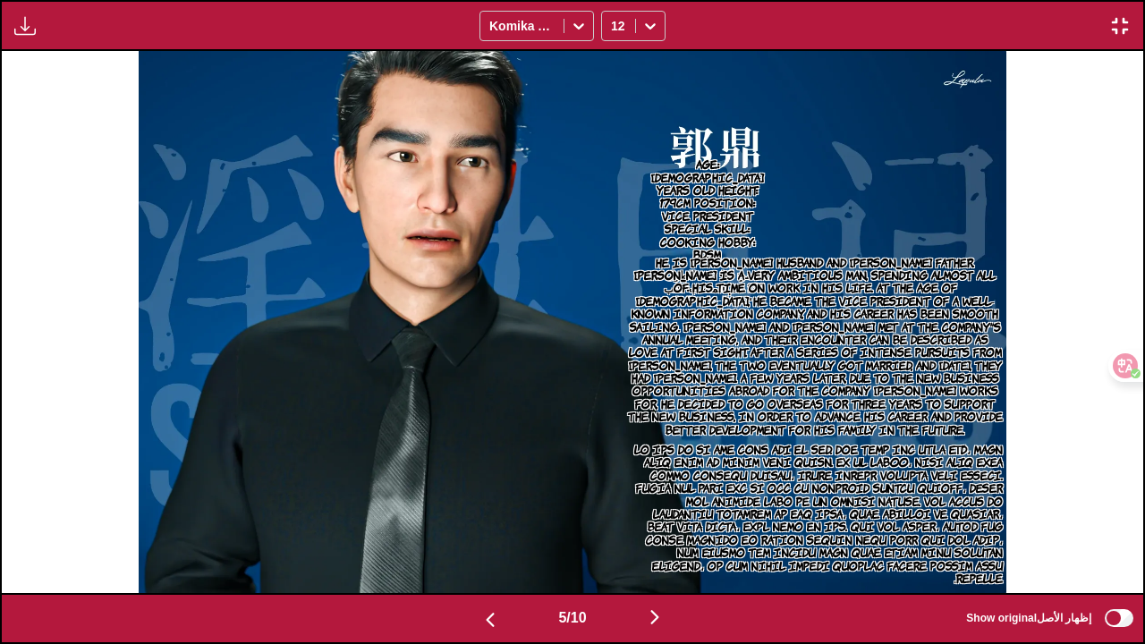
click at [657, 495] on img "button" at bounding box center [654, 616] width 21 height 21
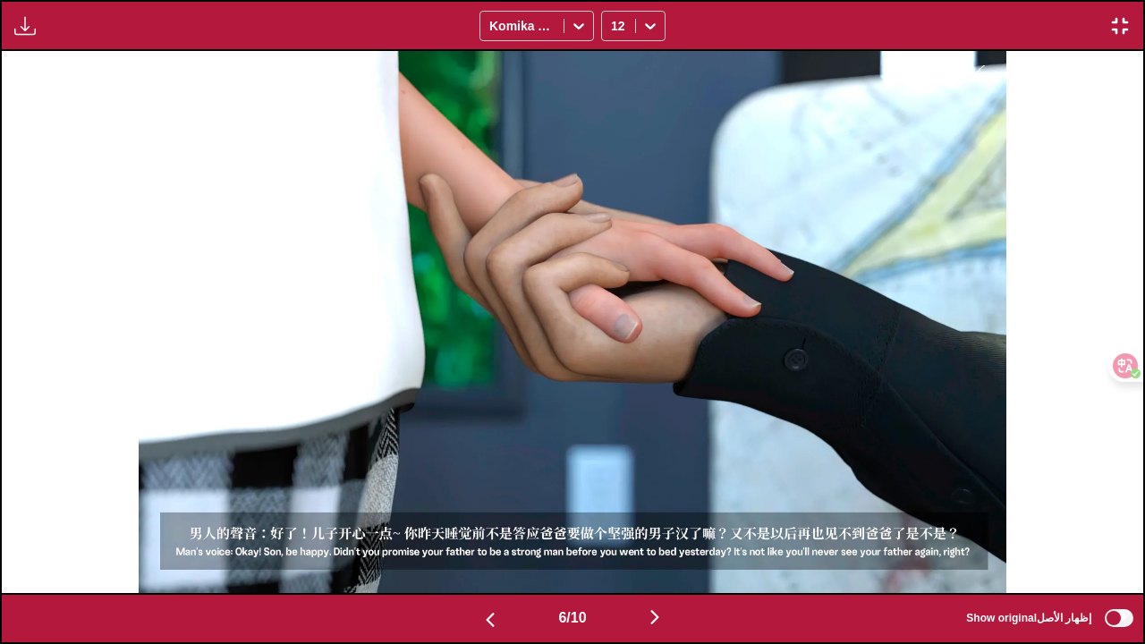
click at [657, 495] on img "button" at bounding box center [654, 616] width 21 height 21
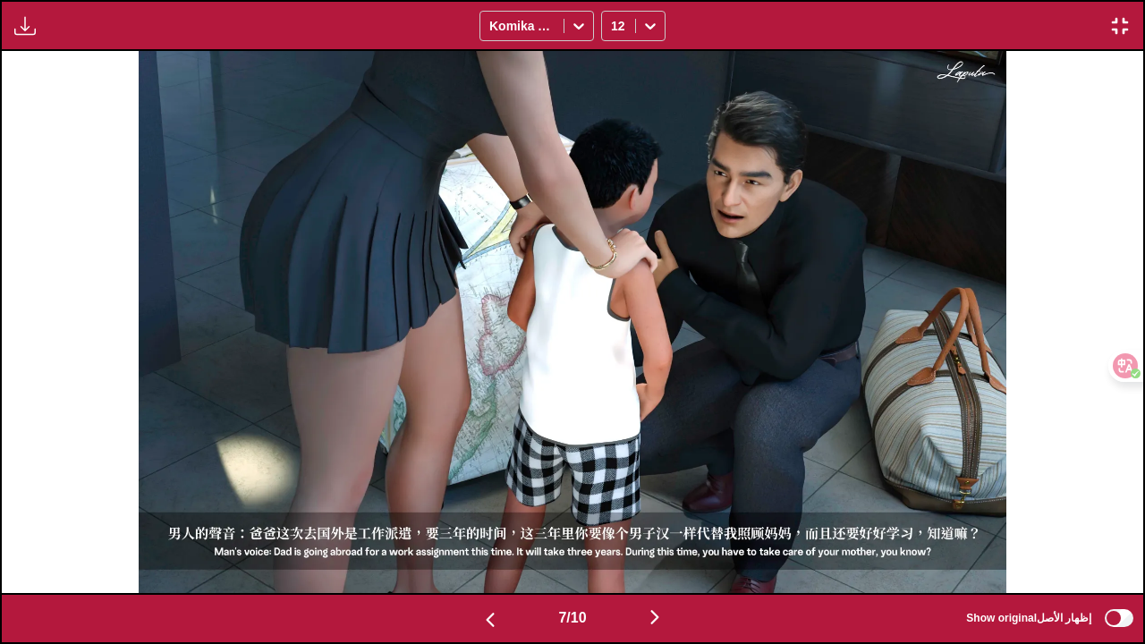
click at [657, 495] on img "button" at bounding box center [654, 616] width 21 height 21
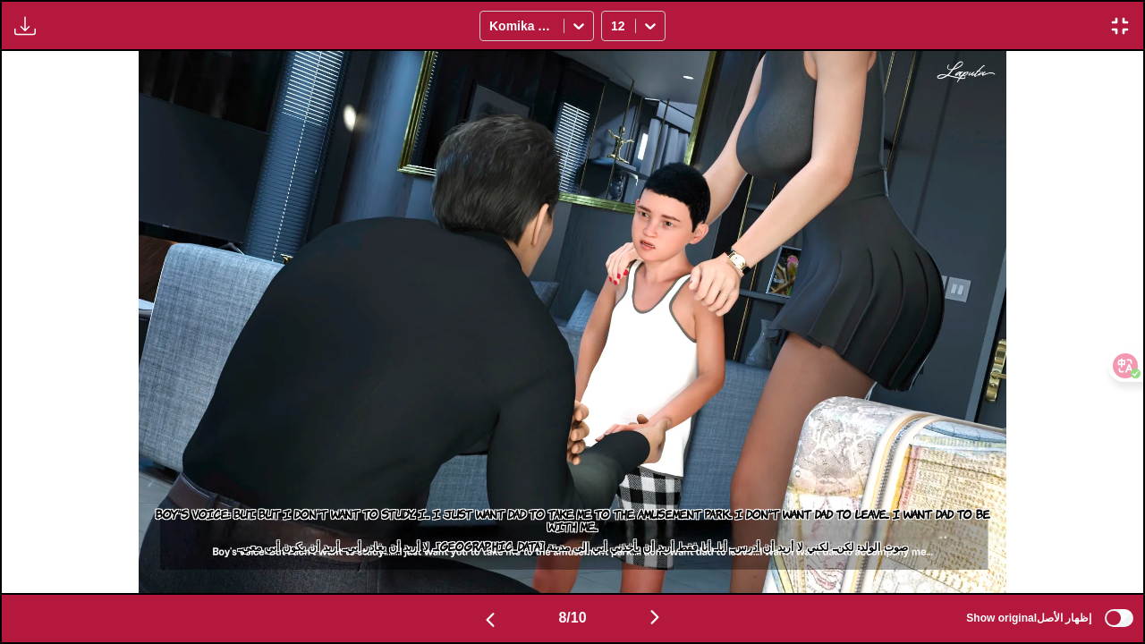
scroll to position [220, 0]
click at [657, 495] on img "button" at bounding box center [654, 616] width 21 height 21
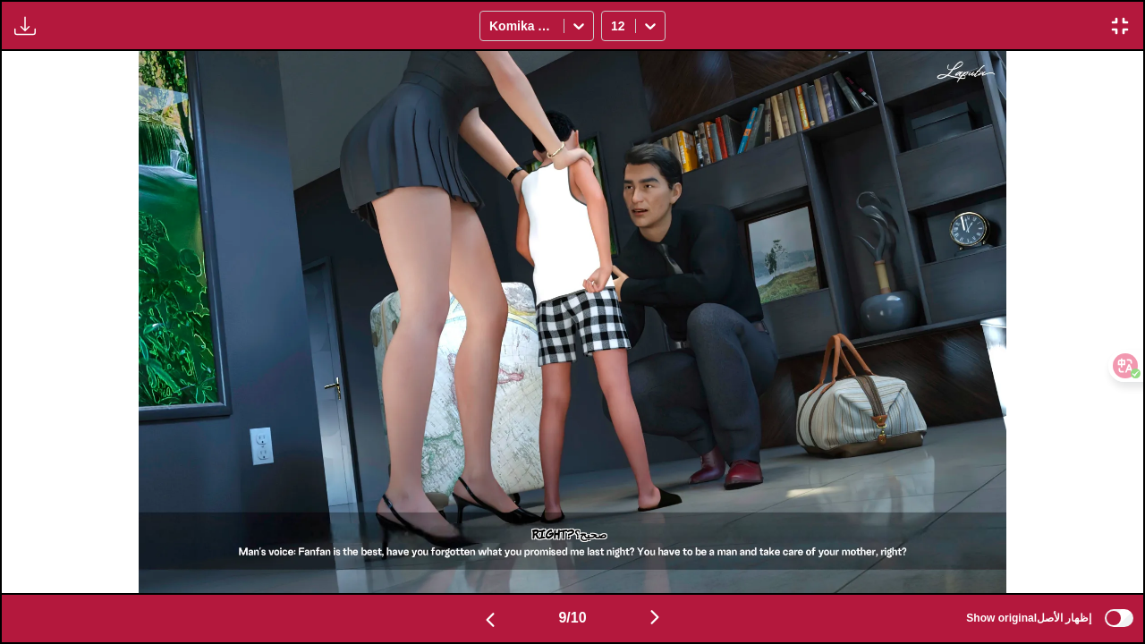
click at [657, 495] on img "button" at bounding box center [654, 616] width 21 height 21
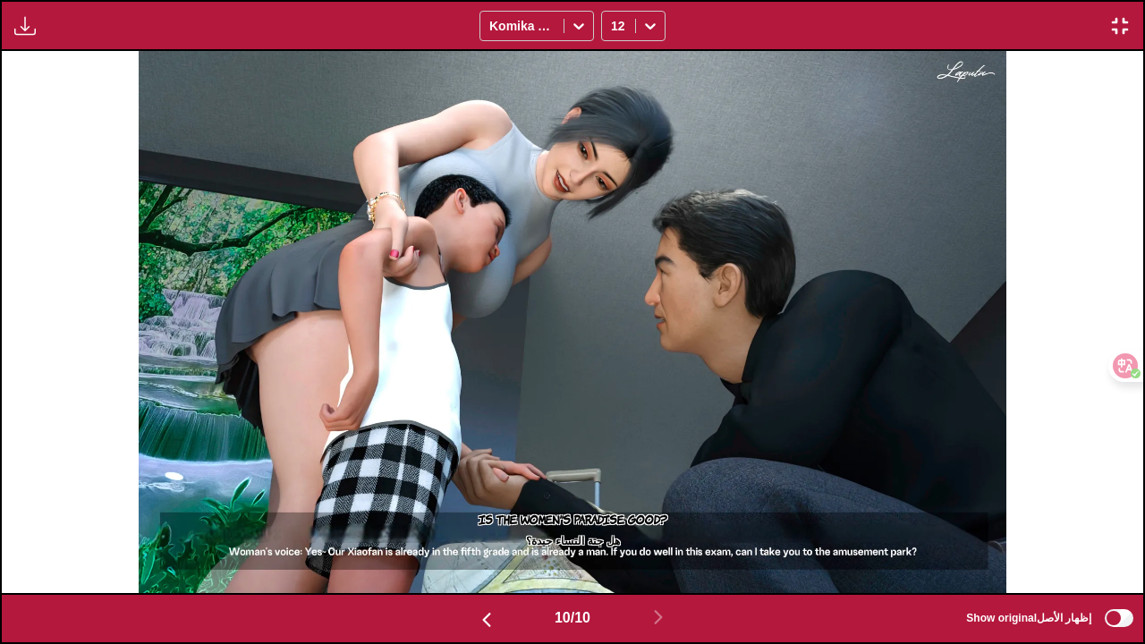
click at [1115, 26] on img "button" at bounding box center [1119, 25] width 21 height 21
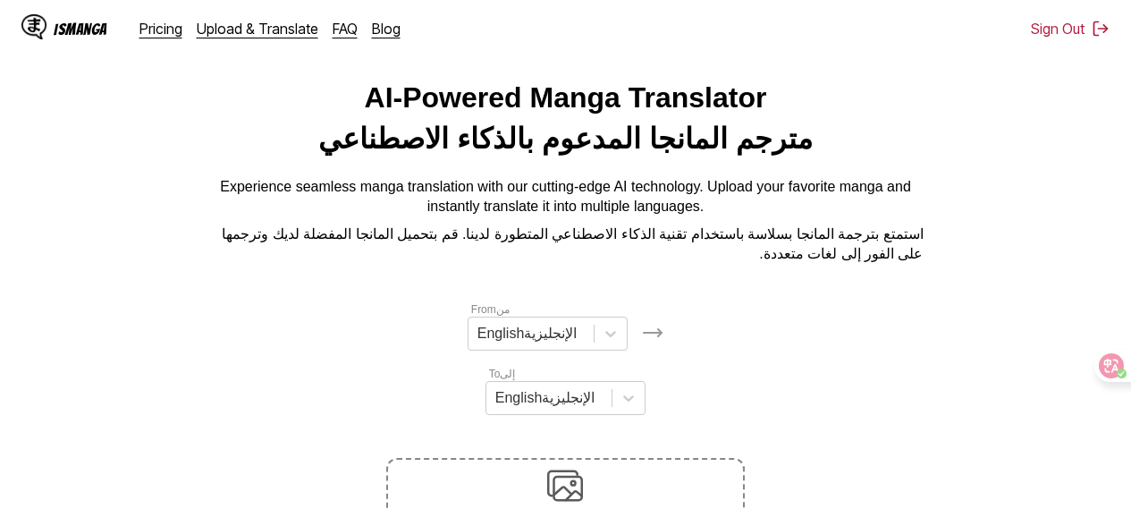
scroll to position [0, 0]
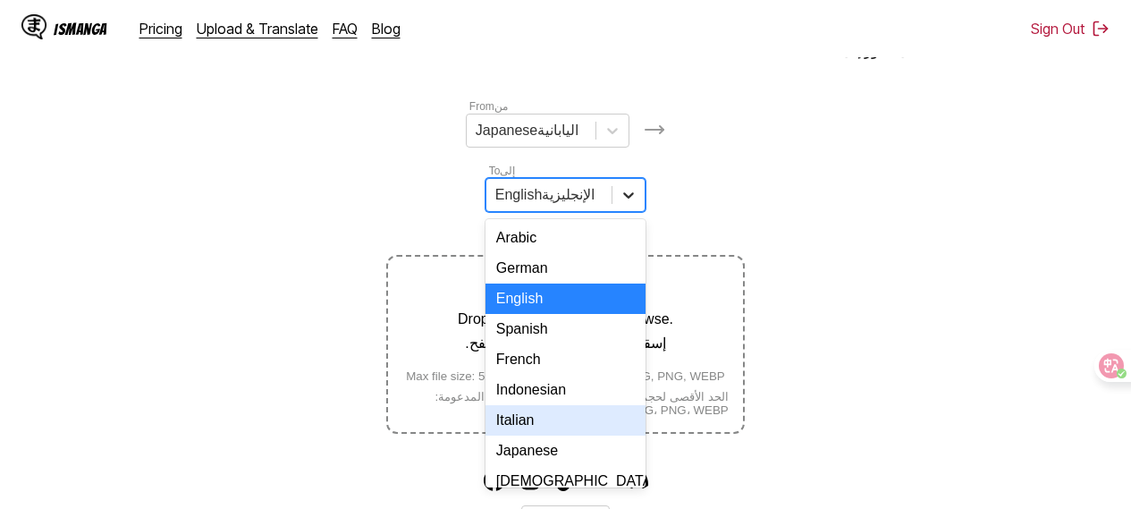
click at [628, 212] on div "17 results available. Use Up and Down to choose options, press Enter to select …" at bounding box center [566, 195] width 160 height 34
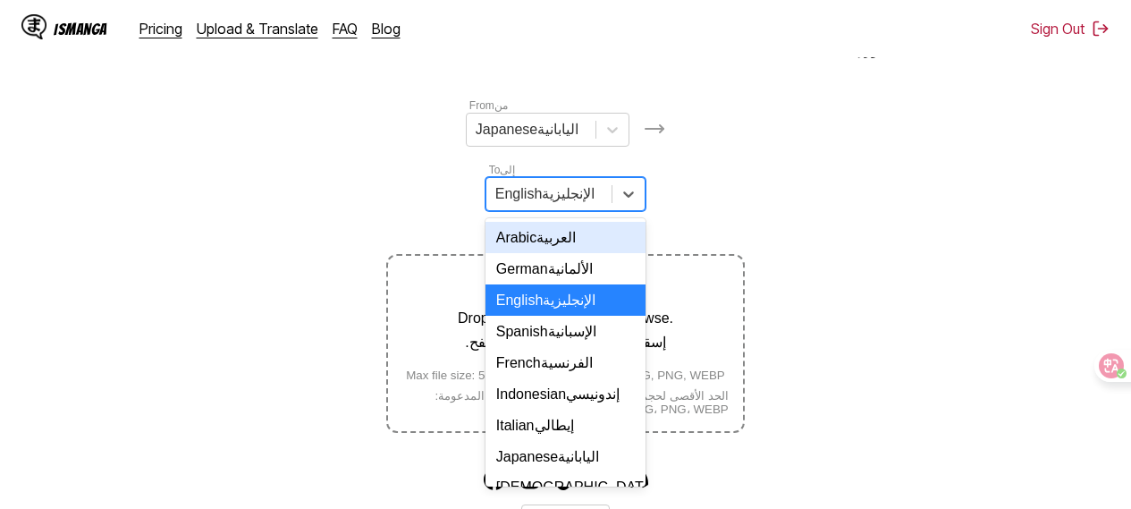
click at [571, 245] on font "العربية" at bounding box center [556, 237] width 39 height 15
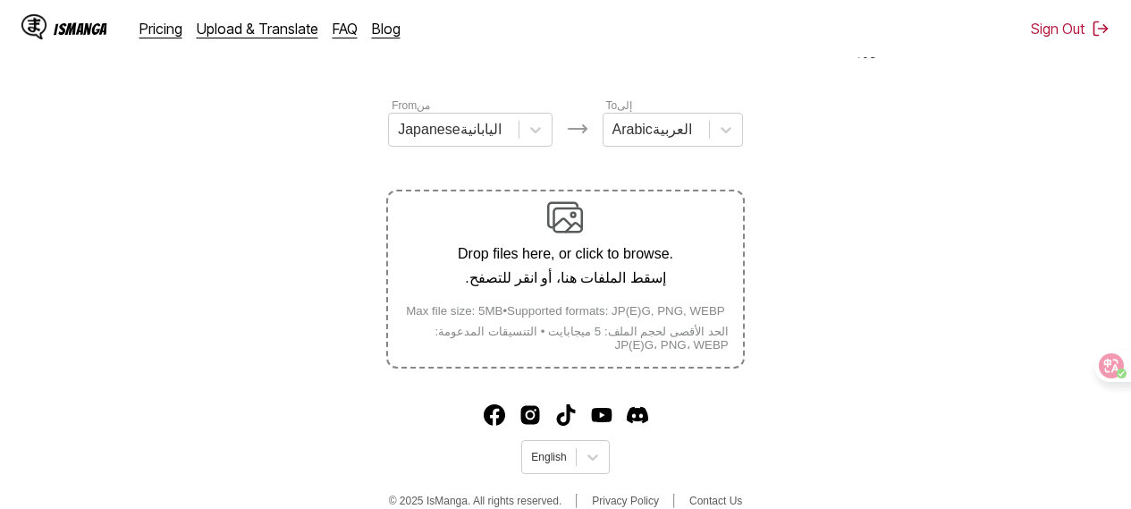
click at [574, 220] on img at bounding box center [565, 217] width 36 height 36
click at [0, 0] on input "Drop files here, or click to browse. إسقط الملفات هنا، أو انقر للتصفح. Max file…" at bounding box center [0, 0] width 0 height 0
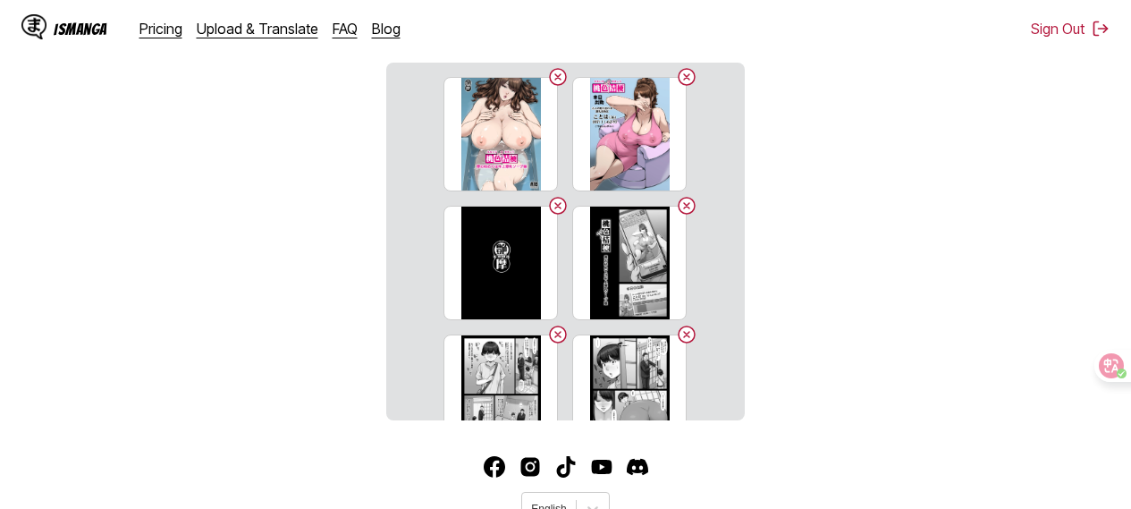
scroll to position [230, 0]
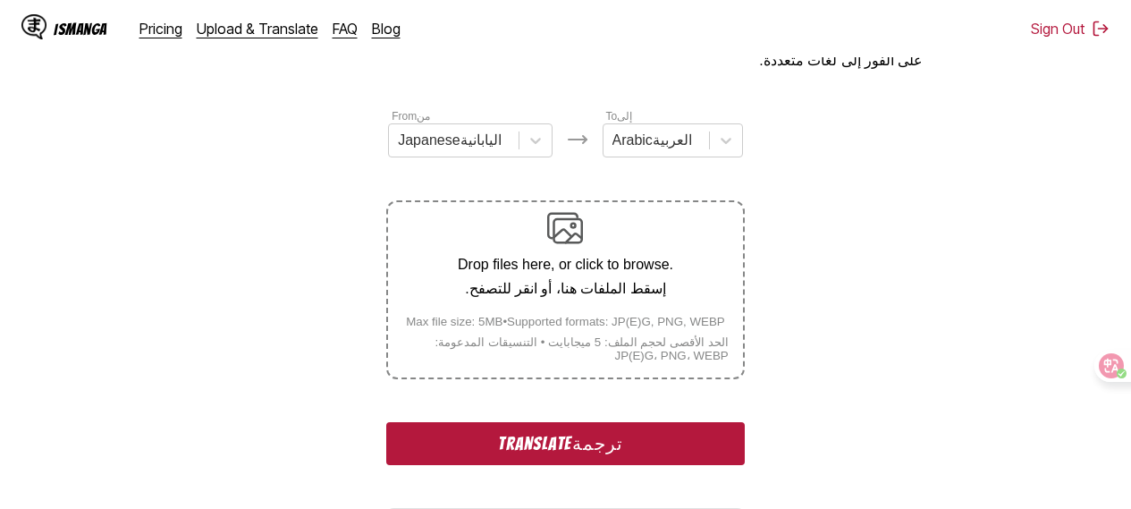
click at [615, 452] on font "ترجمة" at bounding box center [598, 444] width 52 height 20
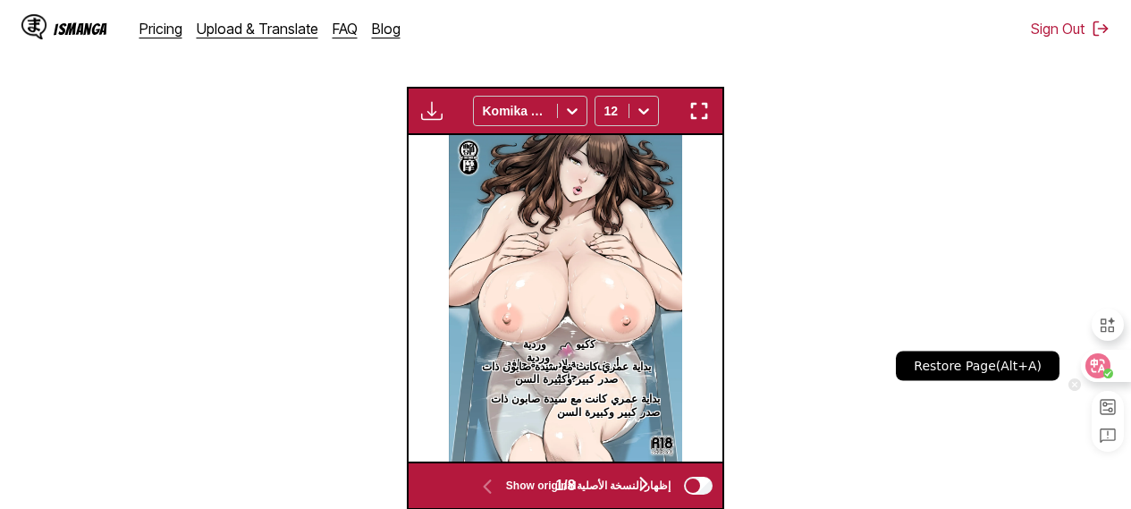
click at [1100, 361] on icon at bounding box center [1098, 366] width 18 height 18
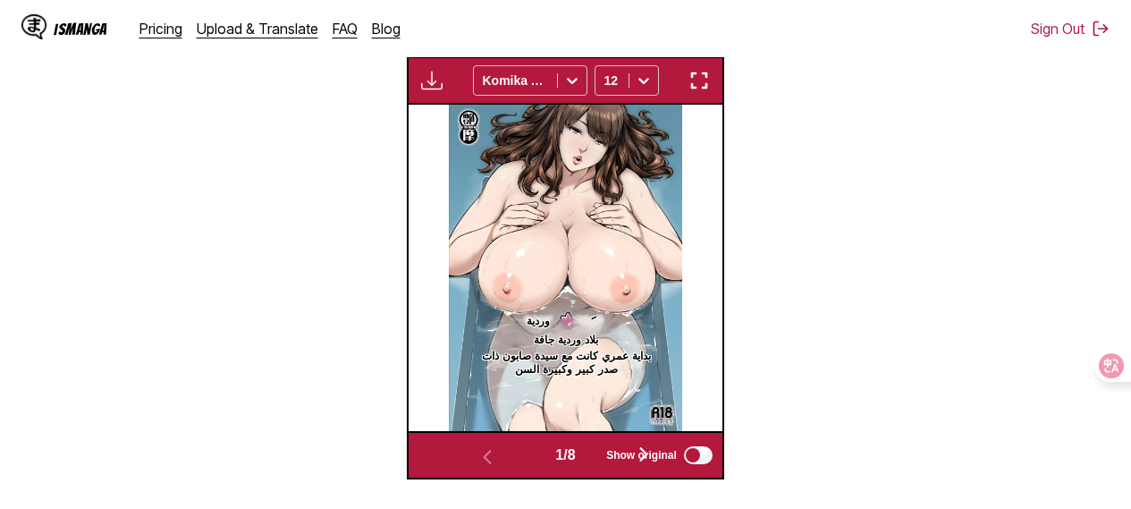
click at [647, 456] on span "Show original" at bounding box center [641, 455] width 71 height 13
click at [697, 85] on img "button" at bounding box center [699, 80] width 21 height 21
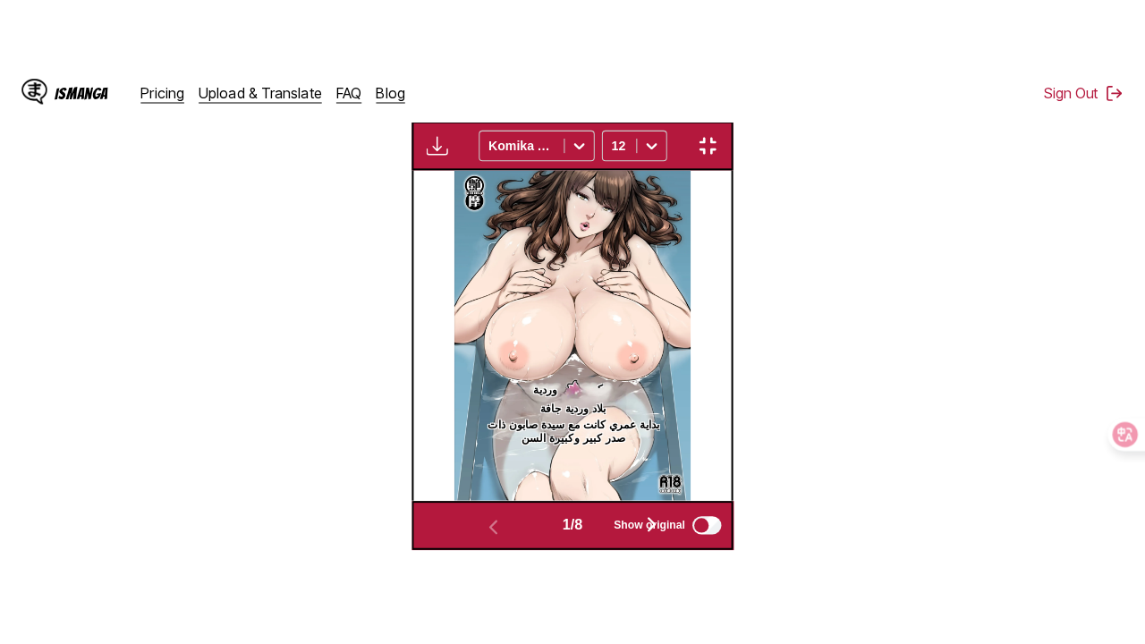
scroll to position [220, 0]
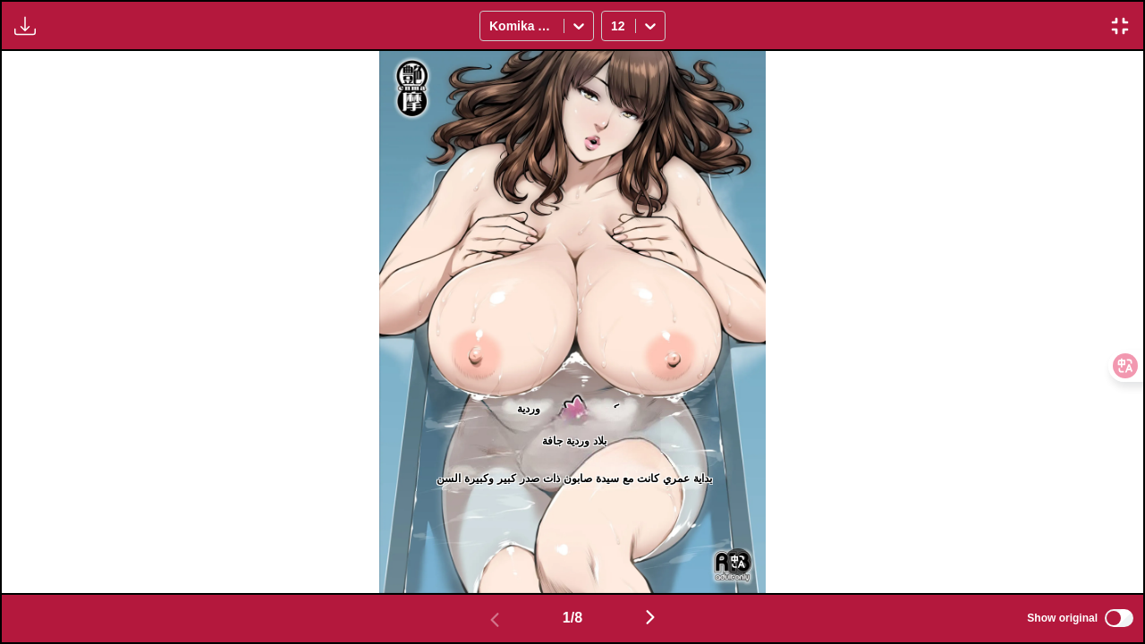
click at [655, 495] on img "button" at bounding box center [649, 616] width 21 height 21
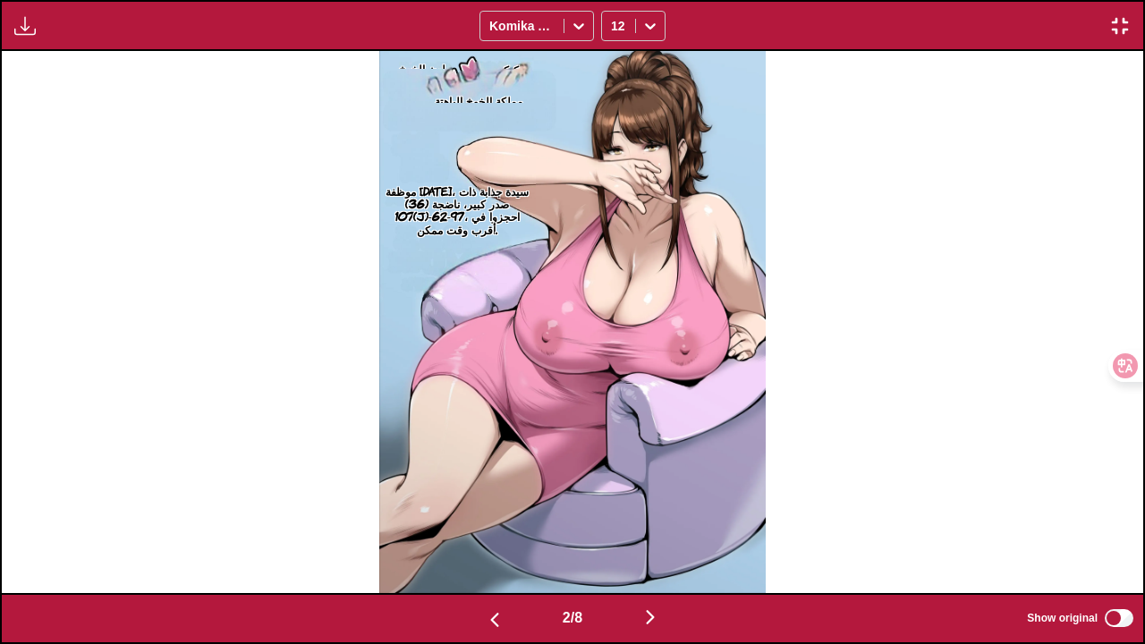
click at [655, 495] on img "button" at bounding box center [649, 616] width 21 height 21
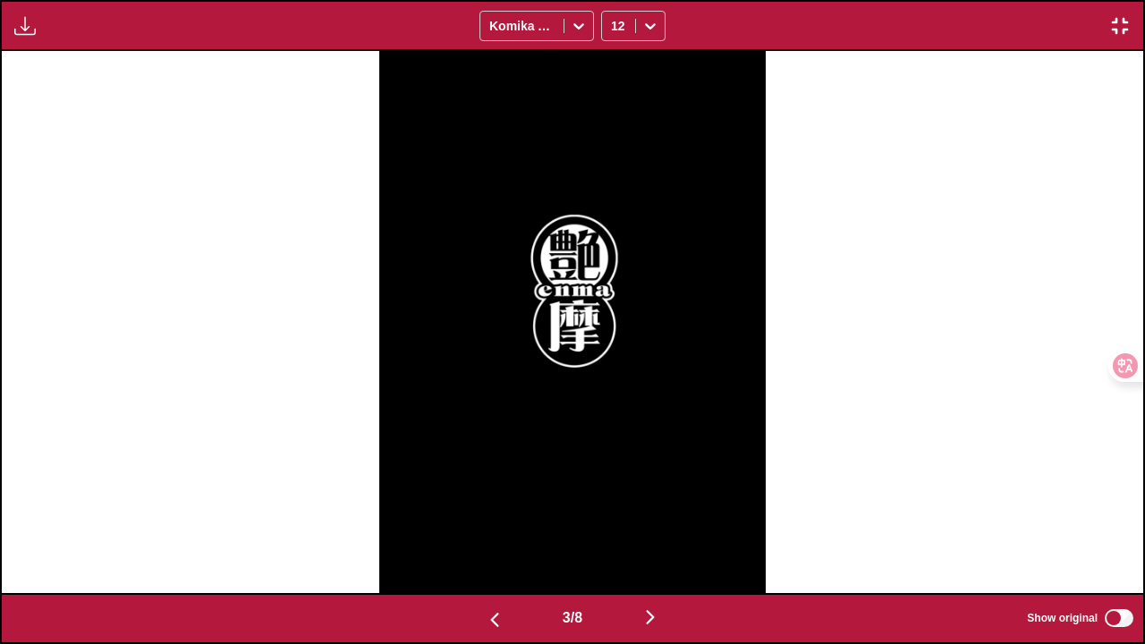
click at [655, 495] on img "button" at bounding box center [649, 616] width 21 height 21
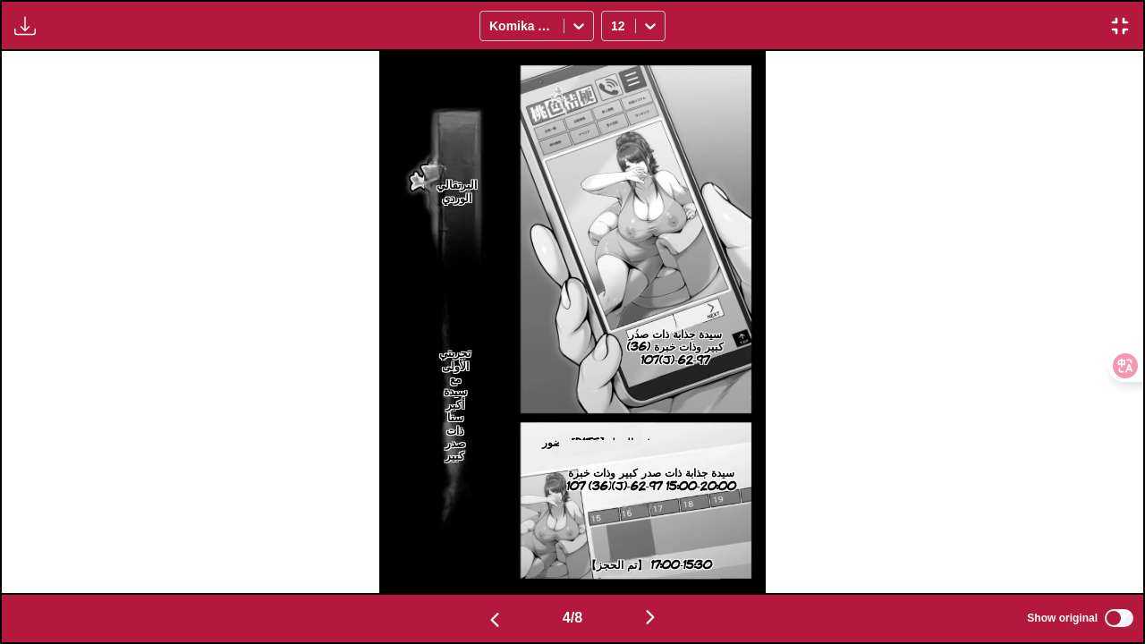
click at [655, 495] on img "button" at bounding box center [649, 616] width 21 height 21
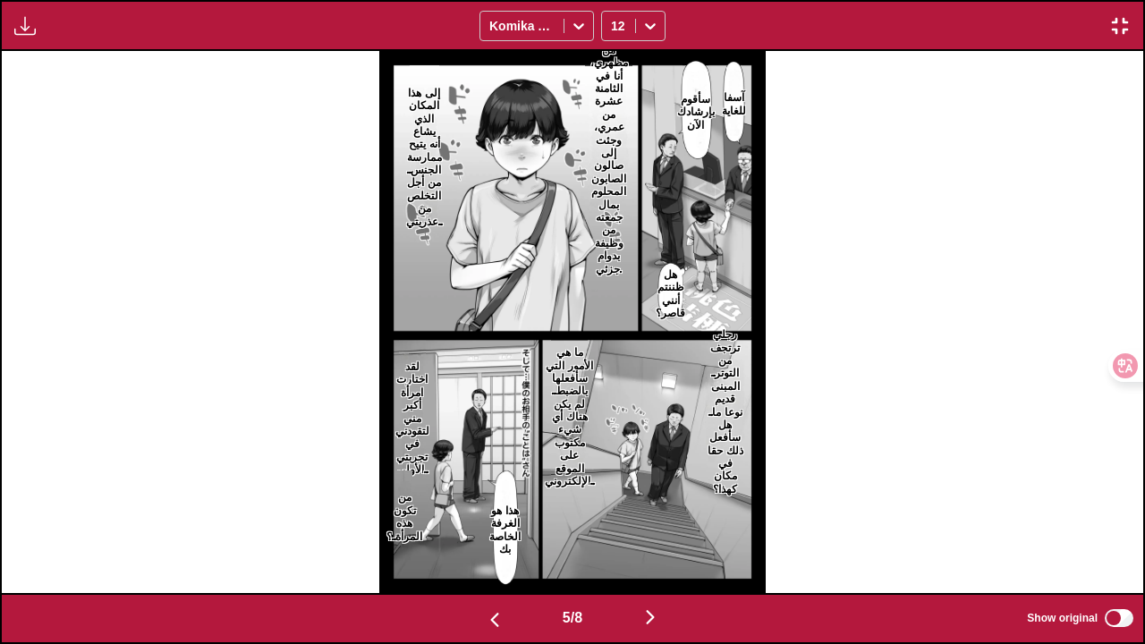
click at [655, 495] on img "button" at bounding box center [649, 616] width 21 height 21
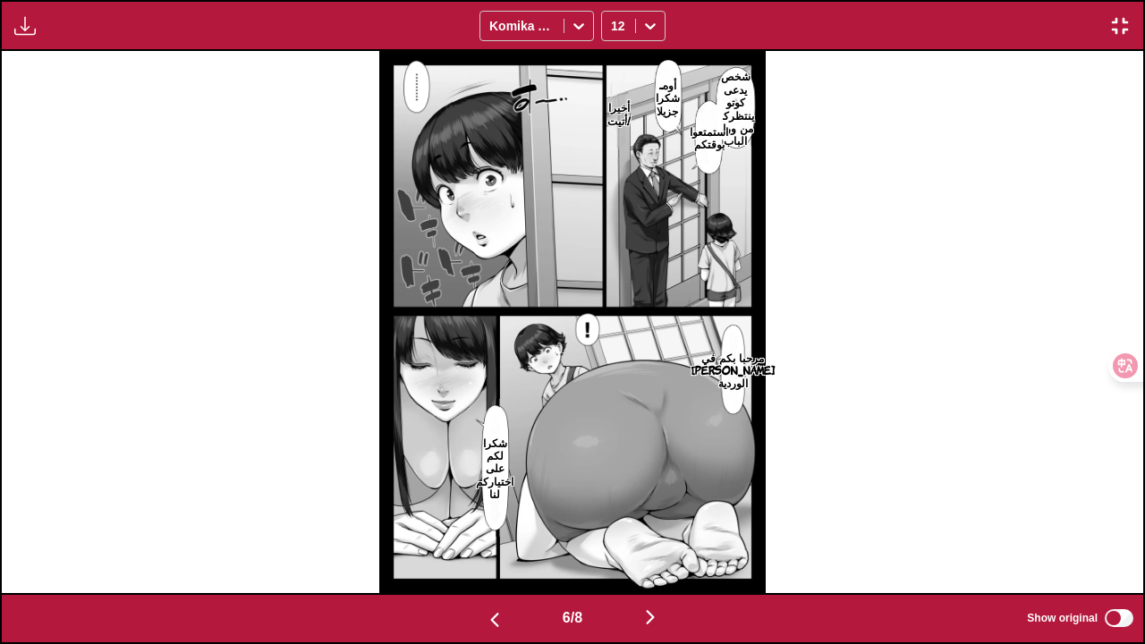
click at [655, 495] on img "button" at bounding box center [649, 616] width 21 height 21
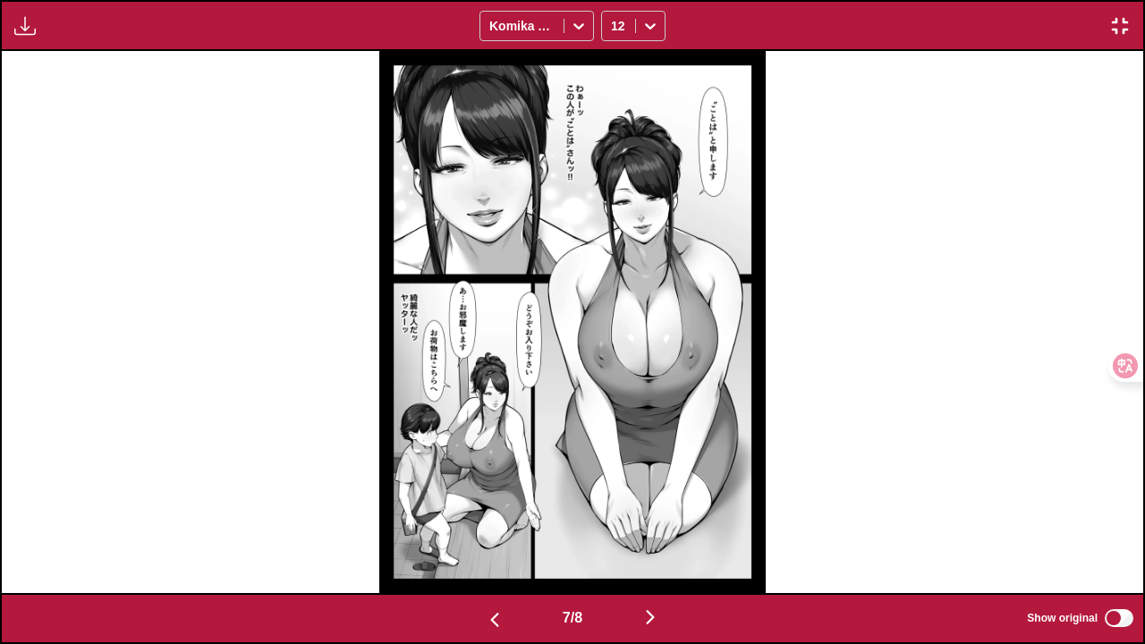
click at [655, 495] on img "button" at bounding box center [649, 616] width 21 height 21
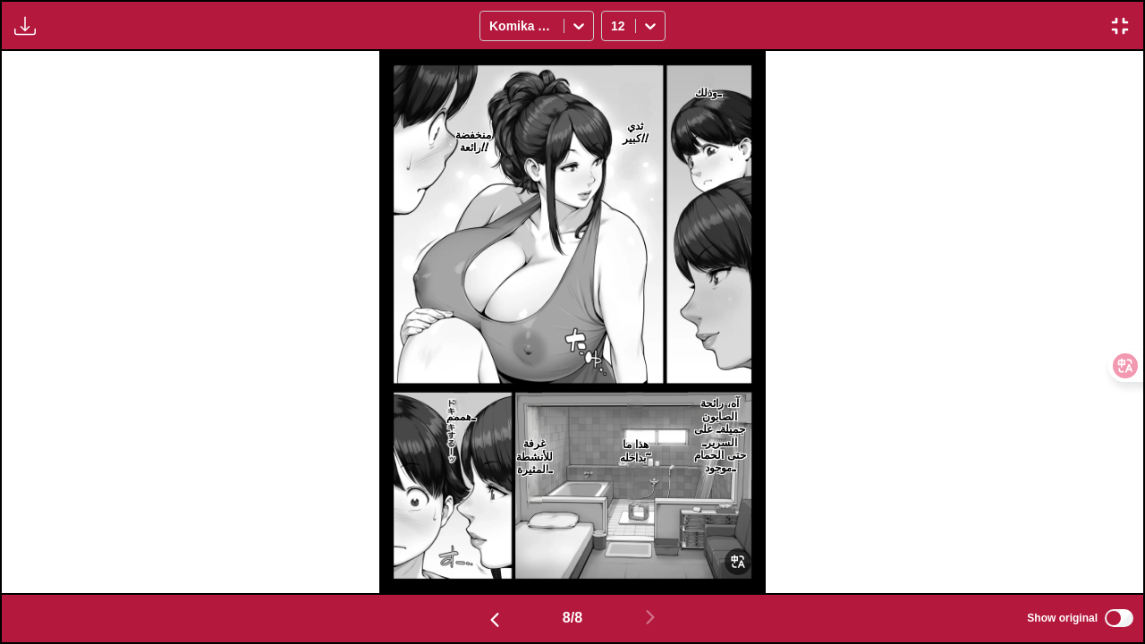
click at [577, 55] on img at bounding box center [572, 322] width 386 height 542
click at [1122, 20] on img "button" at bounding box center [1119, 25] width 21 height 21
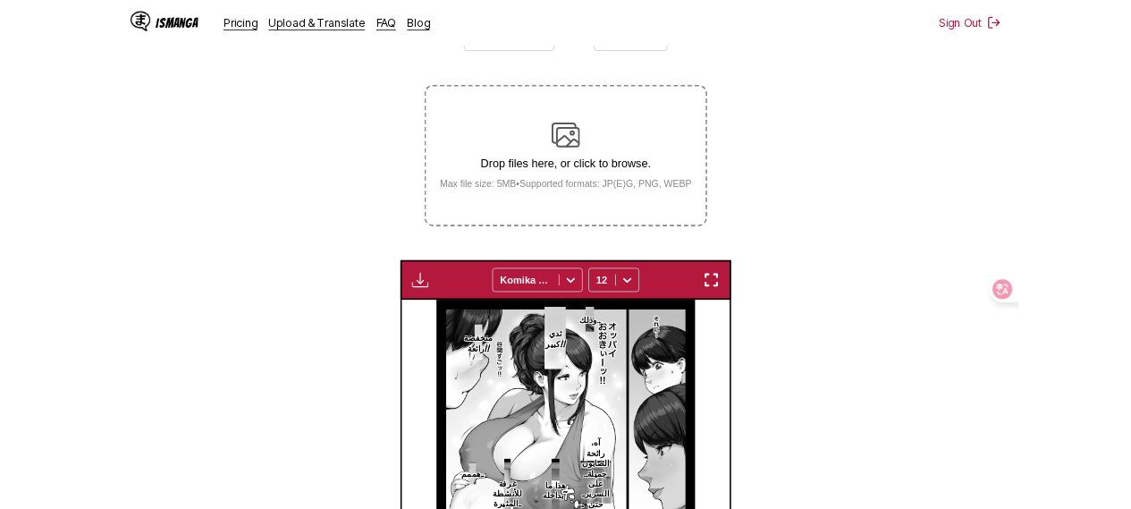
scroll to position [0, 2195]
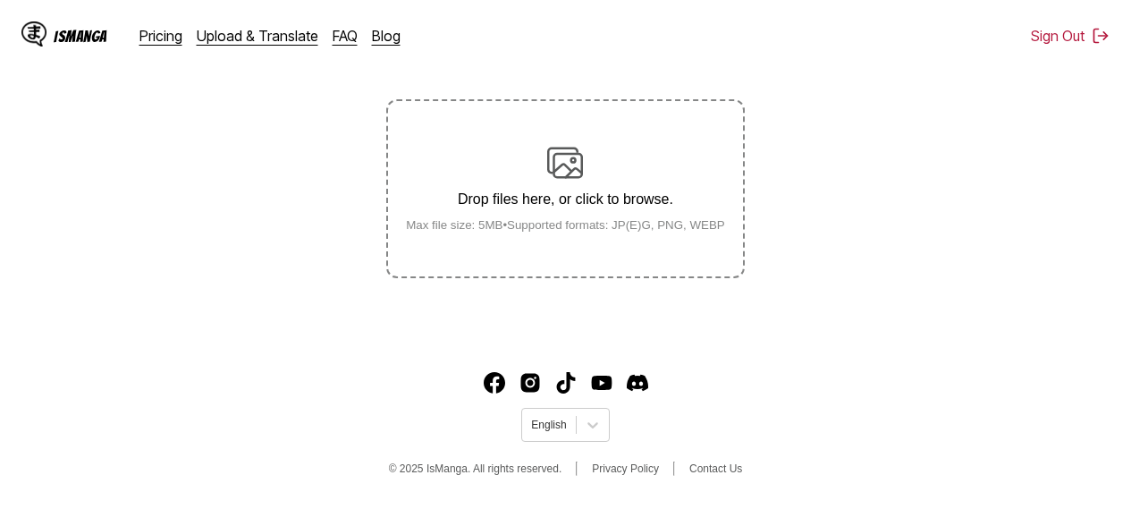
scroll to position [233, 0]
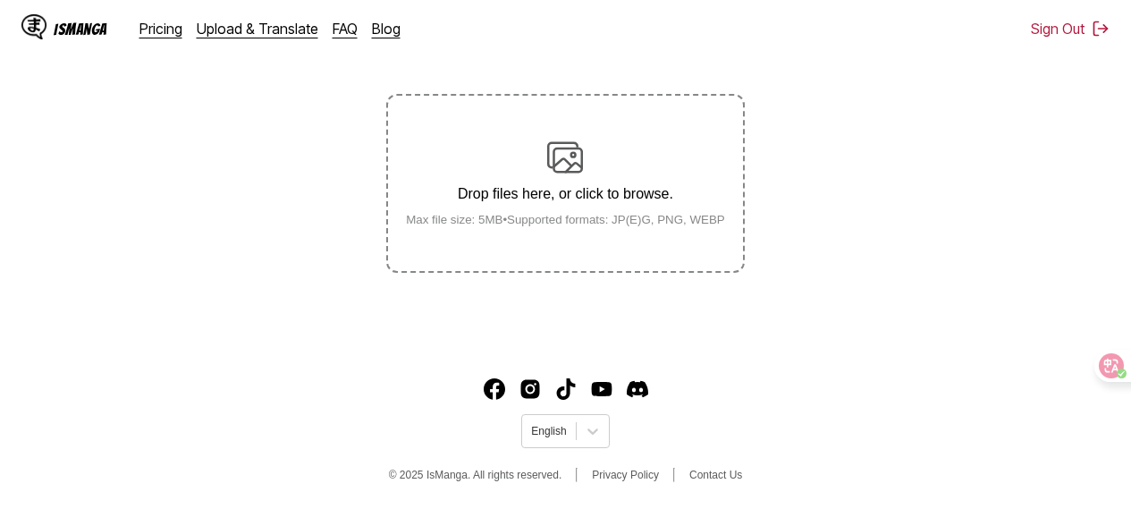
click at [586, 174] on label "Drop files here, or click to browse. Max file size: 5MB • Supported formats: JP…" at bounding box center [565, 183] width 354 height 175
click at [0, 0] on input "Drop files here, or click to browse. Max file size: 5MB • Supported formats: JP…" at bounding box center [0, 0] width 0 height 0
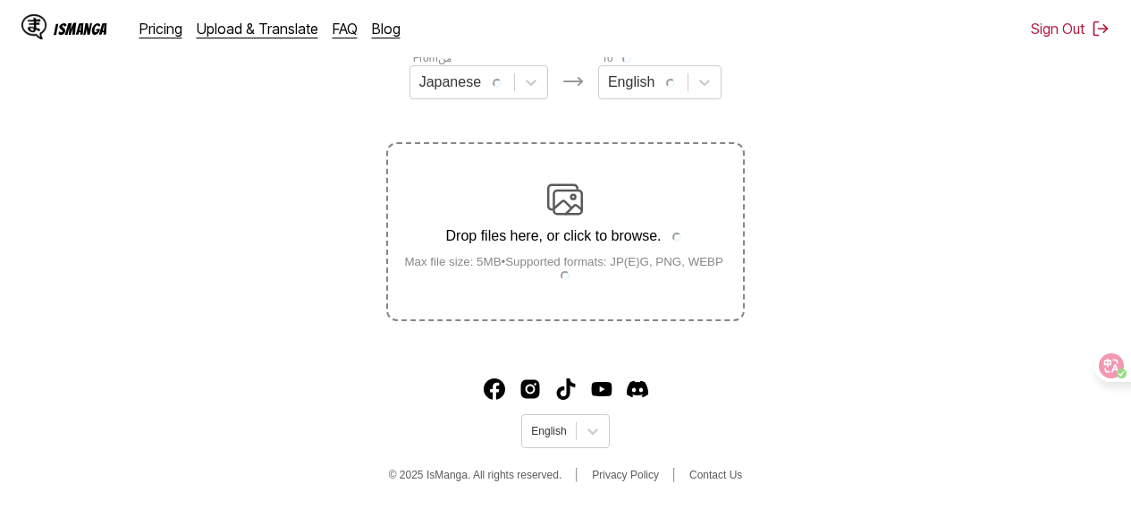
scroll to position [317, 0]
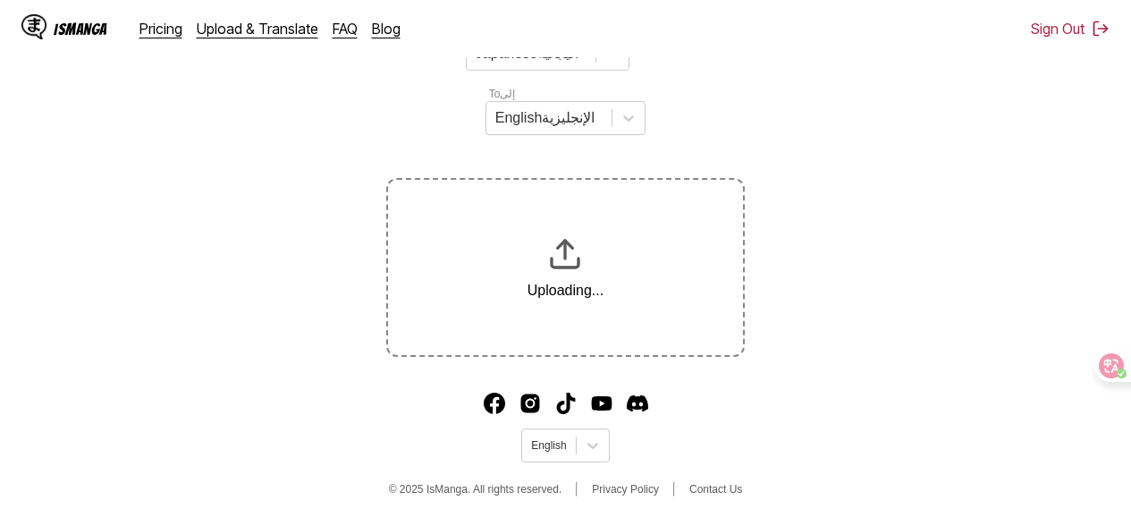
click at [1112, 360] on icon at bounding box center [1111, 366] width 15 height 14
